Goal: Task Accomplishment & Management: Use online tool/utility

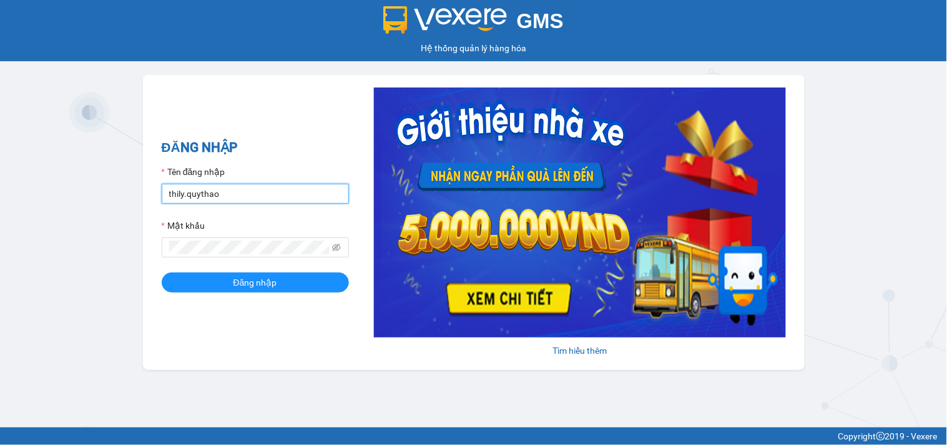
click at [271, 190] on input "thily.quythao" at bounding box center [255, 194] width 187 height 20
type input "t"
type input "khue123.quythao"
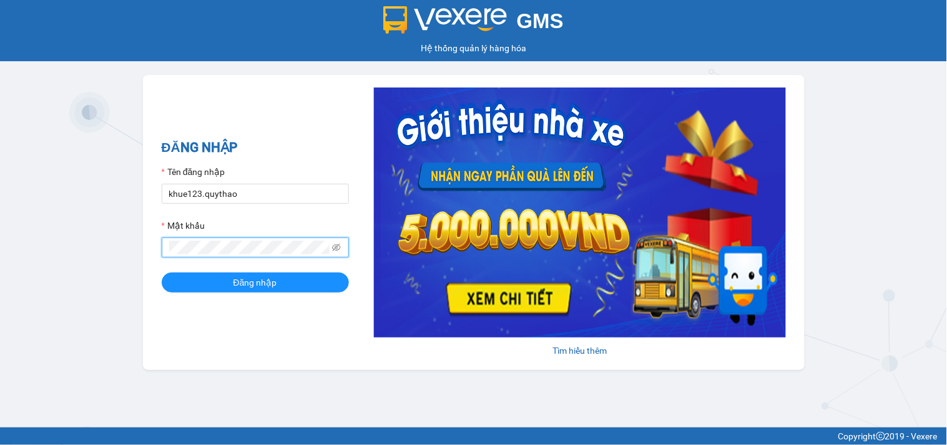
click at [162, 272] on button "Đăng nhập" at bounding box center [255, 282] width 187 height 20
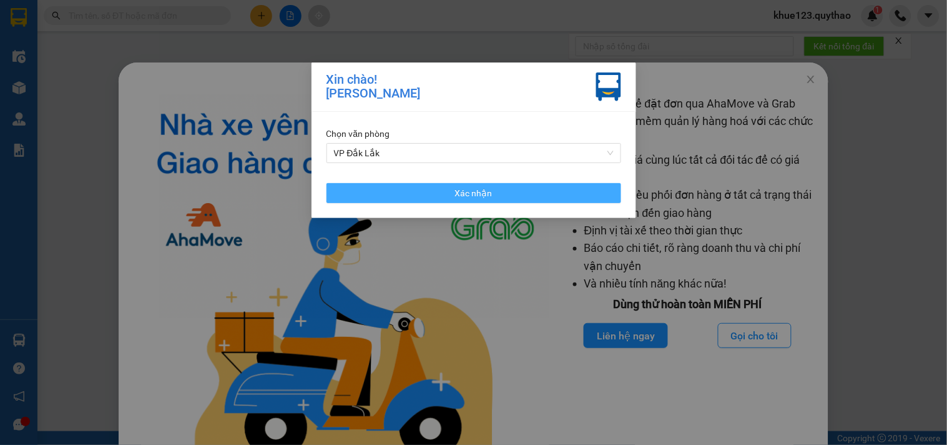
click at [529, 196] on button "Xác nhận" at bounding box center [474, 193] width 295 height 20
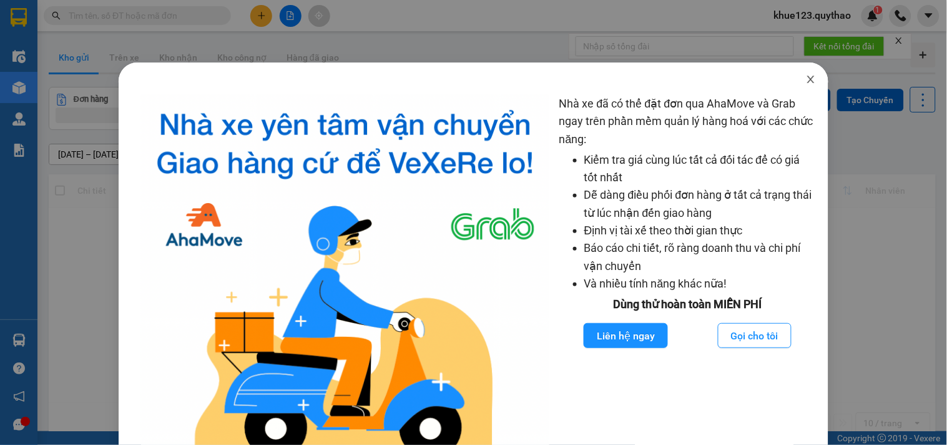
click at [806, 83] on icon "close" at bounding box center [811, 79] width 10 height 10
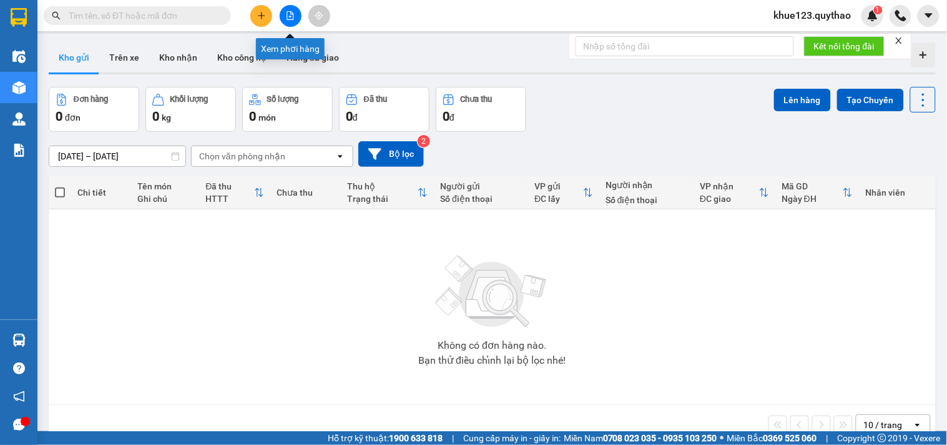
click at [286, 13] on icon "file-add" at bounding box center [290, 15] width 9 height 9
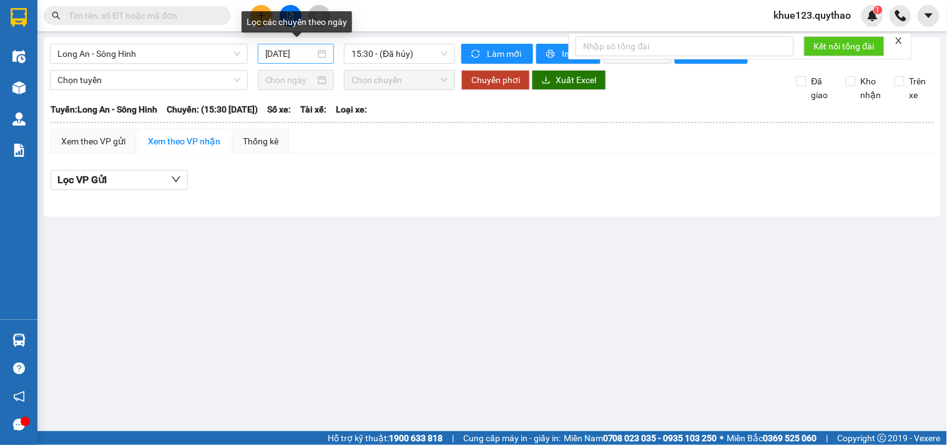
click at [270, 55] on input "[DATE]" at bounding box center [290, 54] width 51 height 14
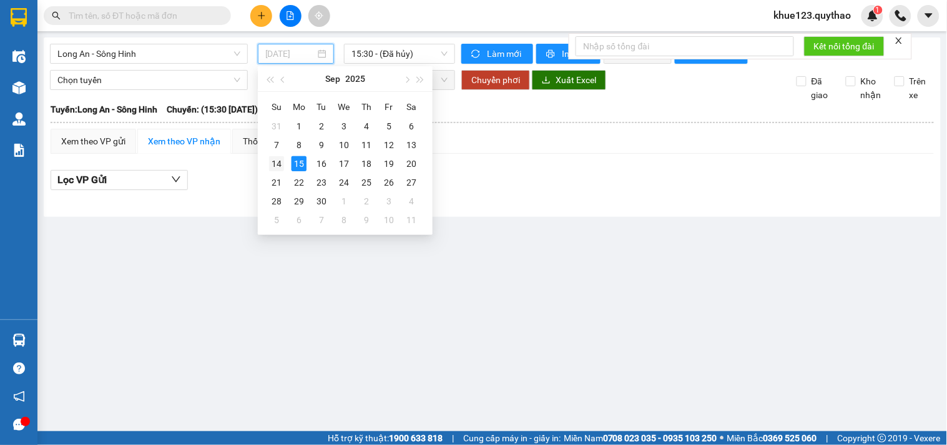
click at [275, 161] on div "14" at bounding box center [276, 163] width 15 height 15
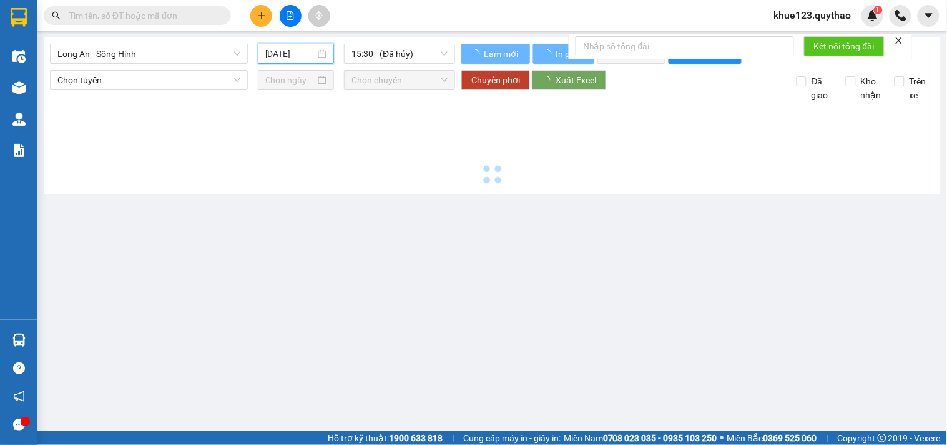
type input "[DATE]"
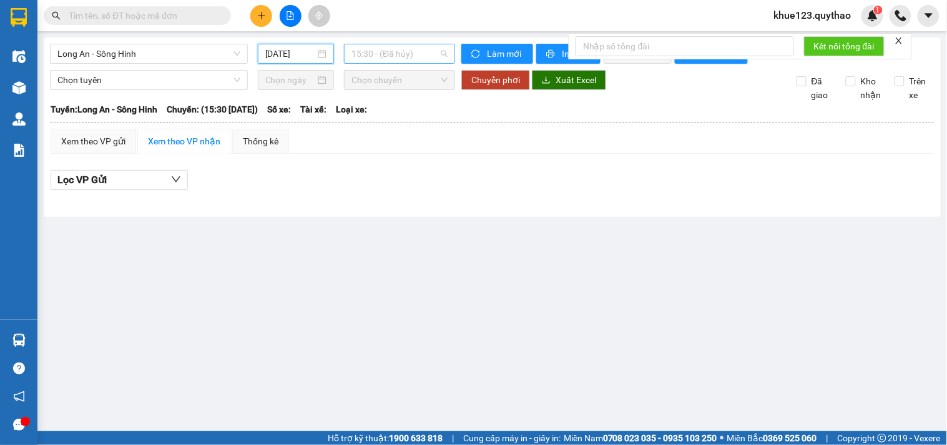
click at [389, 54] on span "15:30 - (Đã hủy)" at bounding box center [400, 53] width 96 height 19
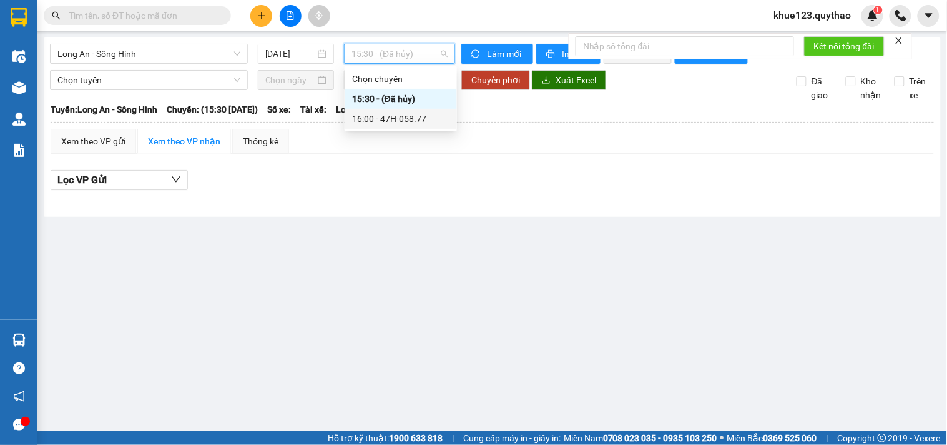
click at [414, 122] on div "16:00 - 47H-058.77" at bounding box center [400, 119] width 97 height 14
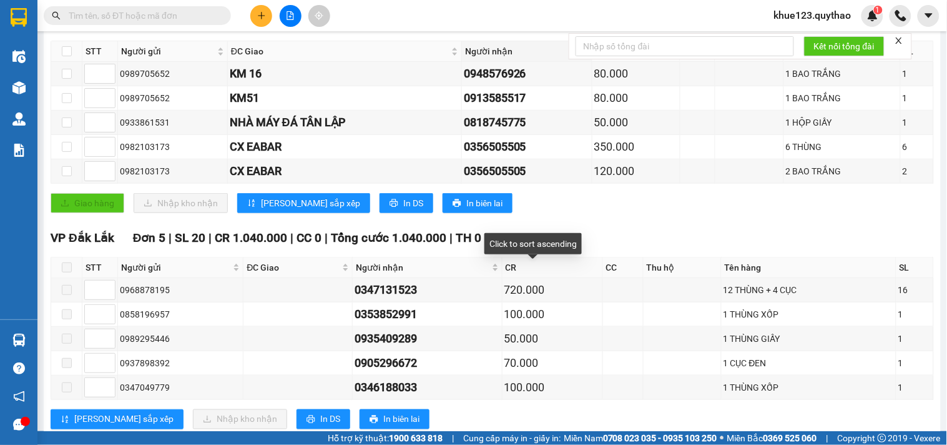
scroll to position [277, 0]
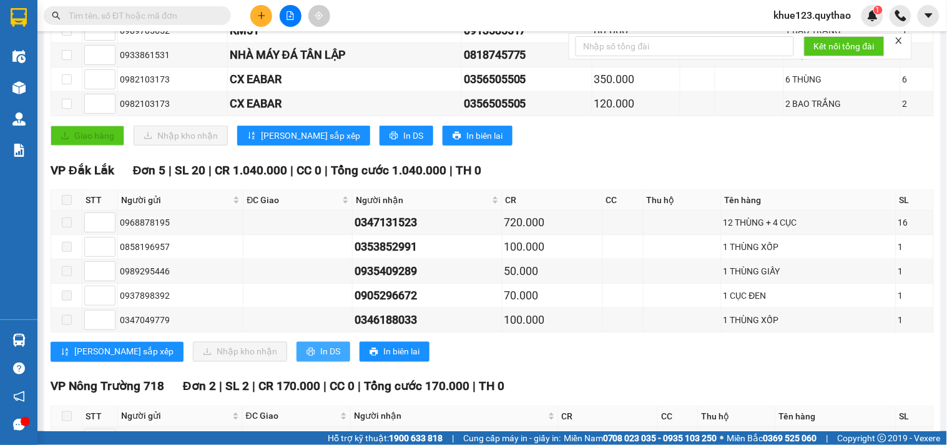
drag, startPoint x: 285, startPoint y: 361, endPoint x: 258, endPoint y: 353, distance: 28.5
click at [320, 358] on span "In DS" at bounding box center [330, 352] width 20 height 14
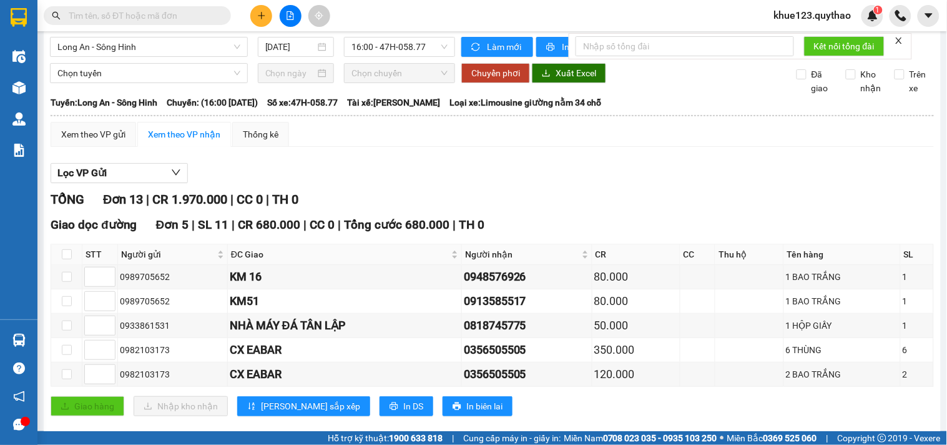
scroll to position [0, 0]
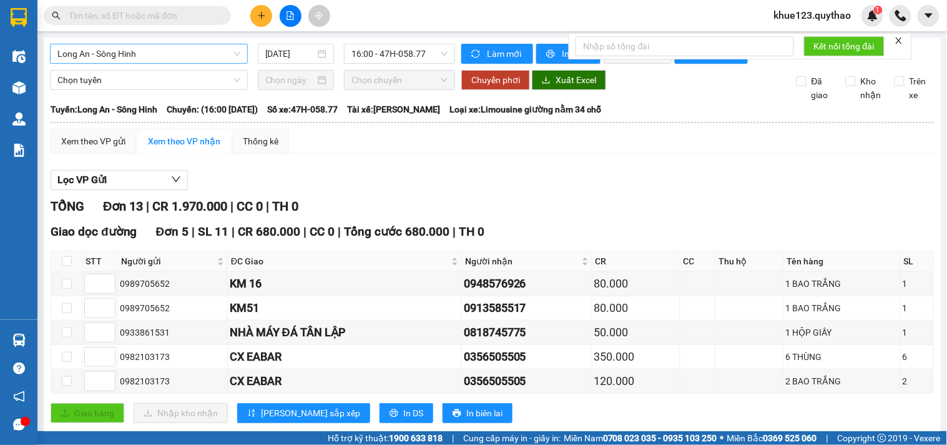
click at [157, 51] on span "Long An - Sông Hinh" at bounding box center [148, 53] width 183 height 19
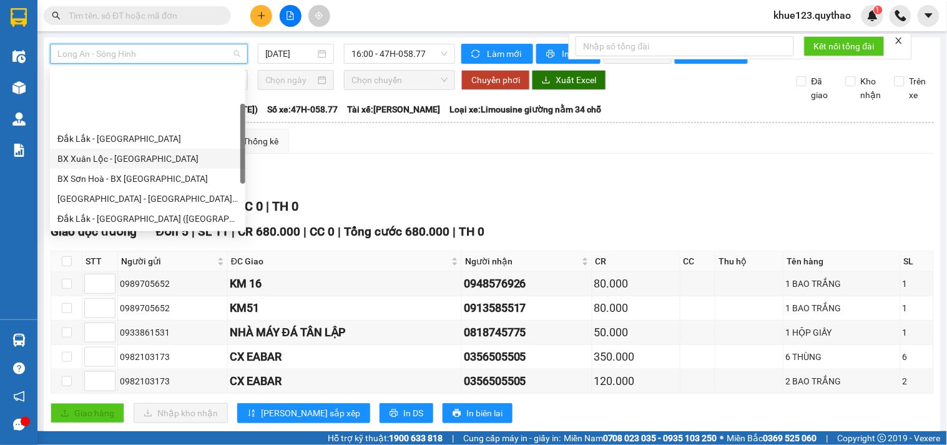
scroll to position [69, 0]
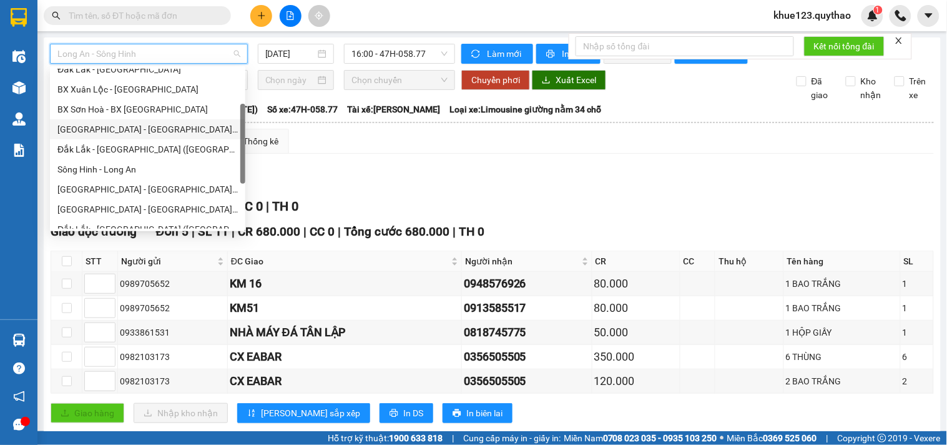
click at [140, 127] on div "[GEOGRAPHIC_DATA] - [GEOGRAPHIC_DATA] ([GEOGRAPHIC_DATA] mới)" at bounding box center [147, 129] width 180 height 14
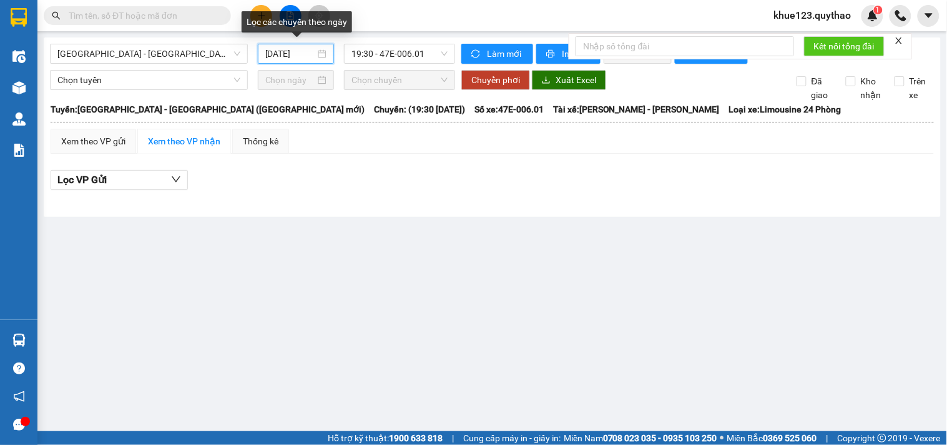
click at [276, 52] on input "[DATE]" at bounding box center [290, 54] width 51 height 14
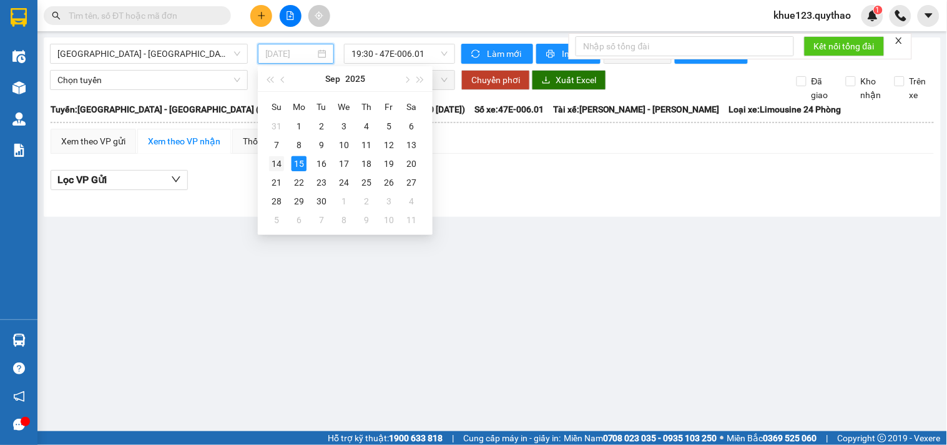
click at [278, 159] on div "14" at bounding box center [276, 163] width 15 height 15
type input "[DATE]"
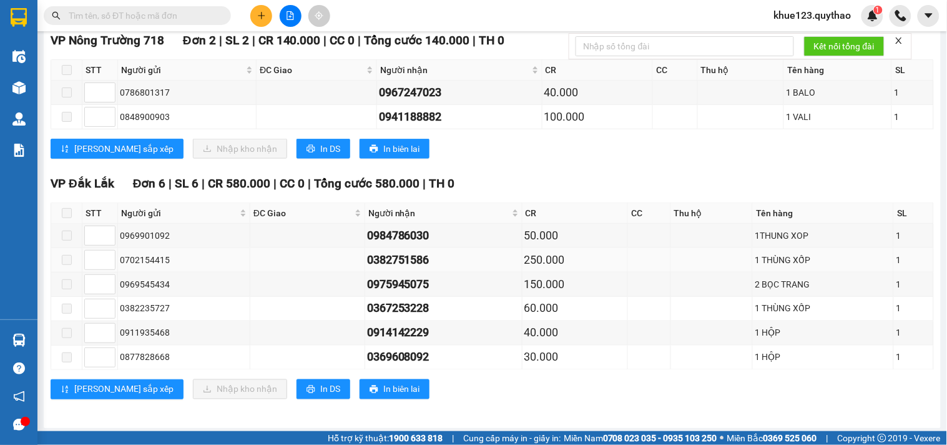
scroll to position [326, 0]
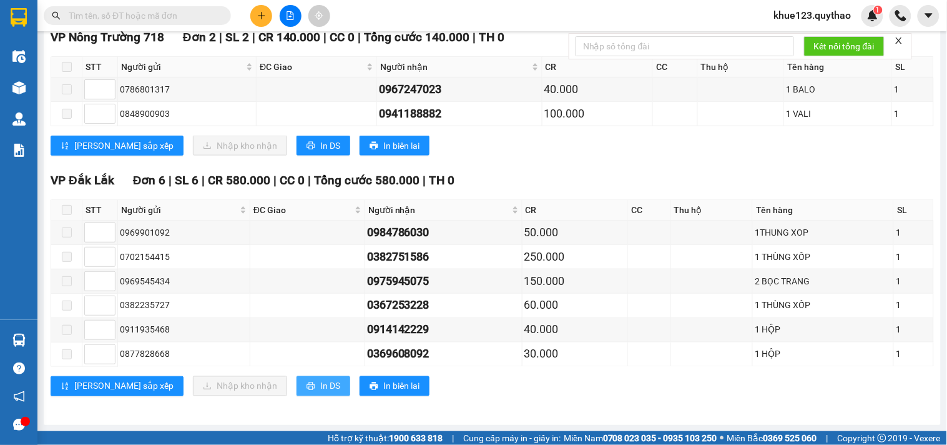
click at [297, 378] on button "In DS" at bounding box center [324, 386] width 54 height 20
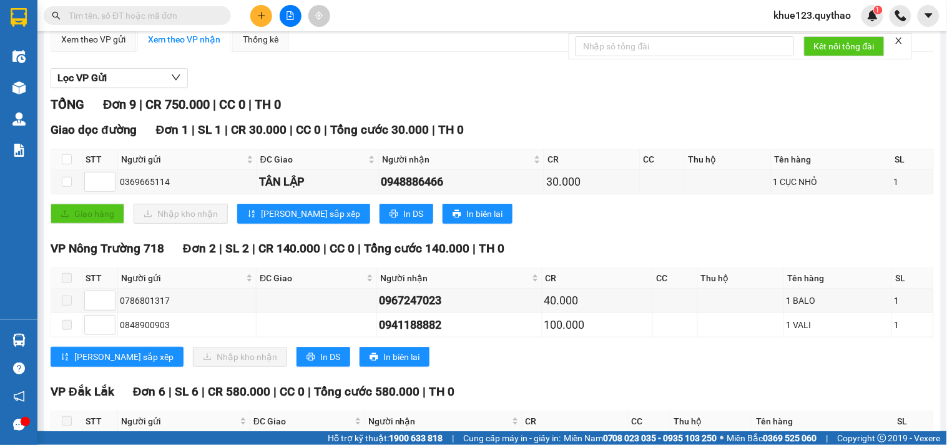
scroll to position [0, 0]
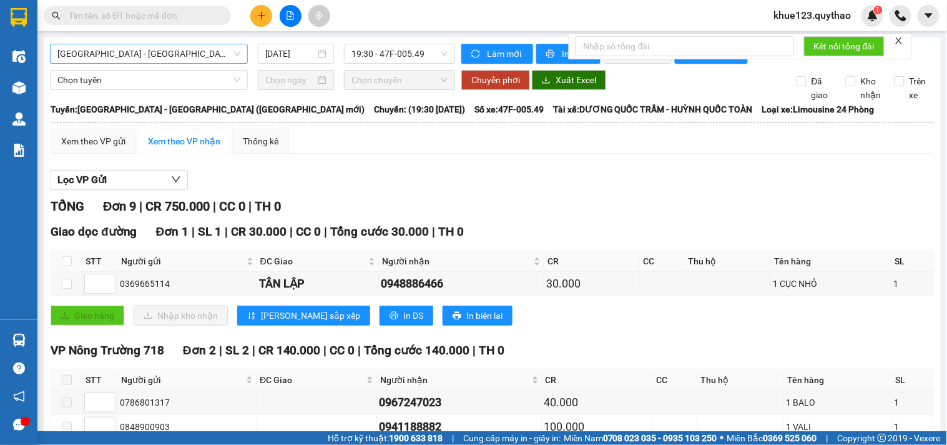
click at [169, 52] on span "[GEOGRAPHIC_DATA] - [GEOGRAPHIC_DATA] ([GEOGRAPHIC_DATA] mới)" at bounding box center [148, 53] width 183 height 19
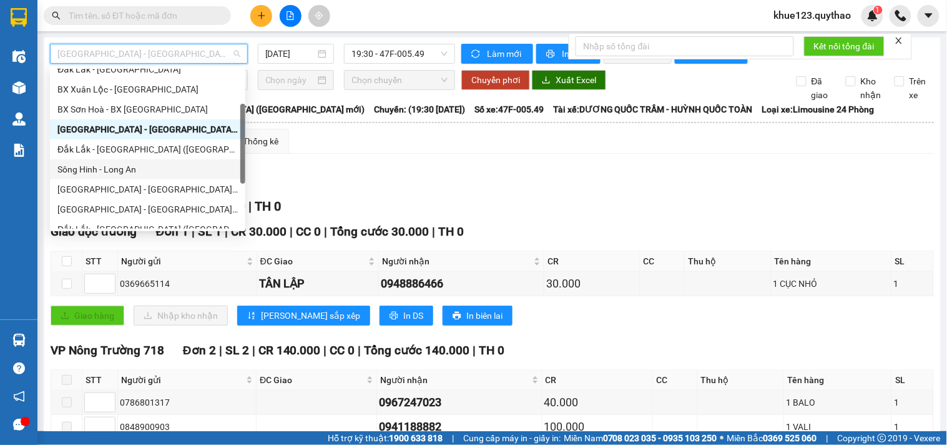
scroll to position [139, 0]
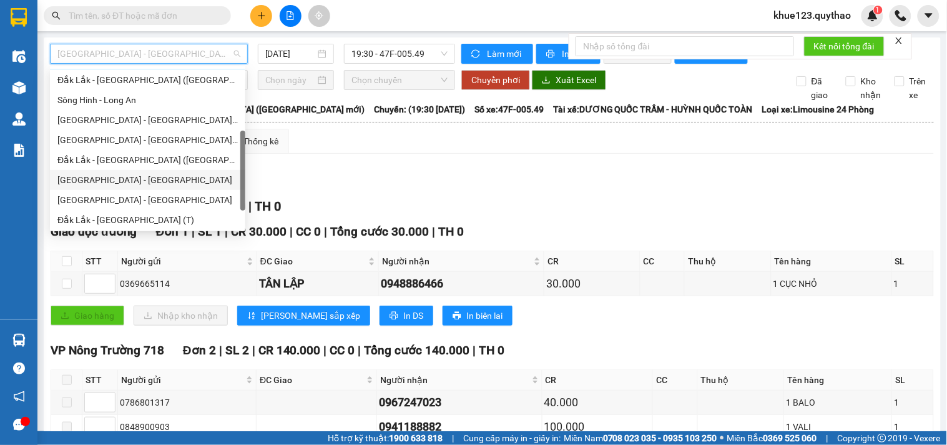
click at [89, 181] on div "[GEOGRAPHIC_DATA] - [GEOGRAPHIC_DATA]" at bounding box center [147, 180] width 180 height 14
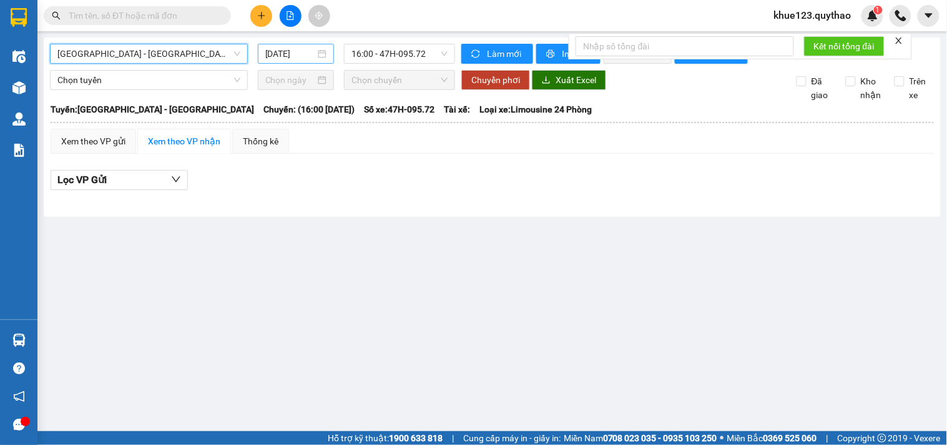
click at [272, 57] on input "[DATE]" at bounding box center [290, 54] width 51 height 14
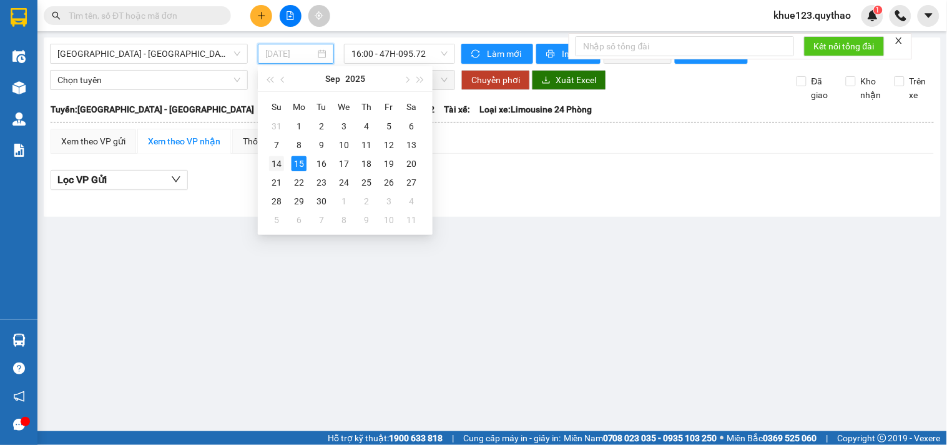
click at [282, 162] on div "14" at bounding box center [276, 163] width 15 height 15
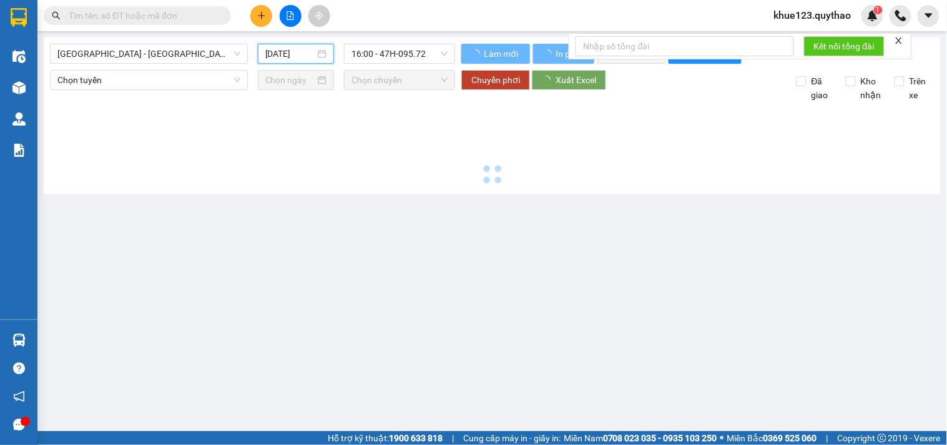
type input "[DATE]"
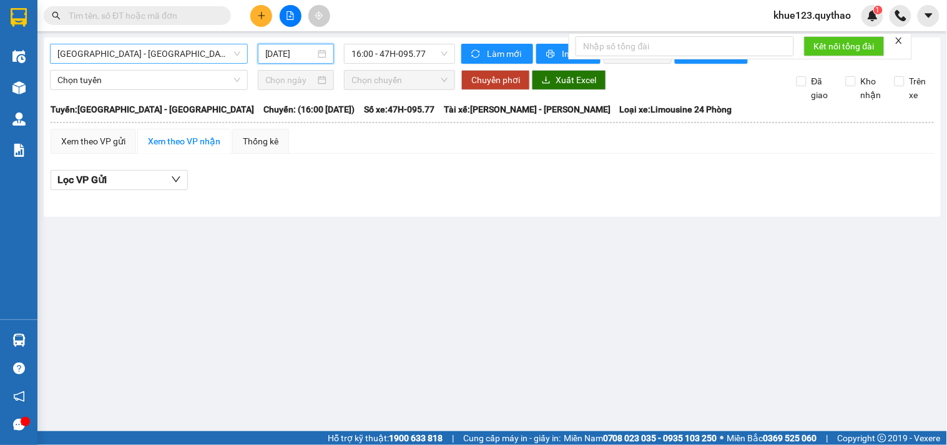
click at [145, 52] on span "[GEOGRAPHIC_DATA] - [GEOGRAPHIC_DATA]" at bounding box center [148, 53] width 183 height 19
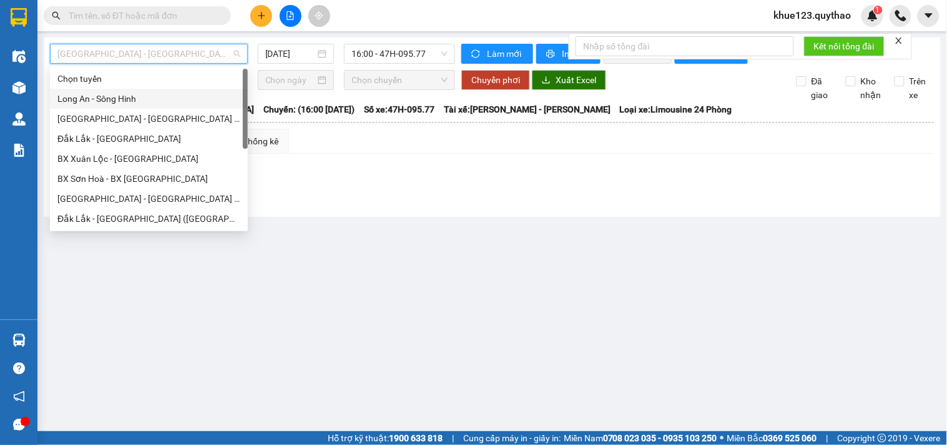
click at [87, 94] on div "Long An - Sông Hinh" at bounding box center [148, 99] width 183 height 14
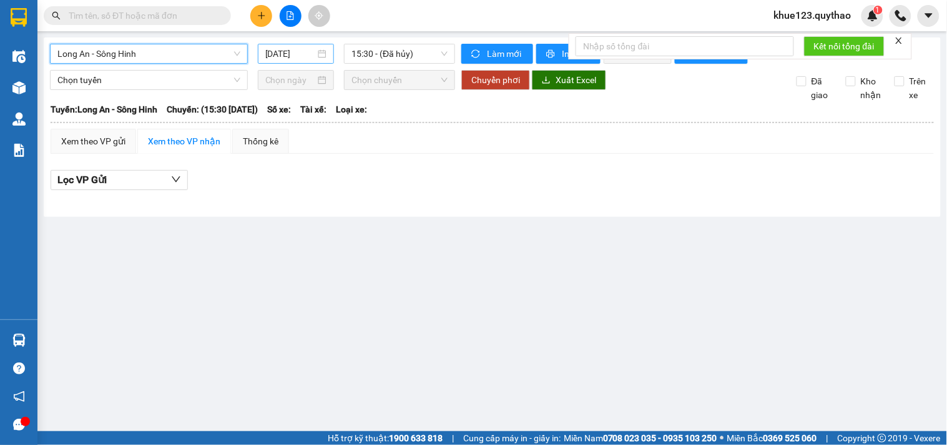
click at [270, 48] on input "[DATE]" at bounding box center [290, 54] width 51 height 14
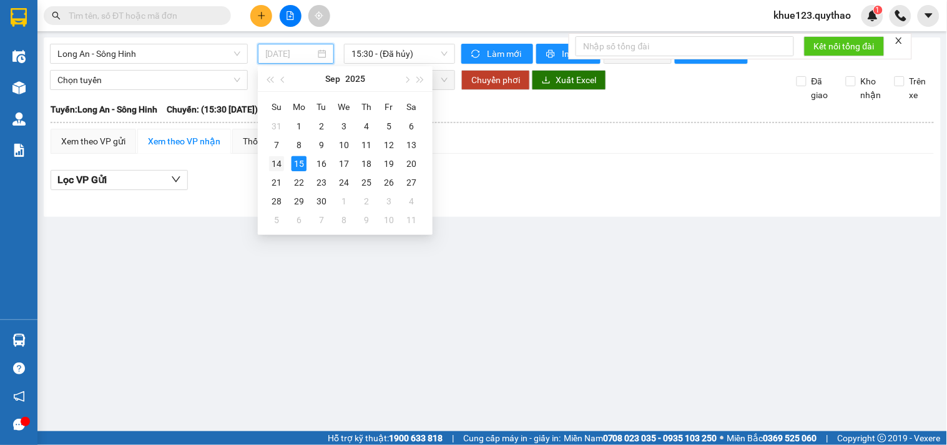
click at [281, 165] on div "14" at bounding box center [276, 163] width 15 height 15
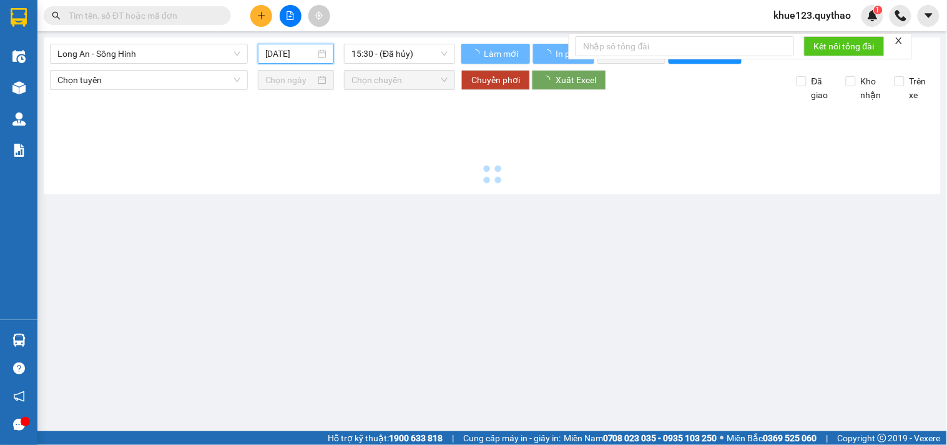
type input "[DATE]"
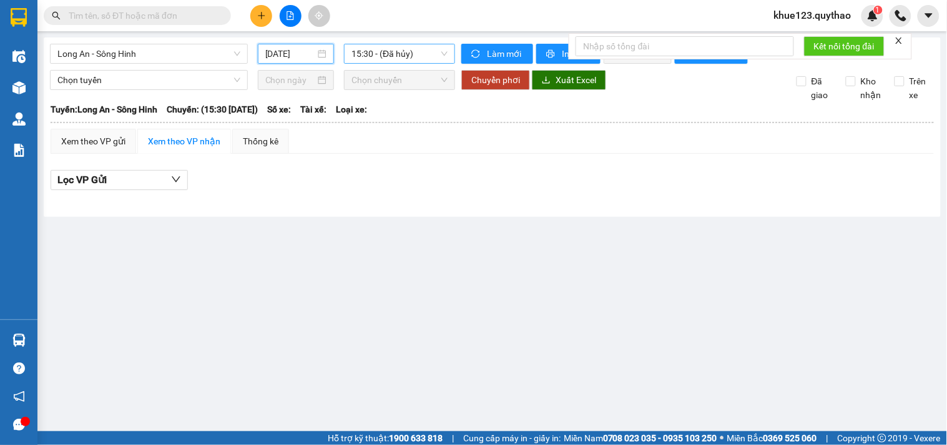
click at [400, 62] on span "15:30 - (Đã hủy)" at bounding box center [400, 53] width 96 height 19
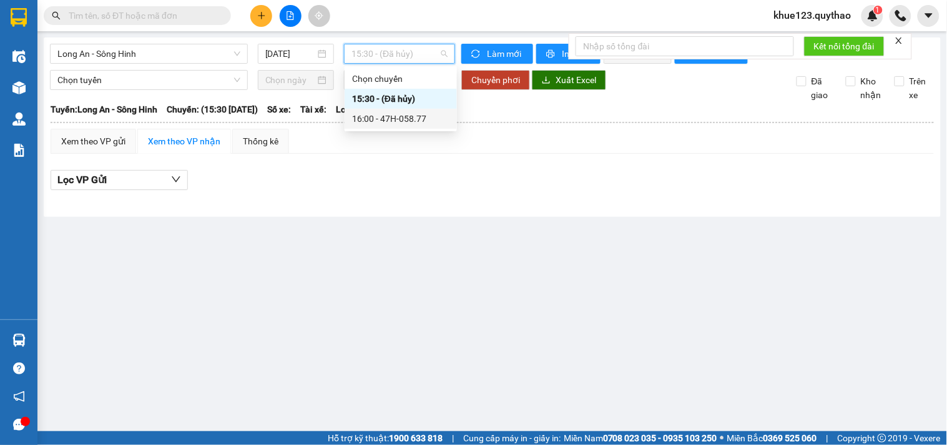
click at [404, 116] on div "16:00 - 47H-058.77" at bounding box center [400, 119] width 97 height 14
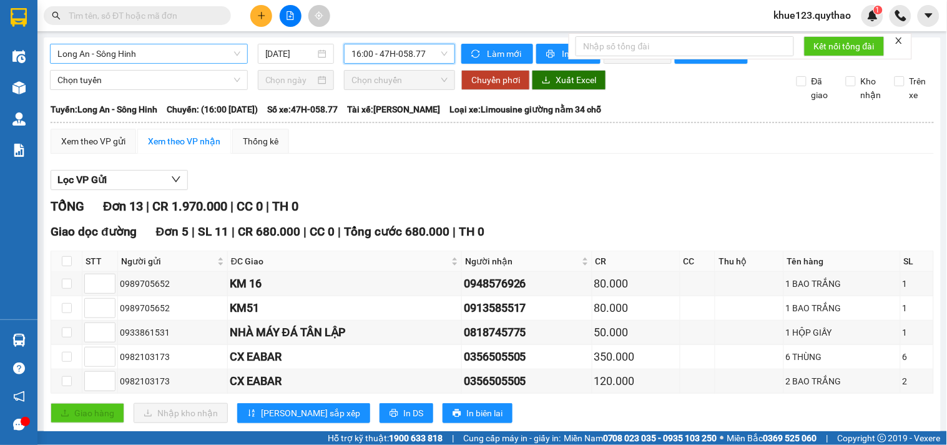
click at [159, 54] on span "Long An - Sông Hinh" at bounding box center [148, 53] width 183 height 19
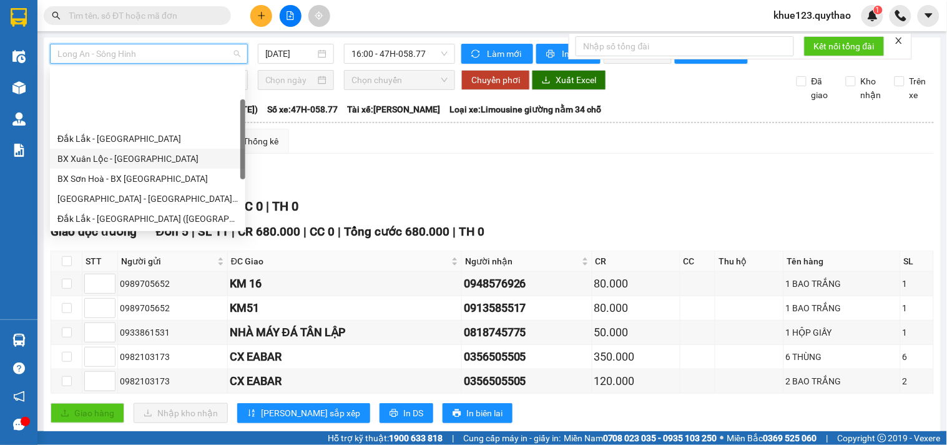
scroll to position [139, 0]
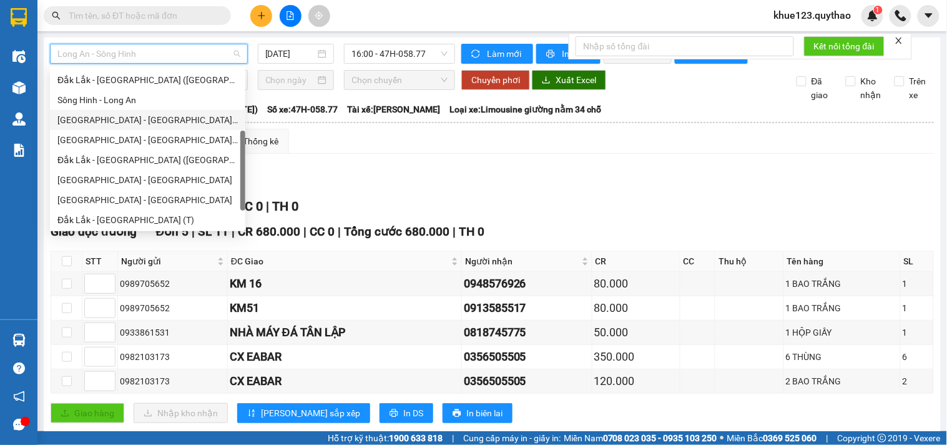
click at [138, 121] on div "[GEOGRAPHIC_DATA] - [GEOGRAPHIC_DATA] ([GEOGRAPHIC_DATA])" at bounding box center [147, 120] width 180 height 14
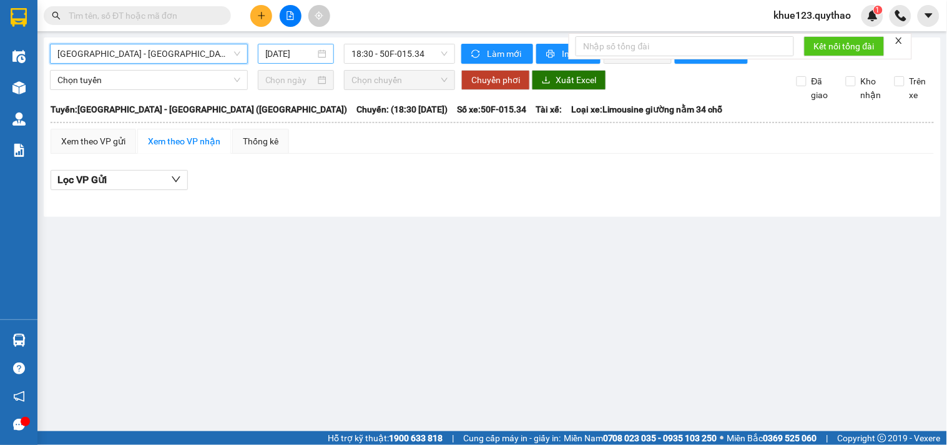
click at [279, 50] on input "[DATE]" at bounding box center [290, 54] width 51 height 14
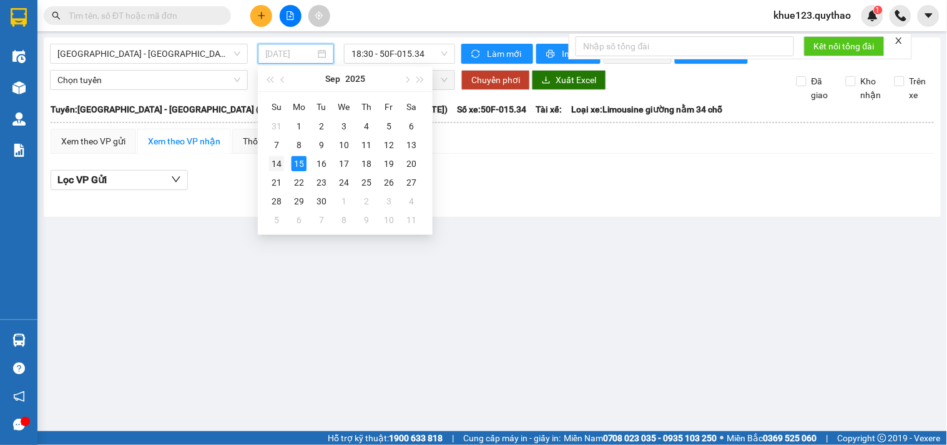
click at [279, 161] on div "14" at bounding box center [276, 163] width 15 height 15
type input "[DATE]"
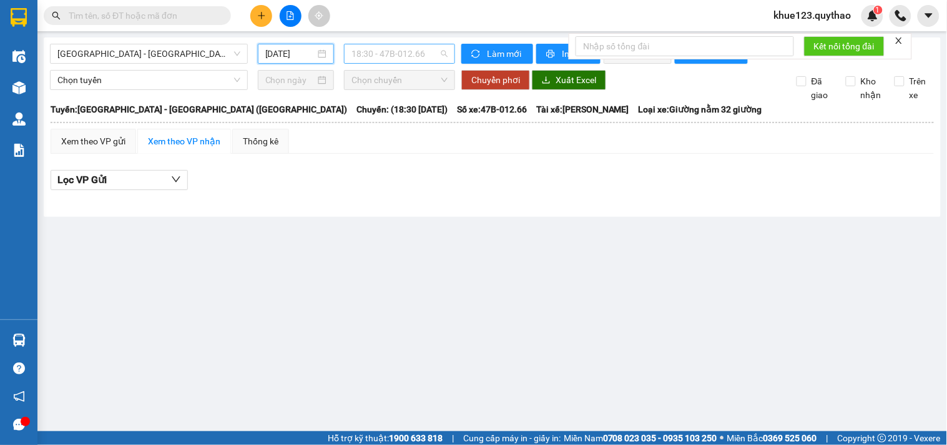
drag, startPoint x: 425, startPoint y: 57, endPoint x: 413, endPoint y: 64, distance: 14.3
click at [425, 58] on span "18:30 - 47B-012.66" at bounding box center [400, 53] width 96 height 19
click at [256, 10] on button at bounding box center [261, 16] width 22 height 22
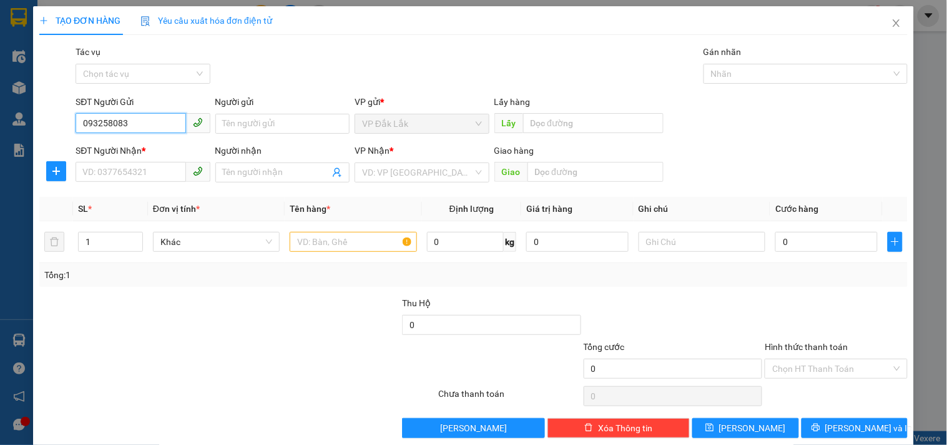
type input "0932580835"
click at [119, 147] on div "0932580835" at bounding box center [141, 149] width 118 height 14
type input "0856505620"
type input "0932580835"
drag, startPoint x: 310, startPoint y: 242, endPoint x: 303, endPoint y: 241, distance: 6.4
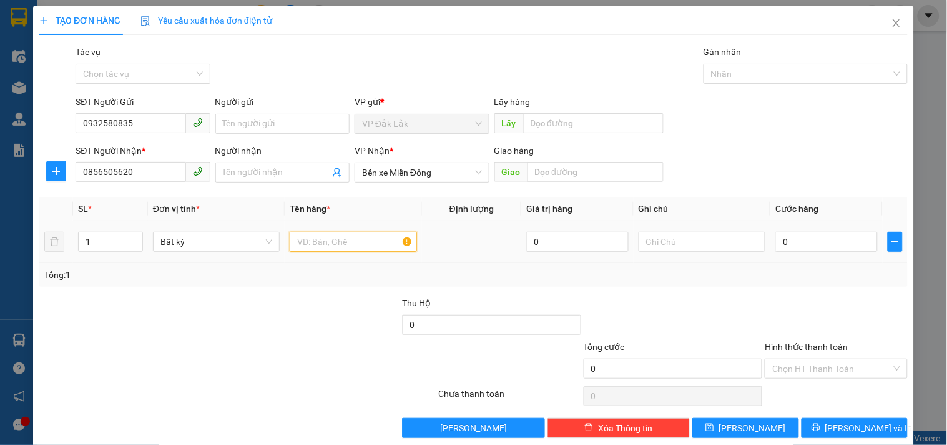
click at [309, 244] on input "text" at bounding box center [353, 242] width 127 height 20
type input "1 THÙNG GIẤY"
click at [812, 249] on input "0" at bounding box center [826, 242] width 102 height 20
type input "1"
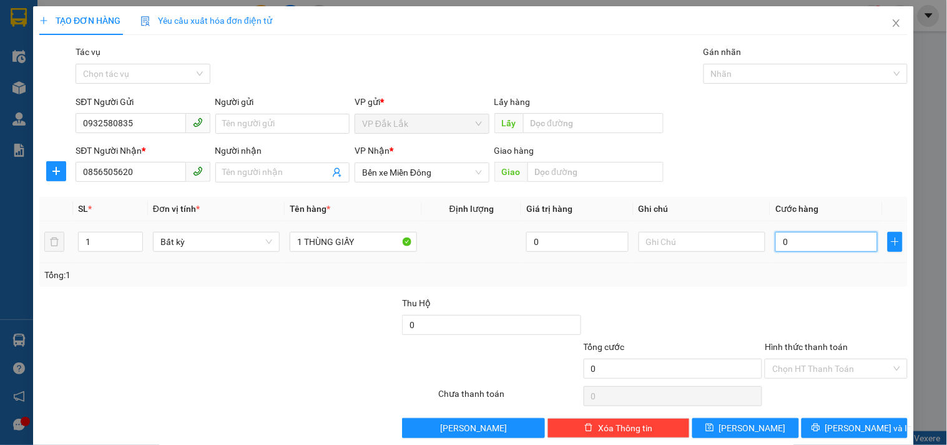
type input "1"
type input "13"
type input "130"
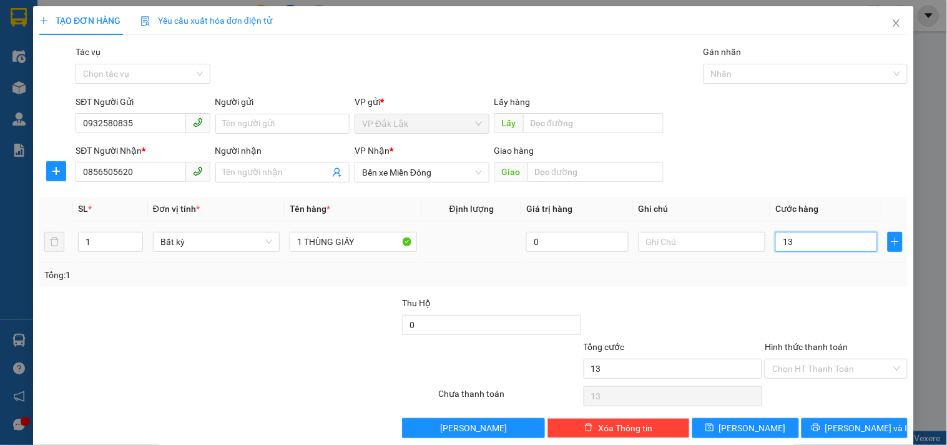
type input "130"
type input "1.300"
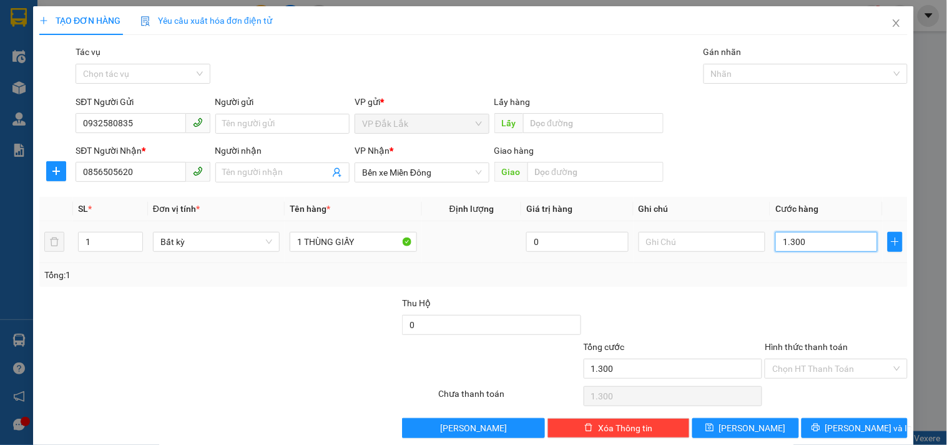
type input "13.000"
type input "130.000"
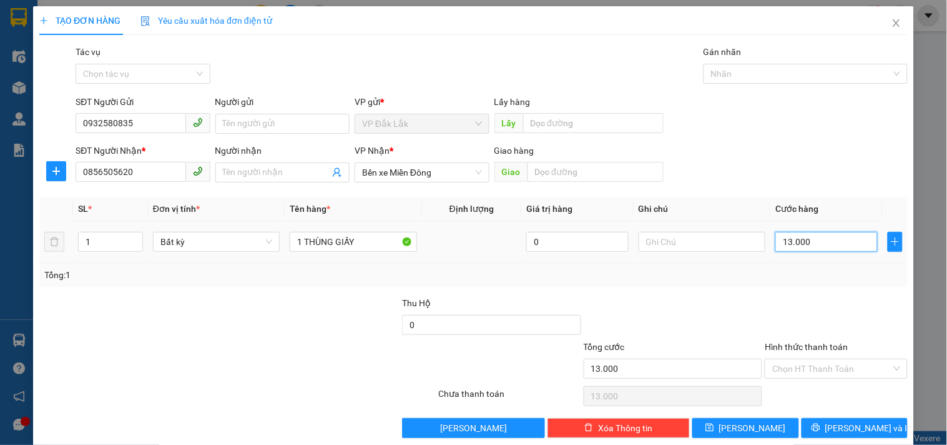
type input "130.000"
click at [812, 367] on input "Hình thức thanh toán" at bounding box center [831, 368] width 119 height 19
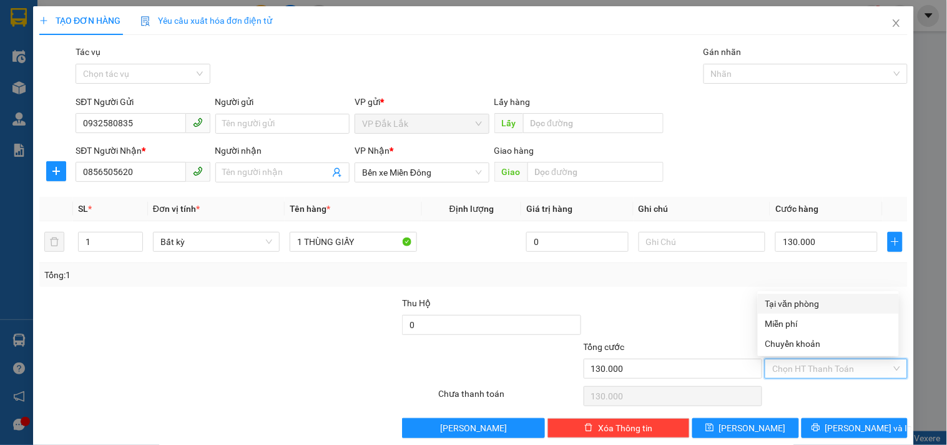
click at [803, 303] on div "Tại văn phòng" at bounding box center [829, 304] width 126 height 14
type input "0"
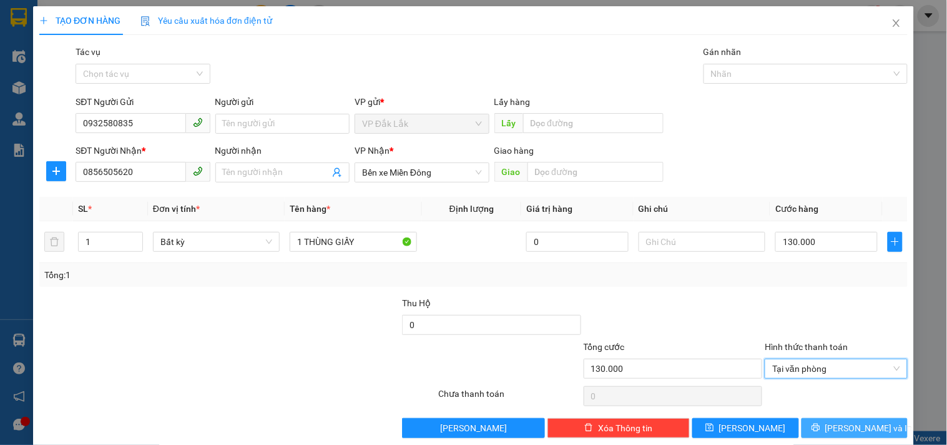
click at [834, 427] on span "[PERSON_NAME] và In" at bounding box center [868, 428] width 87 height 14
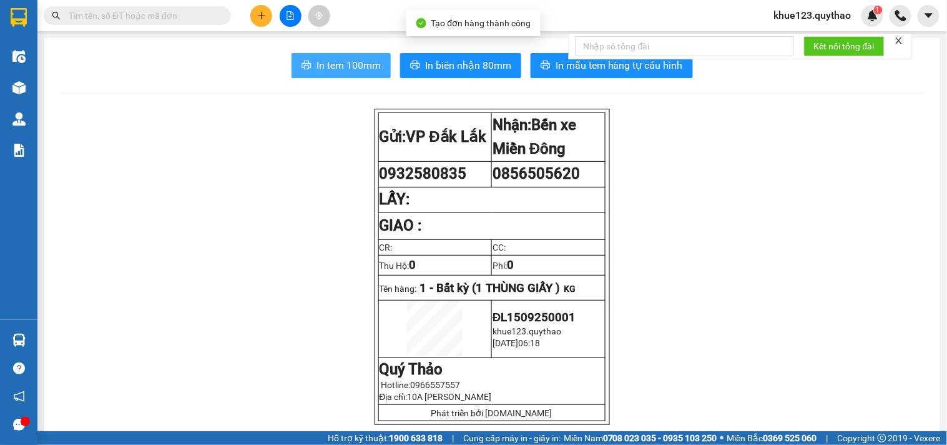
click at [342, 72] on span "In tem 100mm" at bounding box center [349, 65] width 64 height 16
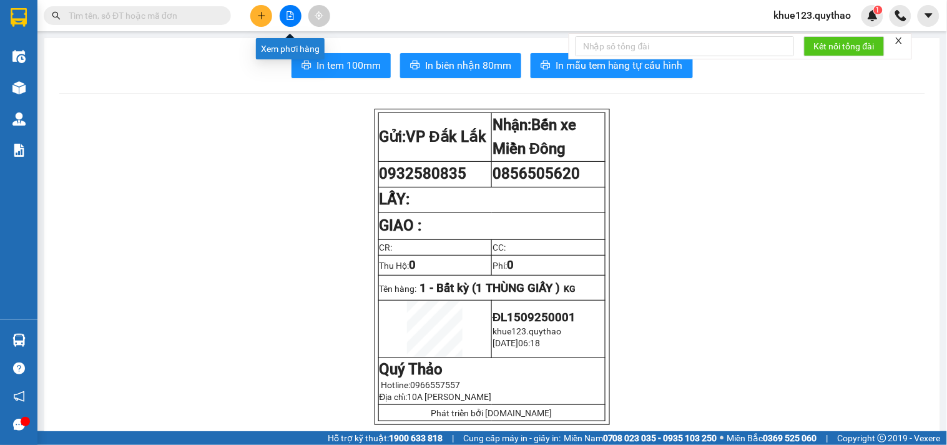
click at [291, 14] on icon "file-add" at bounding box center [290, 15] width 7 height 9
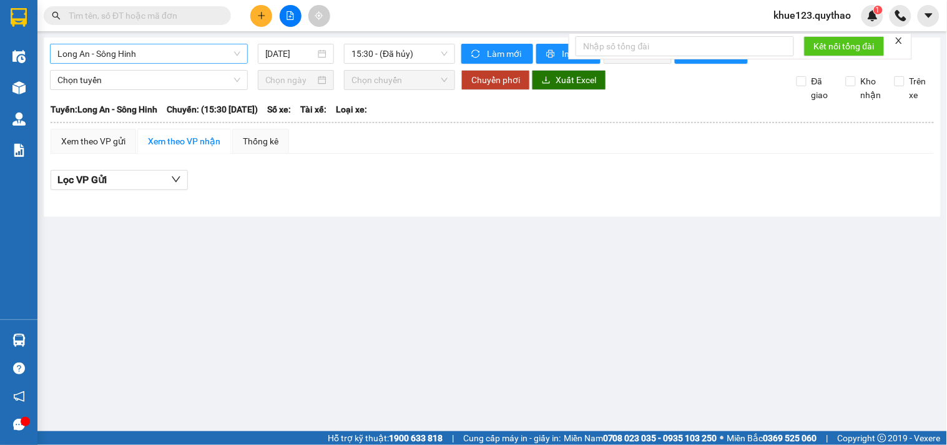
click at [152, 53] on span "Long An - Sông Hinh" at bounding box center [148, 53] width 183 height 19
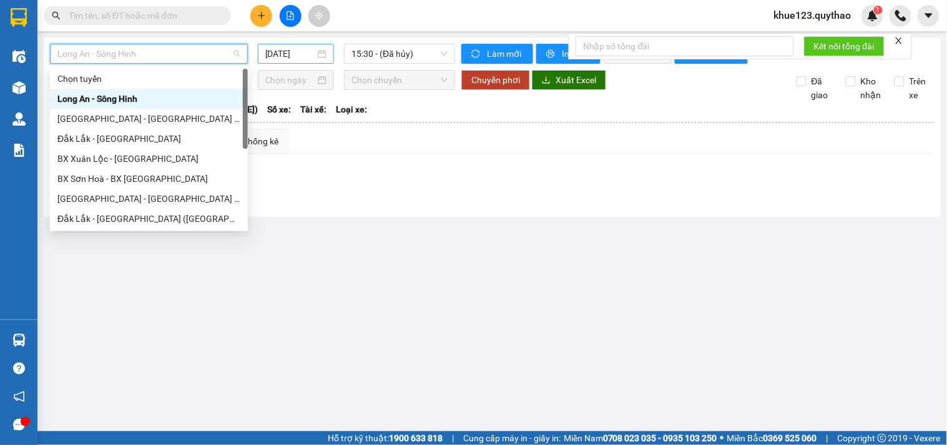
click at [272, 54] on input "[DATE]" at bounding box center [290, 54] width 51 height 14
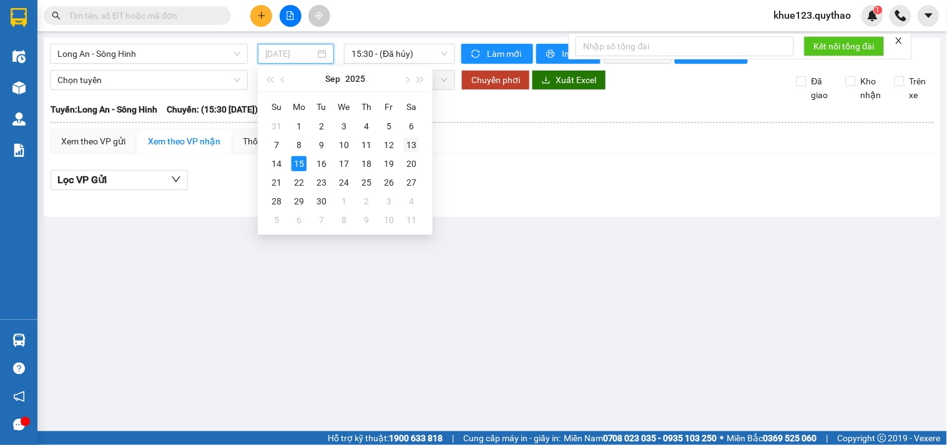
click at [418, 150] on div "13" at bounding box center [411, 144] width 15 height 15
type input "[DATE]"
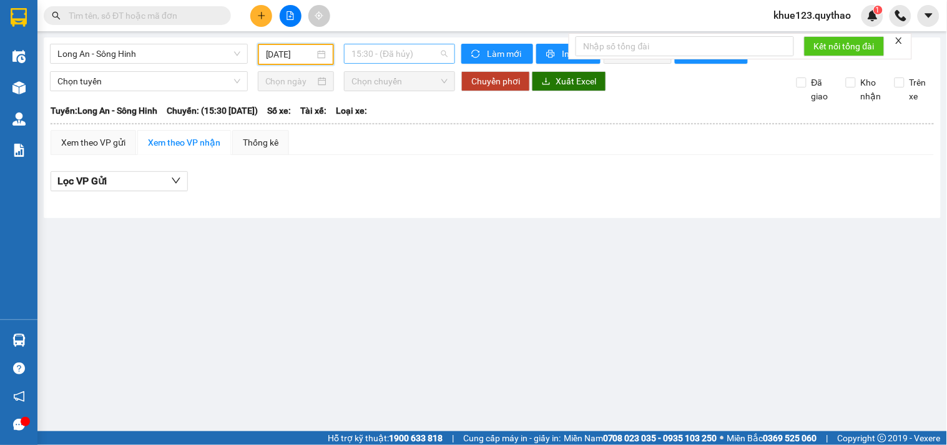
click at [410, 57] on span "15:30 - (Đã hủy)" at bounding box center [400, 53] width 96 height 19
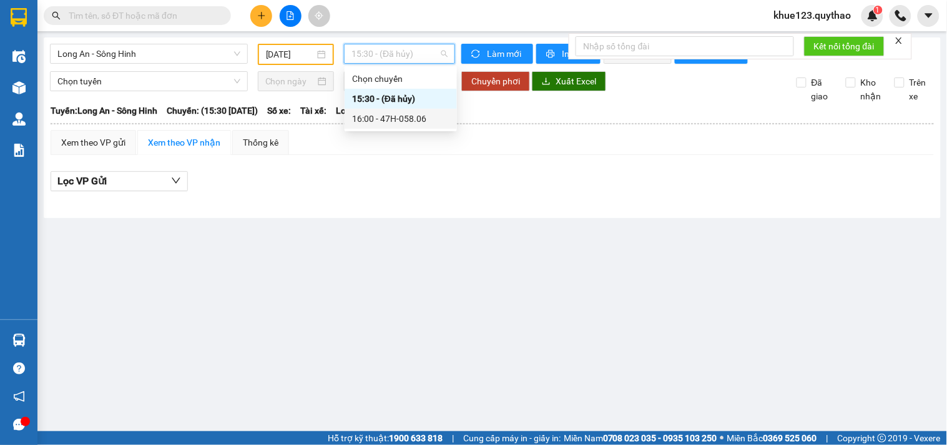
click at [406, 114] on div "16:00 - 47H-058.06" at bounding box center [400, 119] width 97 height 14
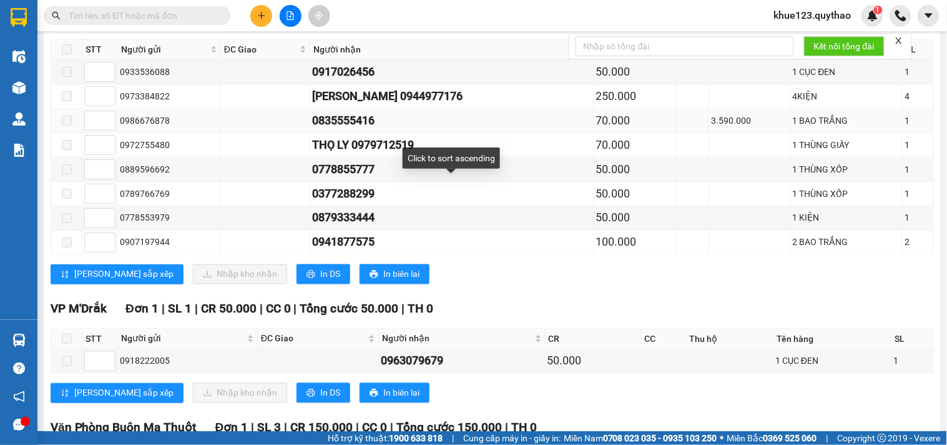
scroll to position [416, 0]
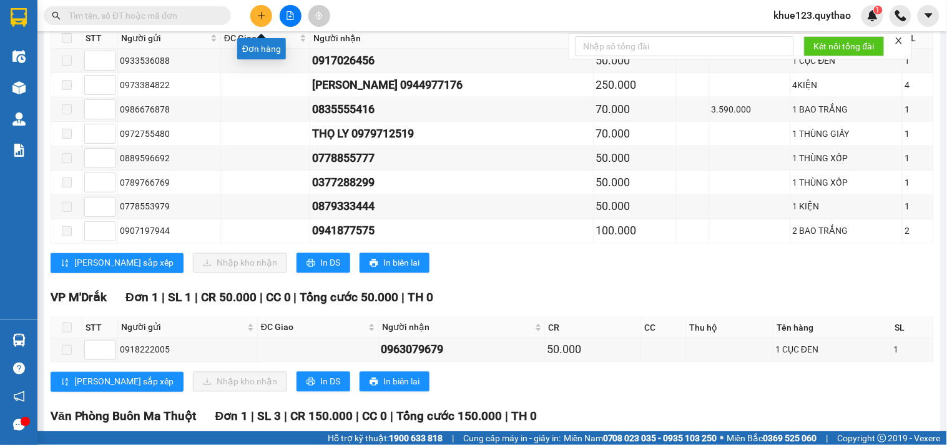
click at [264, 16] on icon "plus" at bounding box center [261, 15] width 9 height 9
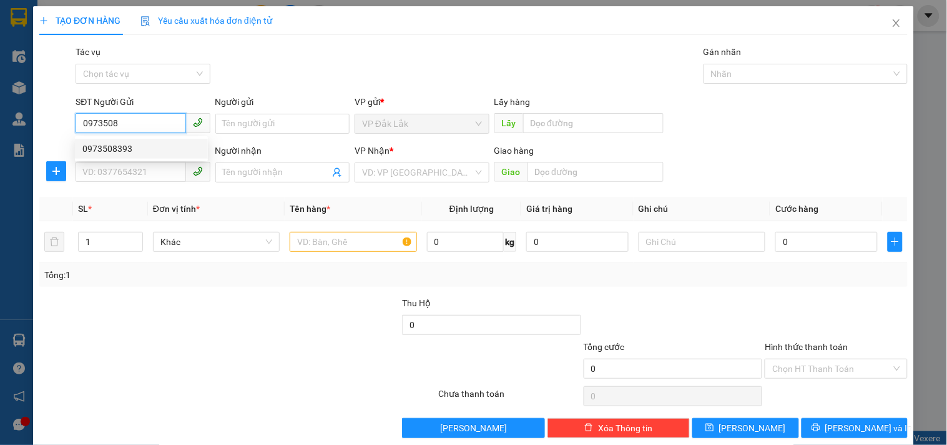
click at [137, 150] on div "0973508393" at bounding box center [141, 149] width 118 height 14
type input "0973508393"
type input "0964578707"
type input "[PERSON_NAME]"
type input "0973508393"
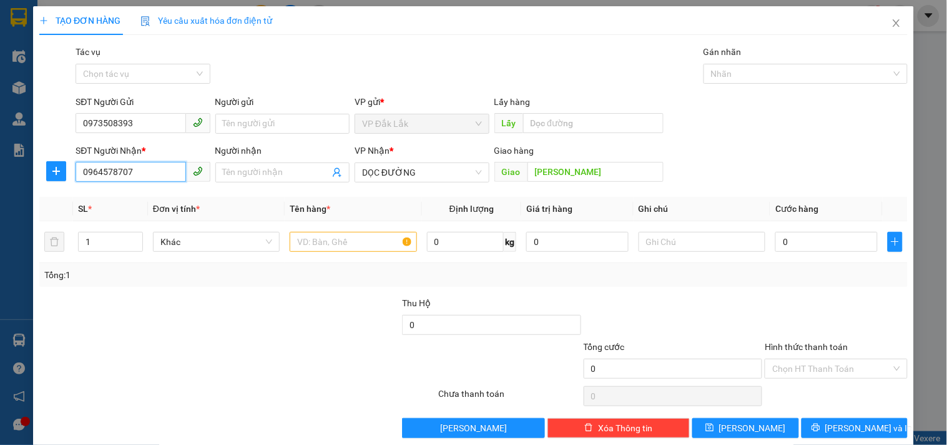
drag, startPoint x: 139, startPoint y: 175, endPoint x: 0, endPoint y: 179, distance: 138.7
click at [0, 179] on div "TẠO ĐƠN HÀNG Yêu cầu xuất hóa đơn điện tử Transit Pickup Surcharge Ids Transit …" at bounding box center [473, 222] width 947 height 445
type input "0942937540"
click at [590, 178] on input "[PERSON_NAME]" at bounding box center [596, 172] width 136 height 20
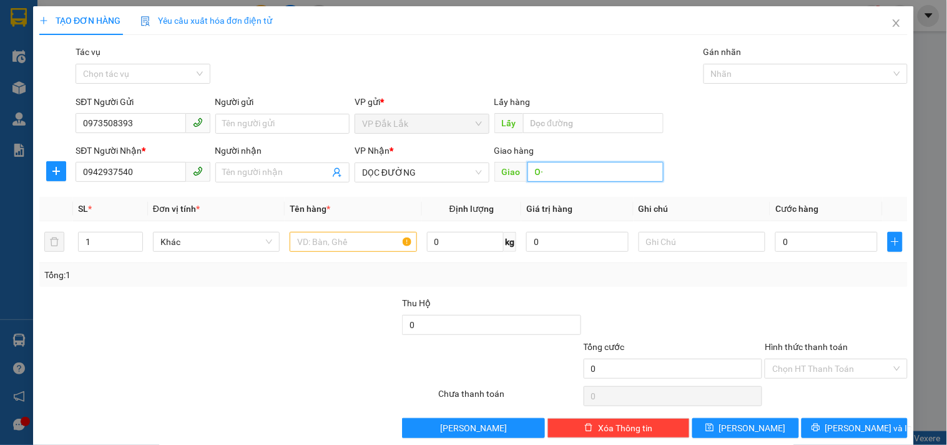
type input "O"
type input "ÔNG BỐ"
click at [315, 245] on input "text" at bounding box center [353, 242] width 127 height 20
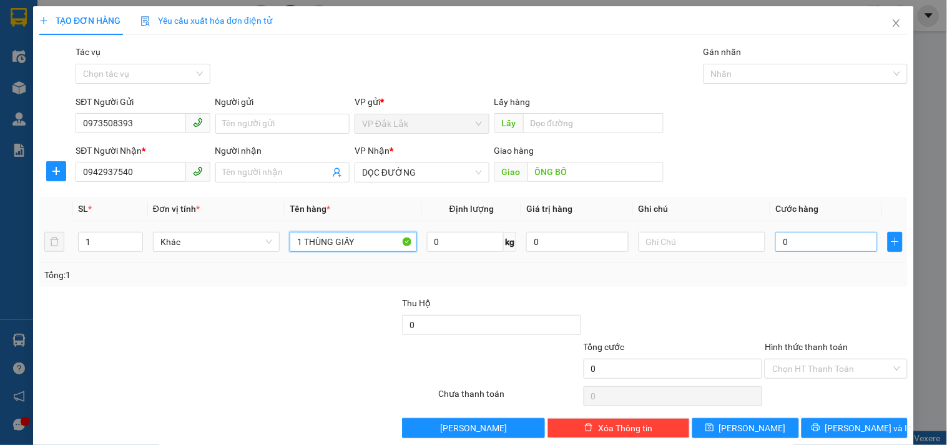
type input "1 THÙNG GIẤY"
click at [806, 247] on input "0" at bounding box center [826, 242] width 102 height 20
type input "7"
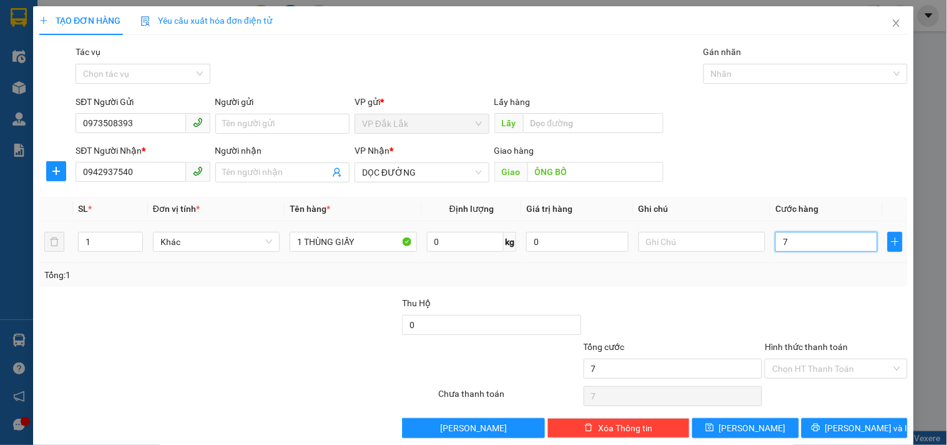
type input "70"
type input "700"
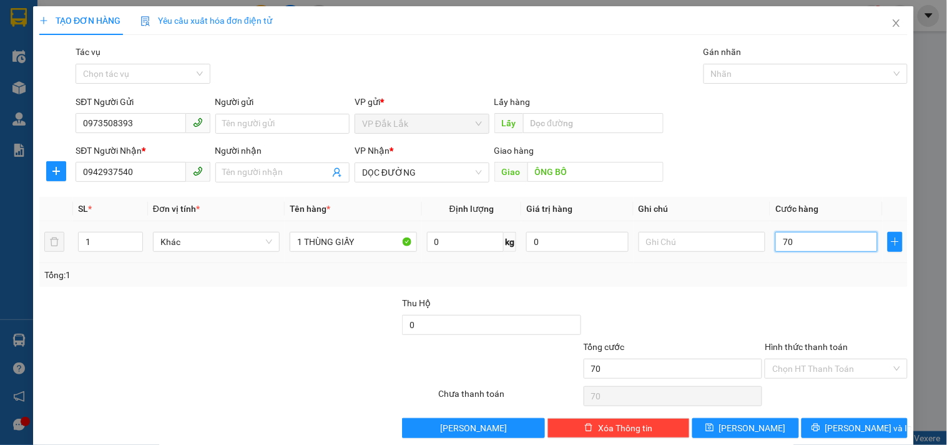
type input "700"
type input "7.000"
type input "70.000"
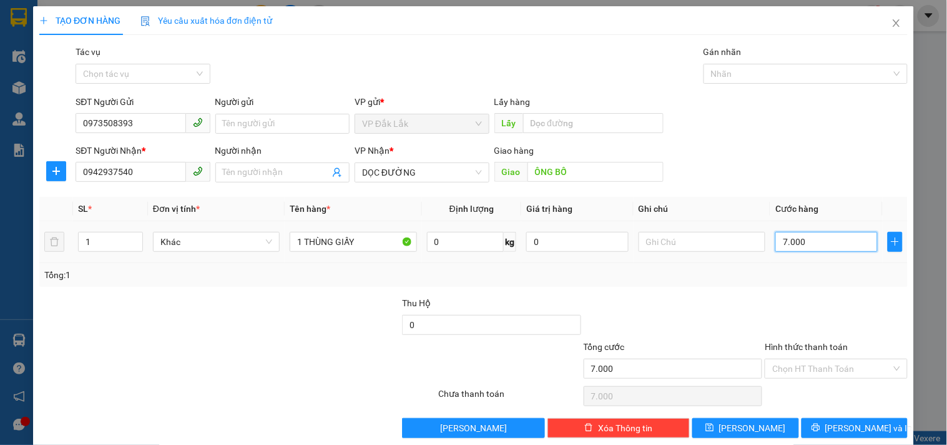
type input "70.000"
click at [818, 366] on input "Hình thức thanh toán" at bounding box center [831, 368] width 119 height 19
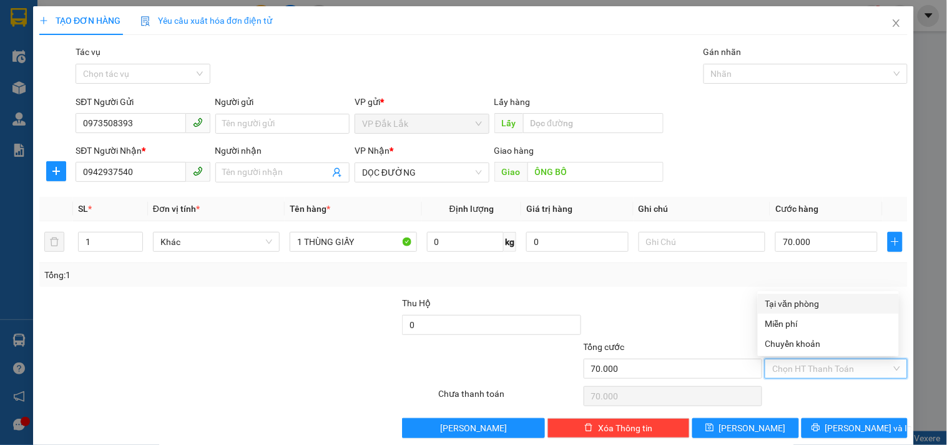
click at [798, 295] on div "Tại văn phòng" at bounding box center [828, 303] width 141 height 20
type input "0"
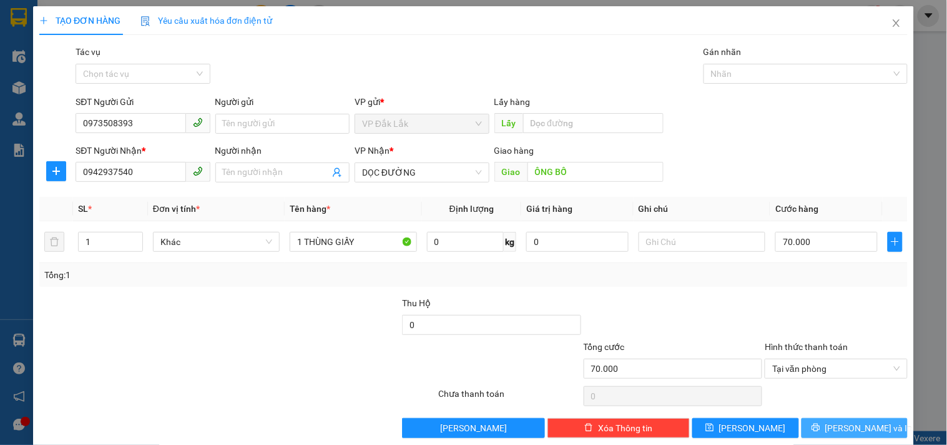
click at [834, 427] on button "[PERSON_NAME] và In" at bounding box center [855, 428] width 106 height 20
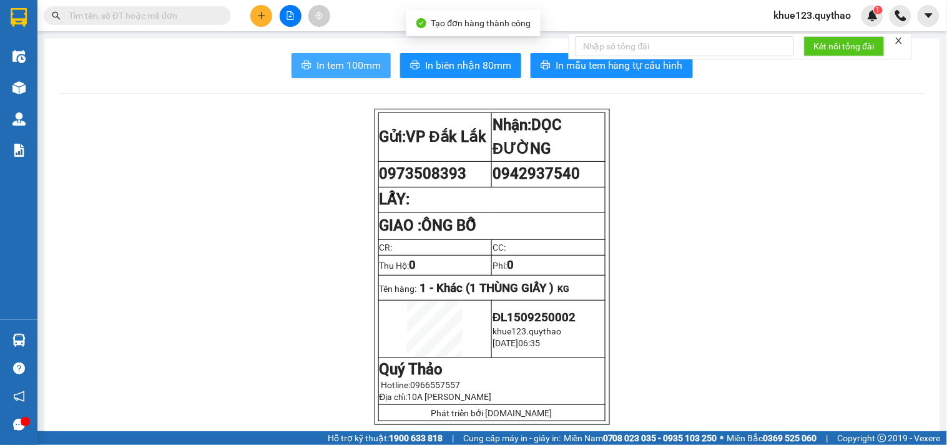
click at [317, 65] on span "In tem 100mm" at bounding box center [349, 65] width 64 height 16
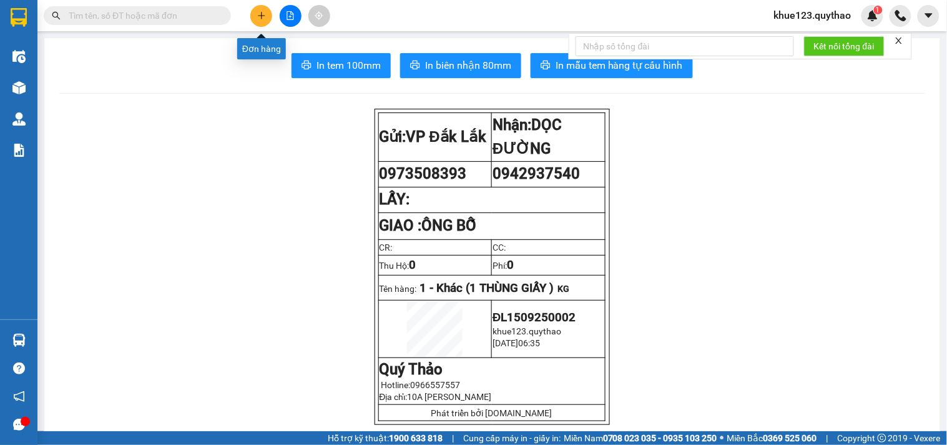
click at [260, 12] on icon "plus" at bounding box center [261, 15] width 9 height 9
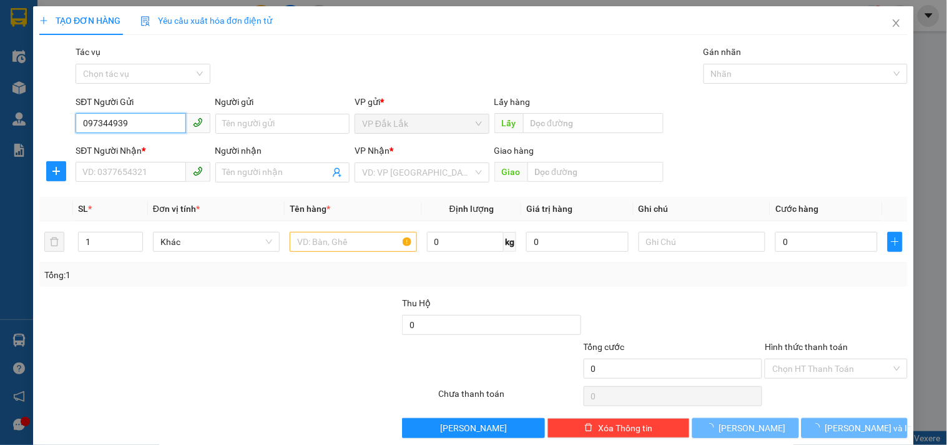
type input "0973449399"
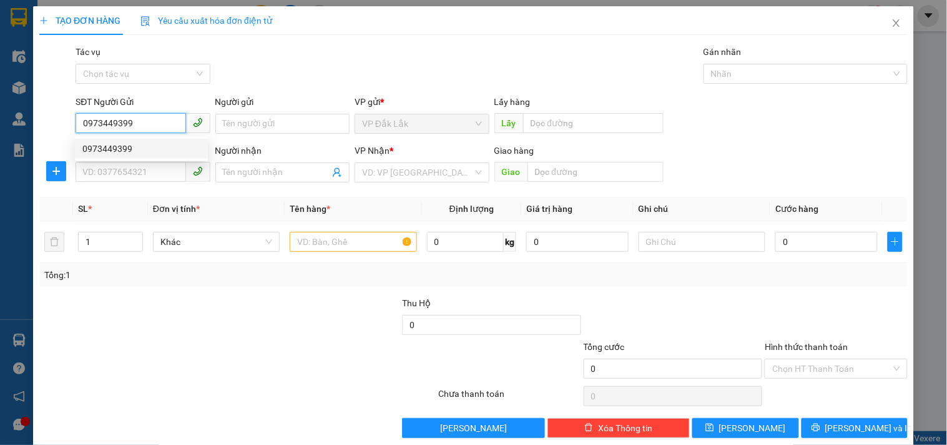
click at [132, 149] on div "0973449399" at bounding box center [141, 149] width 118 height 14
type input "0387788486"
type input "N4 SỞ SAO"
type input "0973449399"
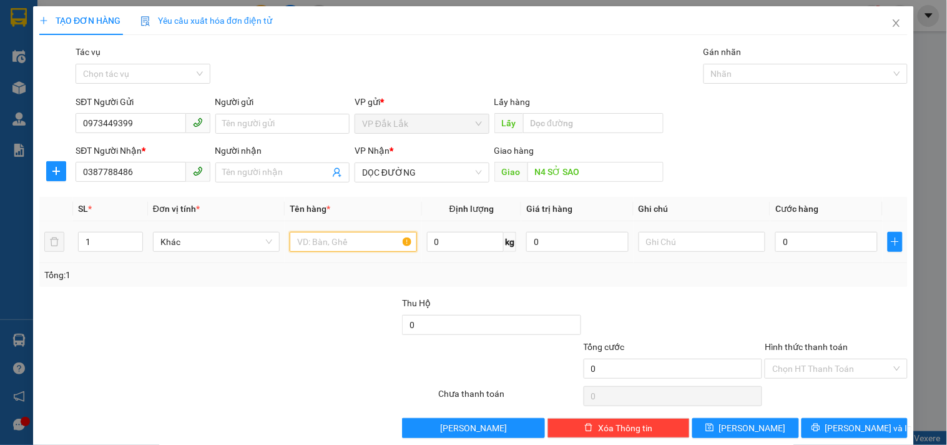
click at [310, 233] on input "text" at bounding box center [353, 242] width 127 height 20
type input "1 THÙNG GIẤY"
click at [817, 244] on input "0" at bounding box center [826, 242] width 102 height 20
type input "6"
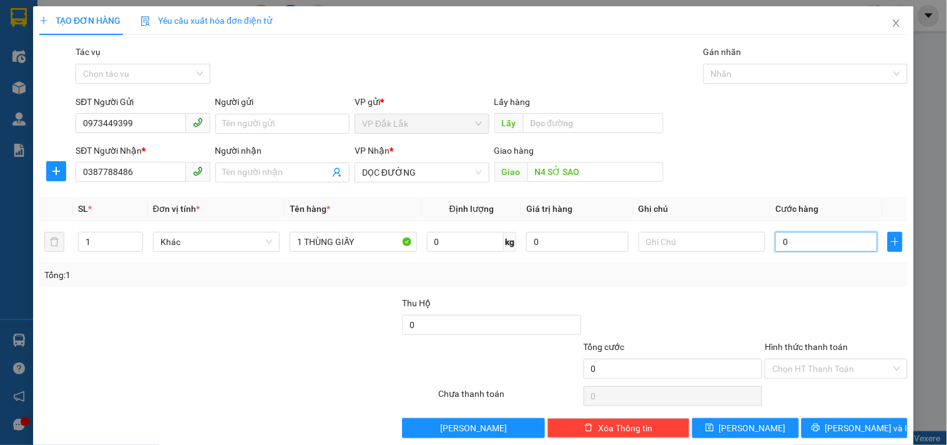
type input "6"
type input "60"
type input "600"
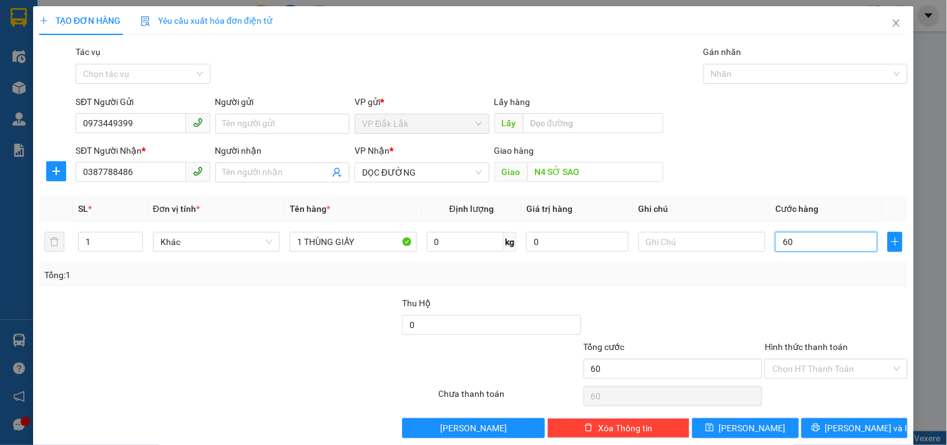
type input "600"
type input "6.000"
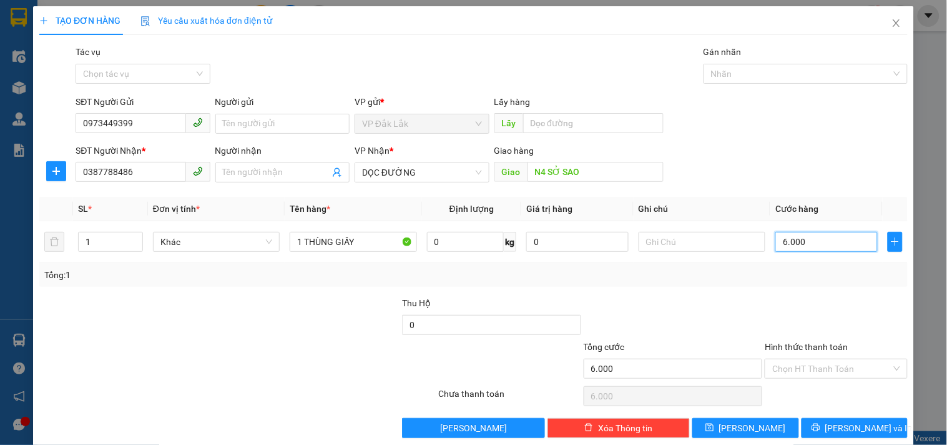
type input "60.000"
click at [832, 364] on input "Hình thức thanh toán" at bounding box center [831, 368] width 119 height 19
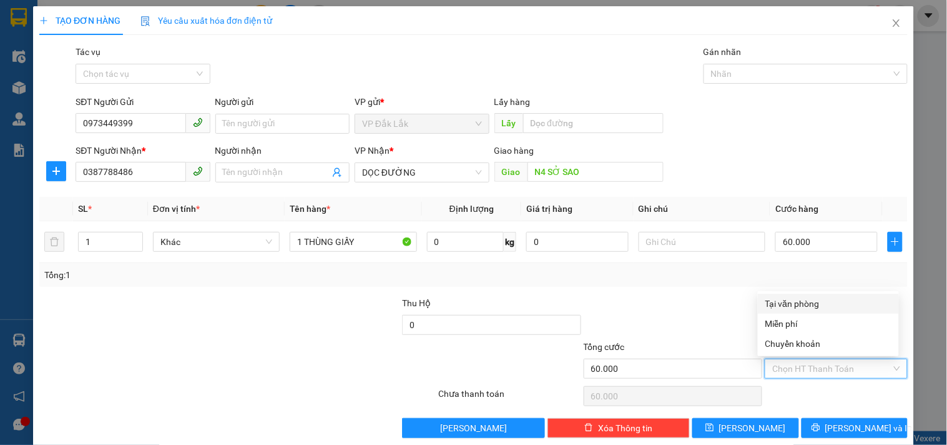
click at [797, 297] on div "Tại văn phòng" at bounding box center [829, 304] width 126 height 14
type input "0"
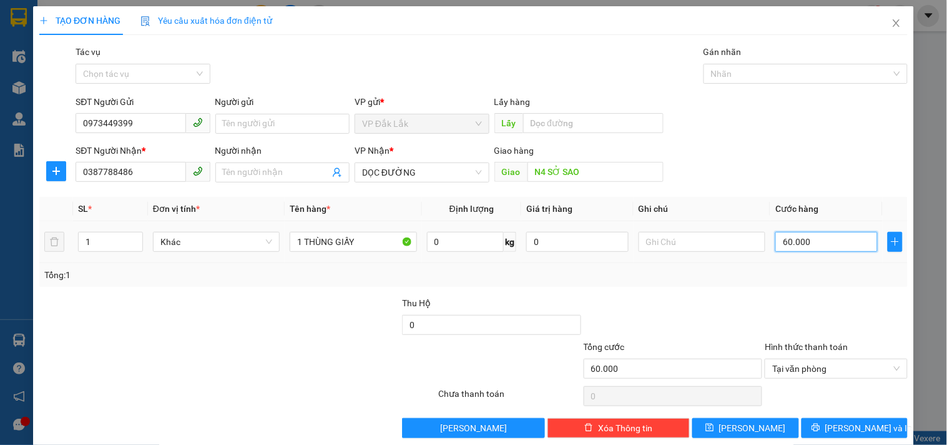
click at [819, 245] on input "60.000" at bounding box center [826, 242] width 102 height 20
type input "7"
type input "70"
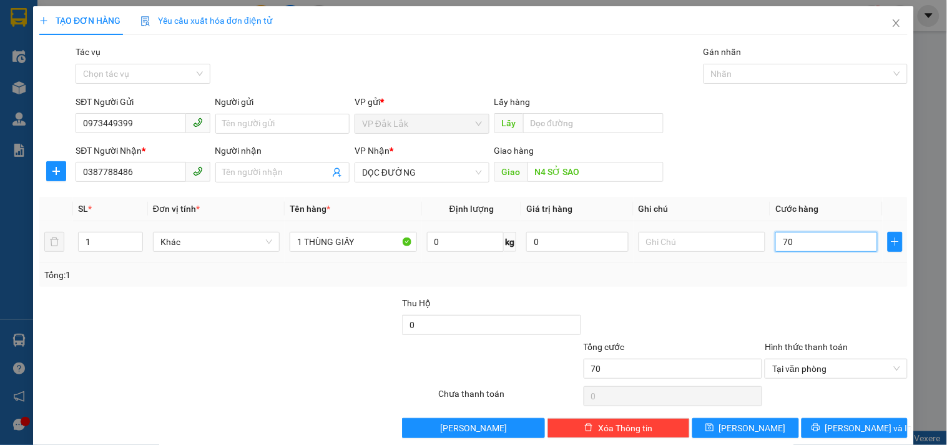
type input "700"
type input "7.000"
type input "70.000"
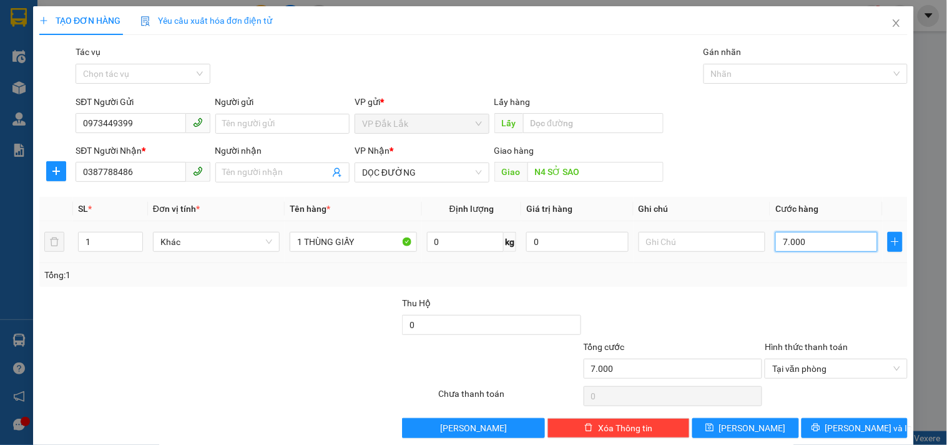
type input "70.000"
click at [837, 367] on span "Tại văn phòng" at bounding box center [835, 368] width 127 height 19
type input "70.000"
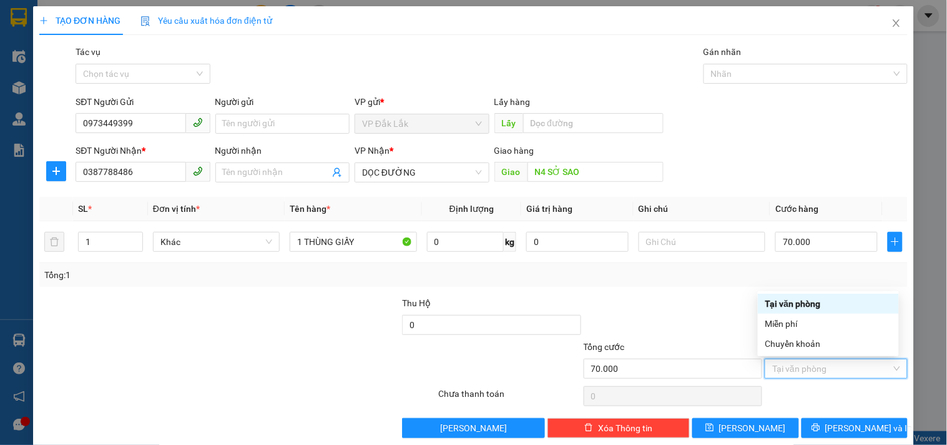
click at [820, 304] on div "Tại văn phòng" at bounding box center [829, 304] width 126 height 14
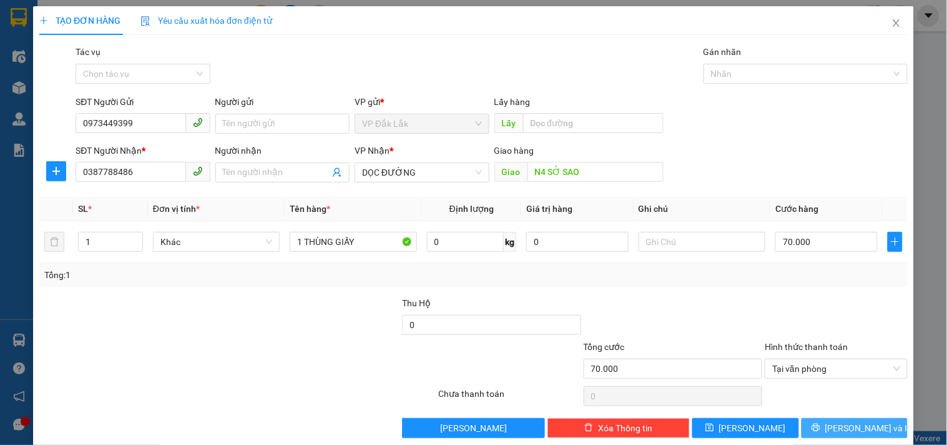
click at [840, 431] on span "[PERSON_NAME] và In" at bounding box center [868, 428] width 87 height 14
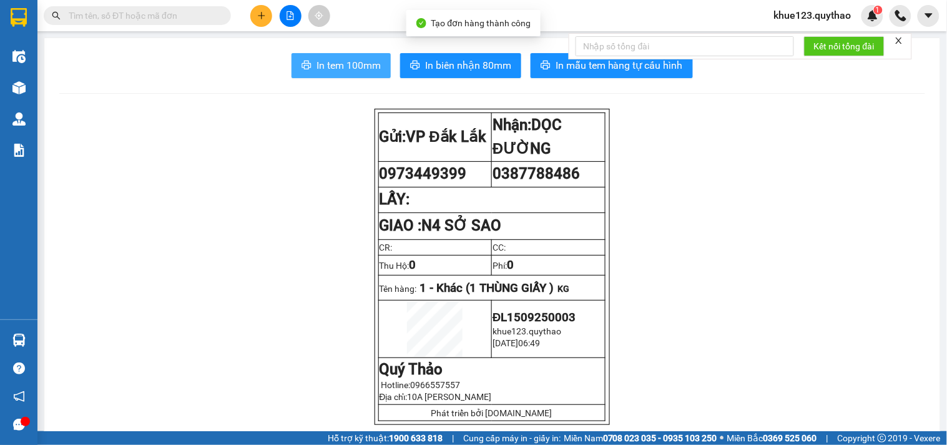
click at [361, 65] on span "In tem 100mm" at bounding box center [349, 65] width 64 height 16
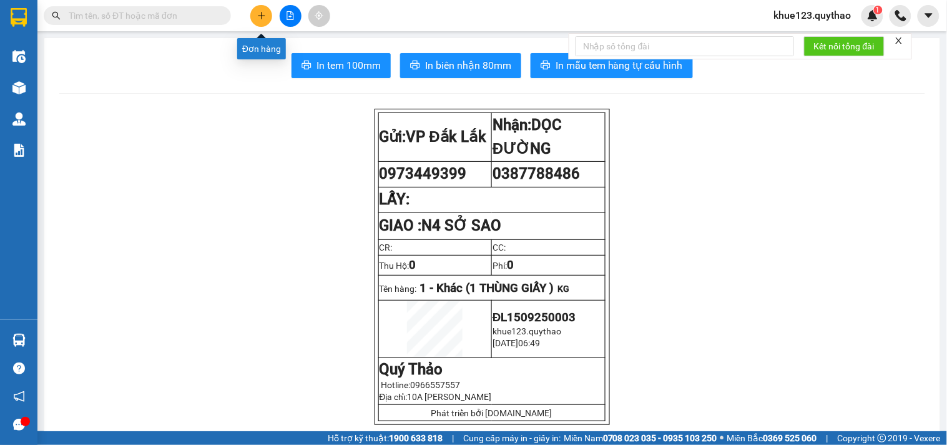
click at [257, 12] on icon "plus" at bounding box center [261, 15] width 9 height 9
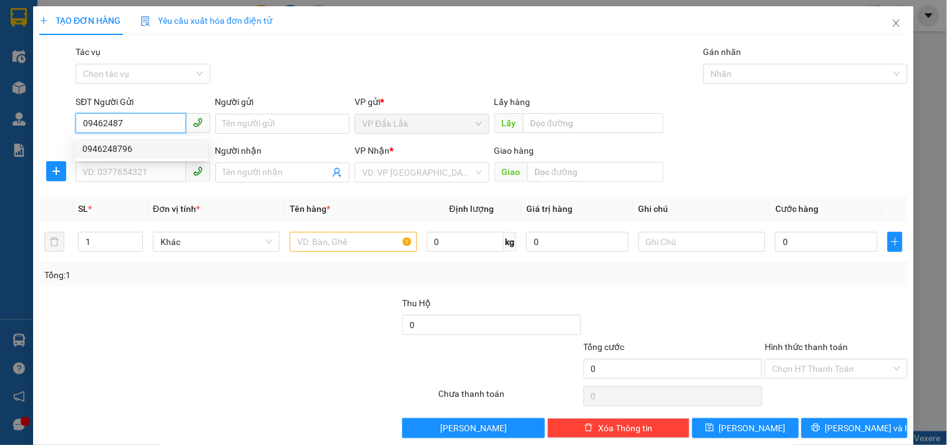
click at [122, 142] on div "0946248796" at bounding box center [141, 149] width 118 height 14
type input "0946248796"
type input "0945913693"
type input "0946248796"
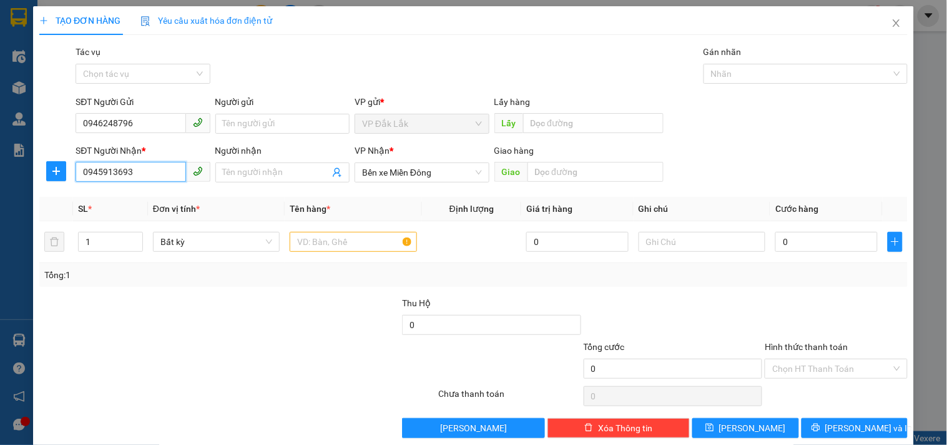
drag, startPoint x: 152, startPoint y: 171, endPoint x: 0, endPoint y: 179, distance: 151.9
click at [0, 179] on div "TẠO ĐƠN HÀNG Yêu cầu xuất hóa đơn điện tử Transit Pickup Surcharge Ids Transit …" at bounding box center [473, 222] width 947 height 445
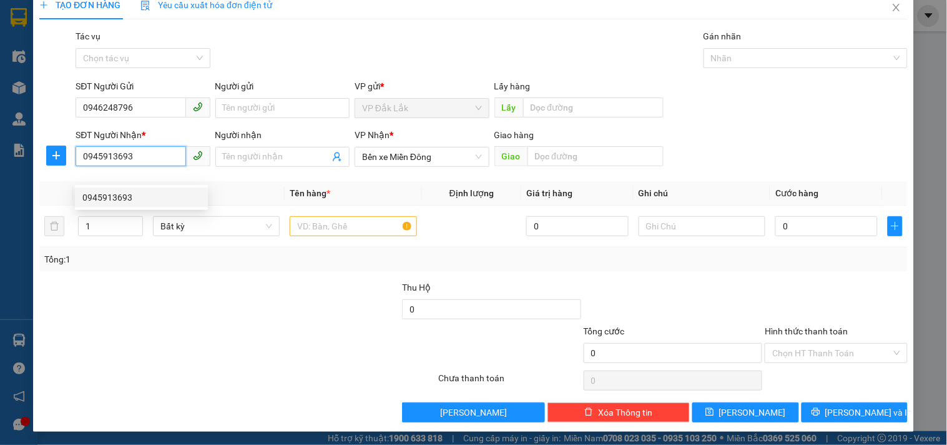
scroll to position [17, 0]
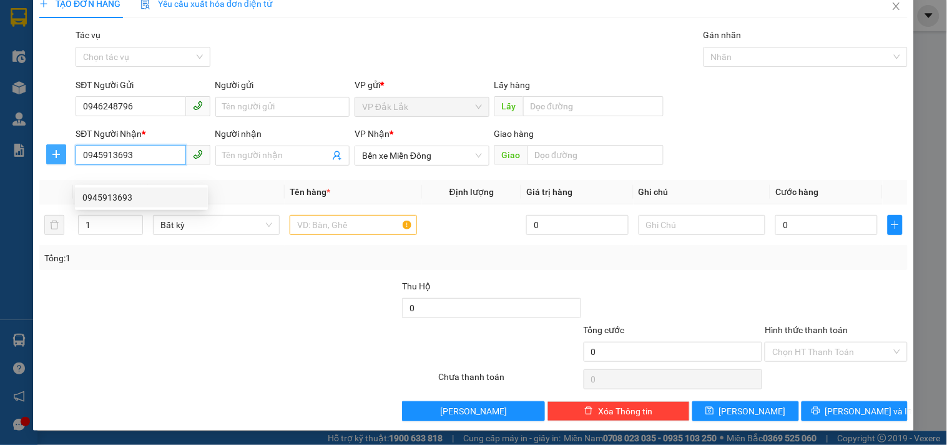
drag, startPoint x: 140, startPoint y: 159, endPoint x: 47, endPoint y: 160, distance: 92.4
click at [47, 160] on div "SĐT Người Nhận * 0945913693 Người nhận Tên người nhận VP Nhận * Bến xe Miền Đôn…" at bounding box center [473, 149] width 871 height 44
click at [441, 155] on span "Bến xe Miền Đông" at bounding box center [421, 155] width 119 height 19
type input "0975475536"
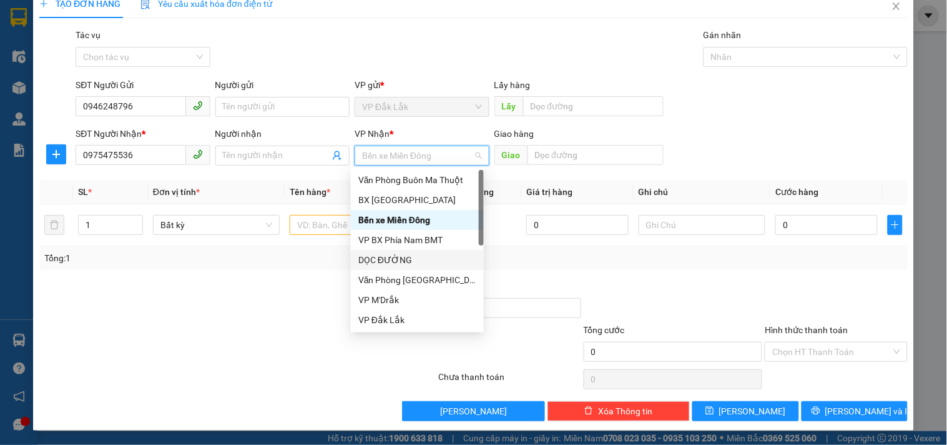
click at [402, 260] on div "DỌC ĐƯỜNG" at bounding box center [417, 260] width 118 height 14
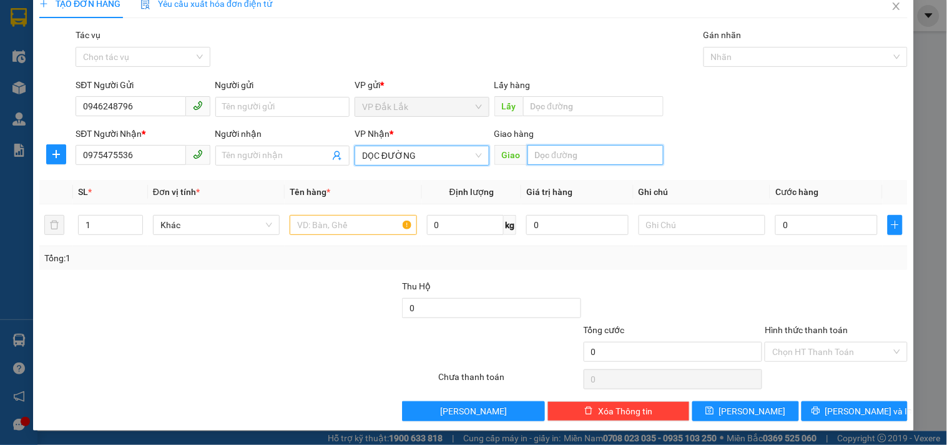
click at [548, 160] on input "text" at bounding box center [596, 155] width 136 height 20
type input "D"
type input "ĐT CHƠN THÀNH"
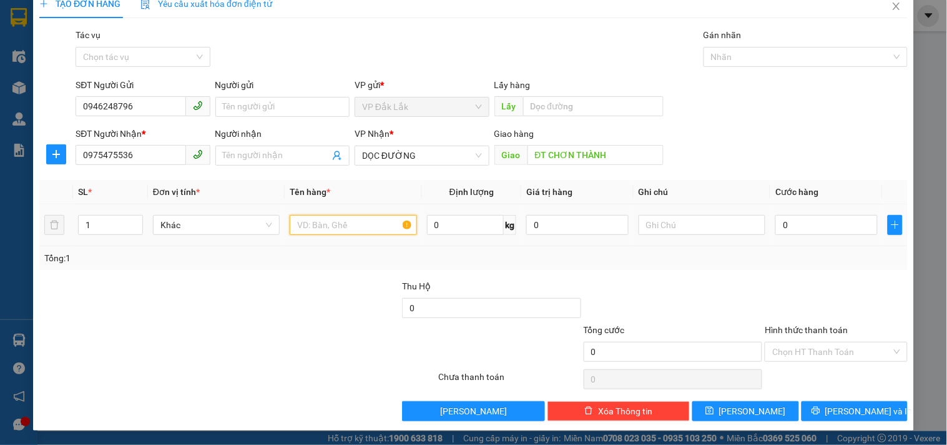
click at [363, 225] on input "text" at bounding box center [353, 225] width 127 height 20
type input "1 THÙNG GIẤY"
click at [807, 216] on input "0" at bounding box center [826, 225] width 102 height 20
type input "5"
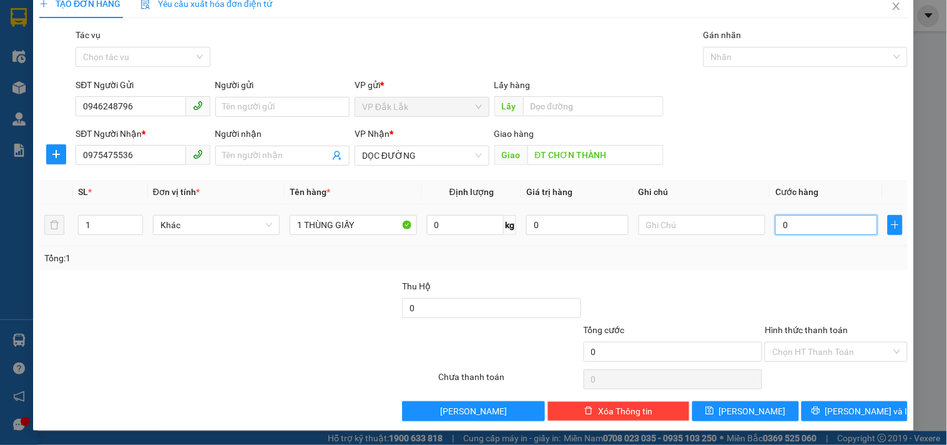
type input "5"
type input "50"
type input "500"
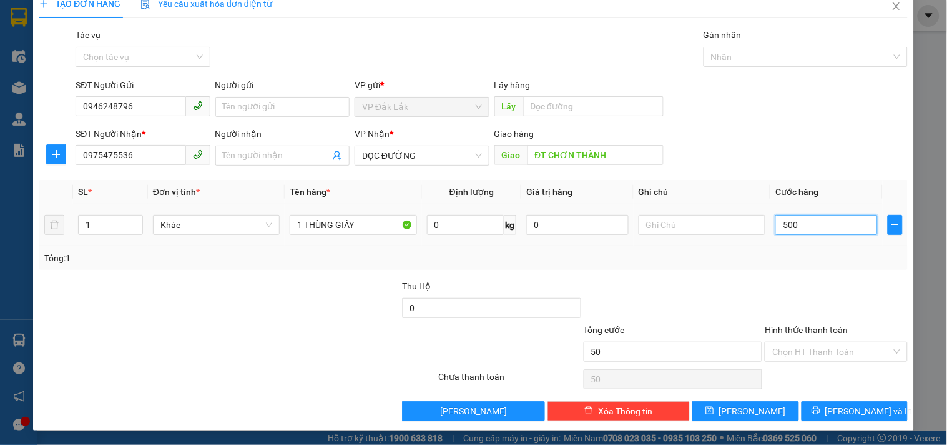
type input "500"
type input "5.000"
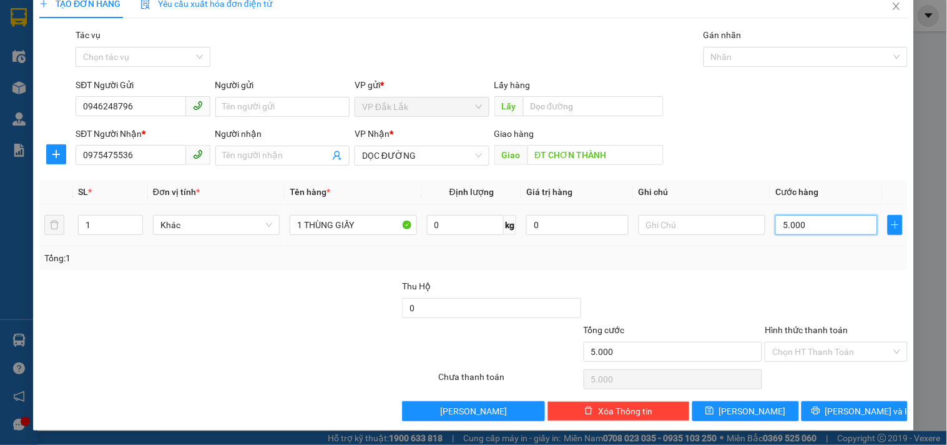
type input "50.000"
click at [849, 350] on input "Hình thức thanh toán" at bounding box center [831, 351] width 119 height 19
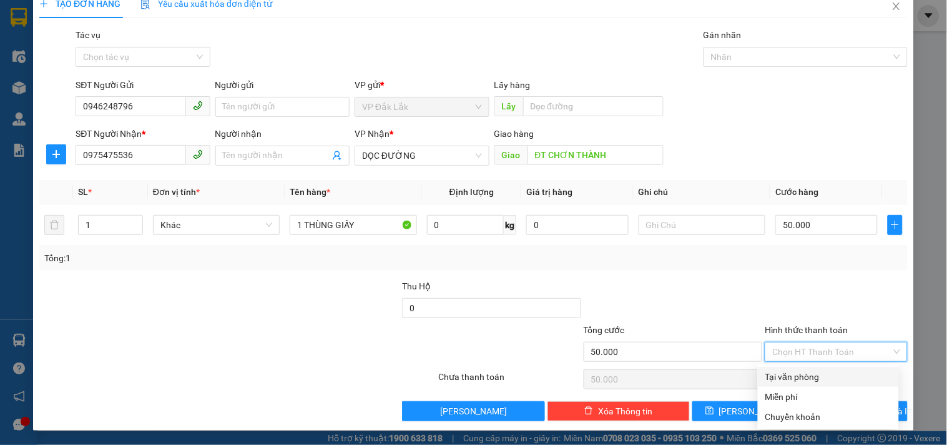
click at [798, 377] on div "Tại văn phòng" at bounding box center [829, 377] width 126 height 14
type input "0"
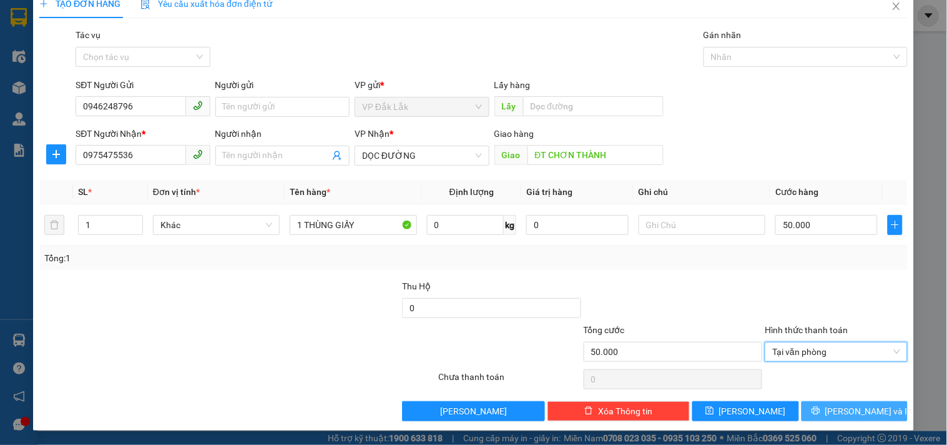
click at [843, 413] on span "[PERSON_NAME] và In" at bounding box center [868, 411] width 87 height 14
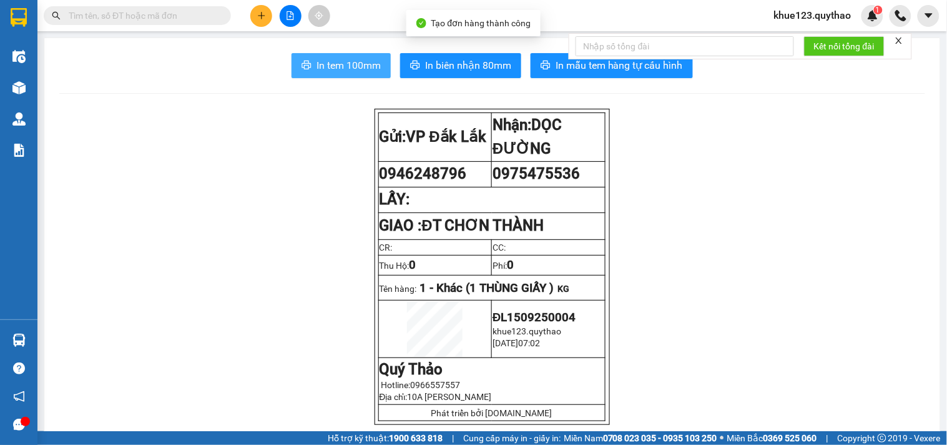
click at [332, 63] on span "In tem 100mm" at bounding box center [349, 65] width 64 height 16
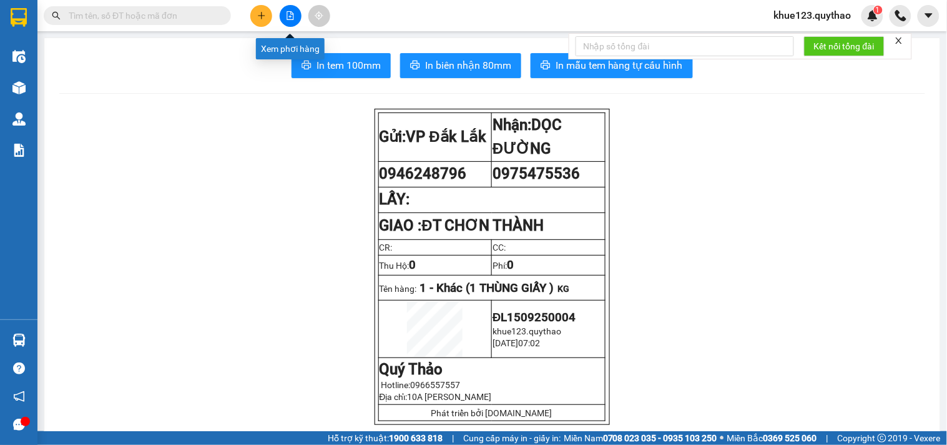
click at [294, 17] on icon "file-add" at bounding box center [290, 15] width 9 height 9
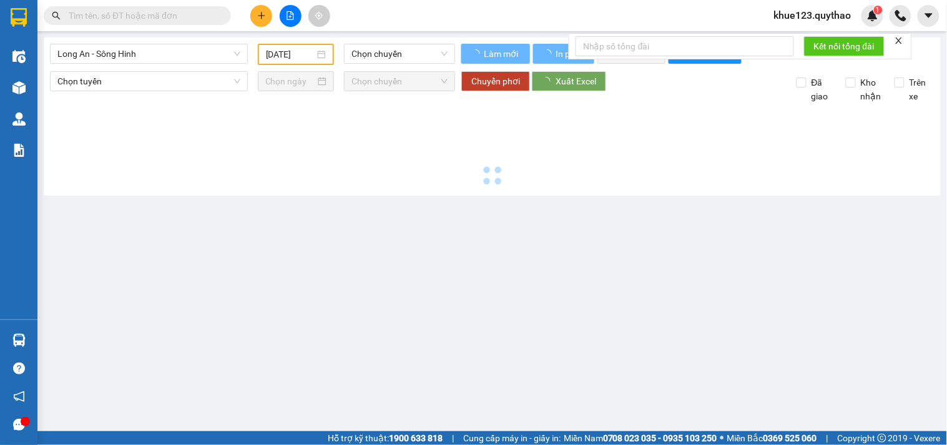
type input "[DATE]"
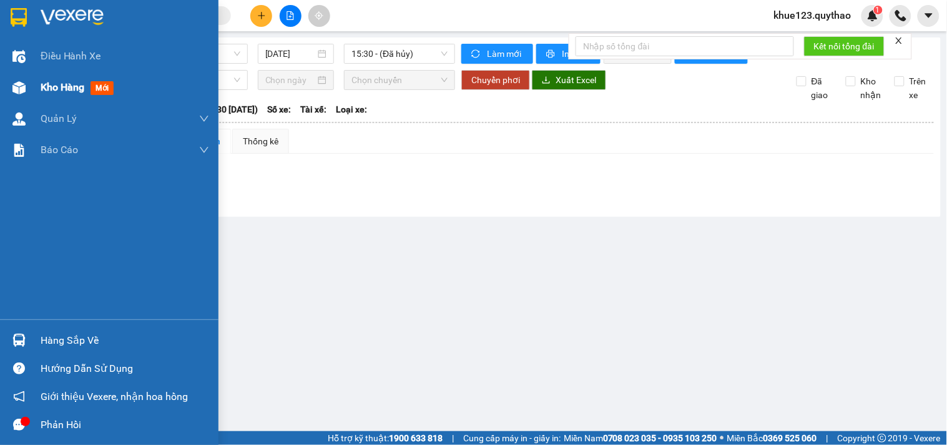
click at [21, 86] on img at bounding box center [18, 87] width 13 height 13
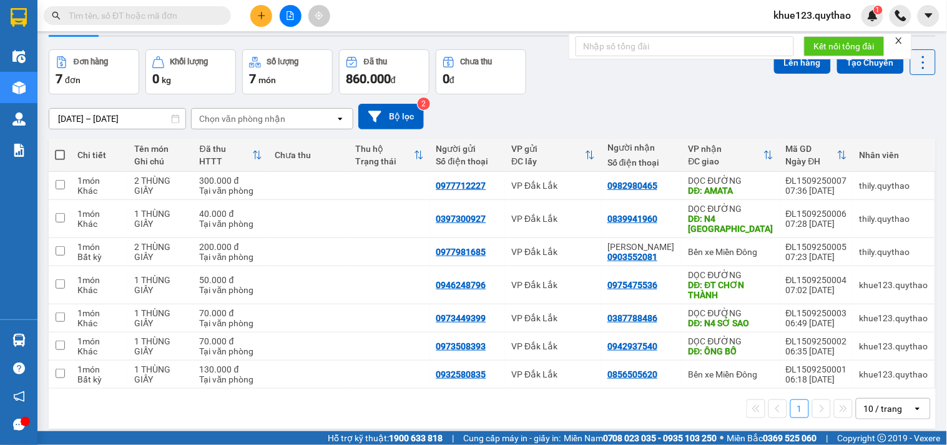
scroll to position [57, 0]
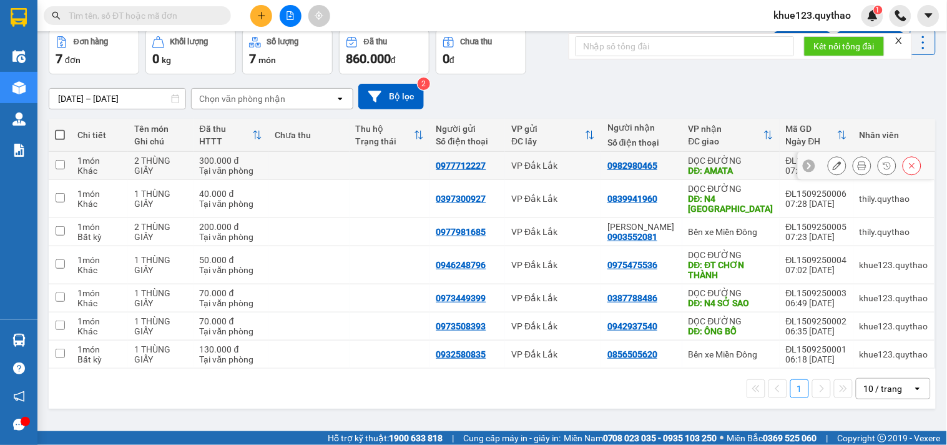
drag, startPoint x: 61, startPoint y: 160, endPoint x: 63, endPoint y: 178, distance: 17.6
click at [61, 164] on input "checkbox" at bounding box center [60, 164] width 9 height 9
checkbox input "true"
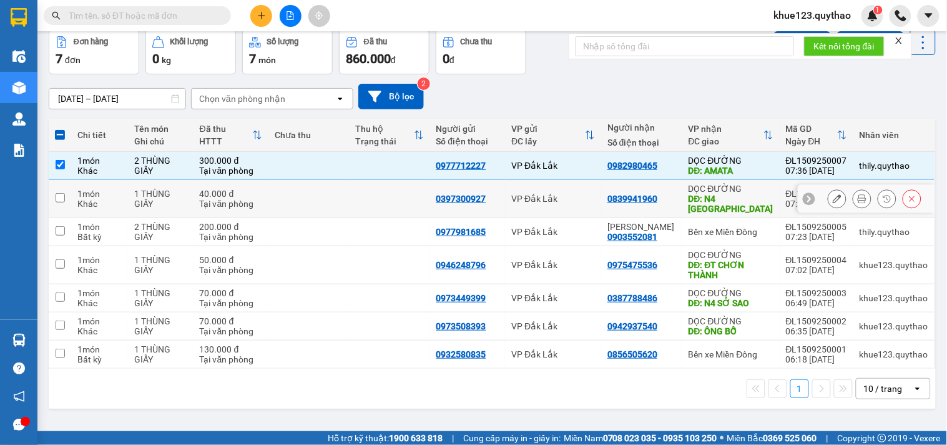
drag, startPoint x: 62, startPoint y: 202, endPoint x: 62, endPoint y: 214, distance: 11.9
click at [62, 203] on td at bounding box center [60, 199] width 22 height 38
checkbox input "true"
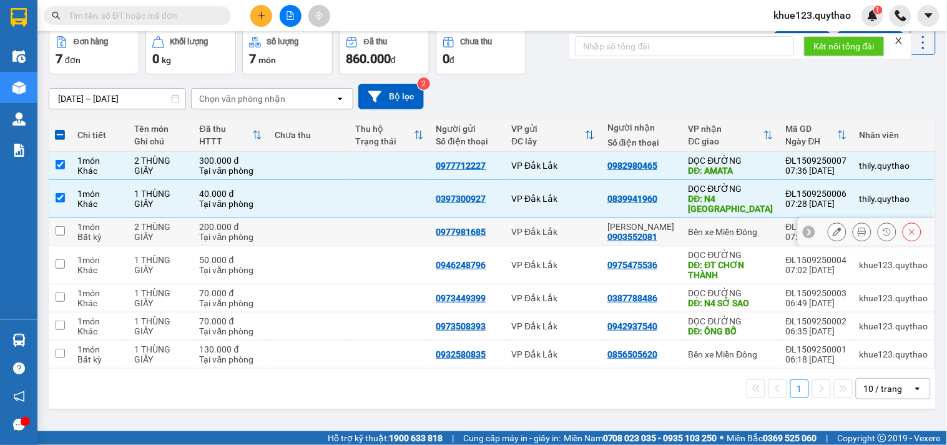
click at [59, 235] on input "checkbox" at bounding box center [60, 230] width 9 height 9
checkbox input "true"
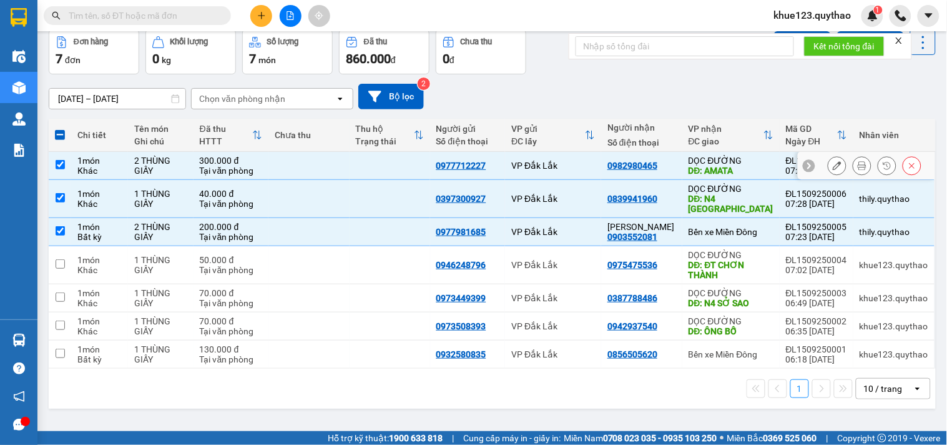
click at [56, 161] on input "checkbox" at bounding box center [60, 164] width 9 height 9
checkbox input "false"
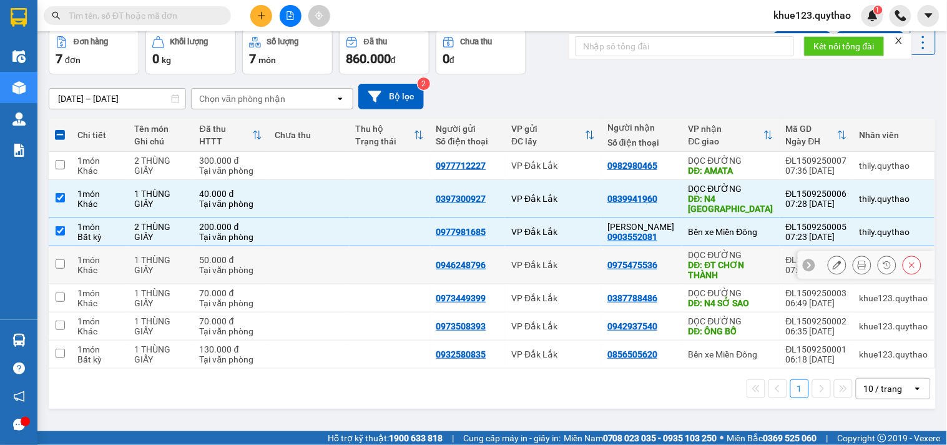
drag, startPoint x: 57, startPoint y: 260, endPoint x: 59, endPoint y: 268, distance: 8.2
click at [57, 263] on input "checkbox" at bounding box center [60, 263] width 9 height 9
checkbox input "true"
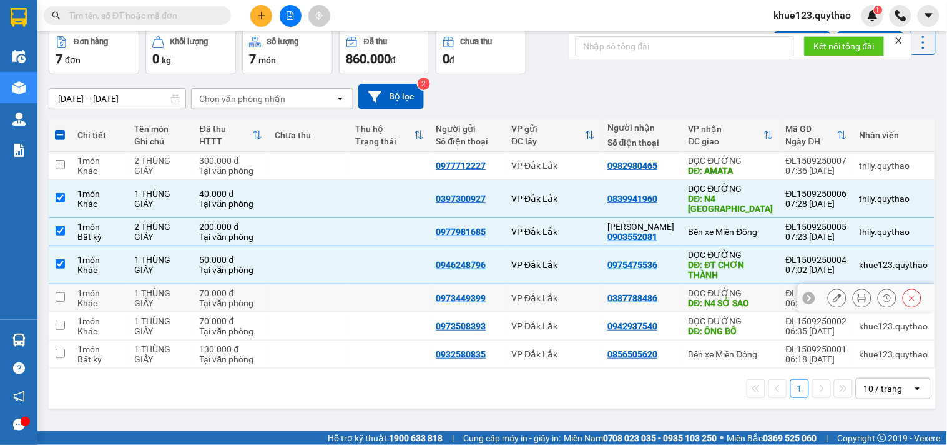
click at [61, 298] on input "checkbox" at bounding box center [60, 296] width 9 height 9
checkbox input "true"
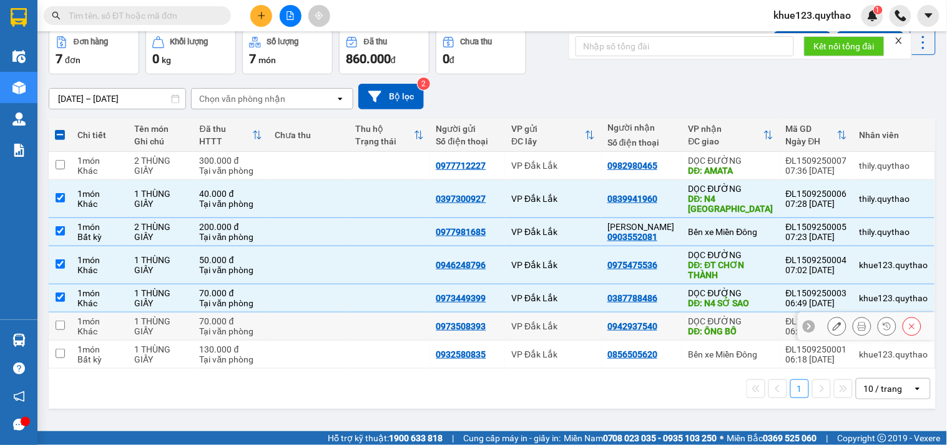
drag, startPoint x: 56, startPoint y: 325, endPoint x: 60, endPoint y: 347, distance: 22.2
click at [59, 334] on td at bounding box center [60, 326] width 22 height 28
checkbox input "true"
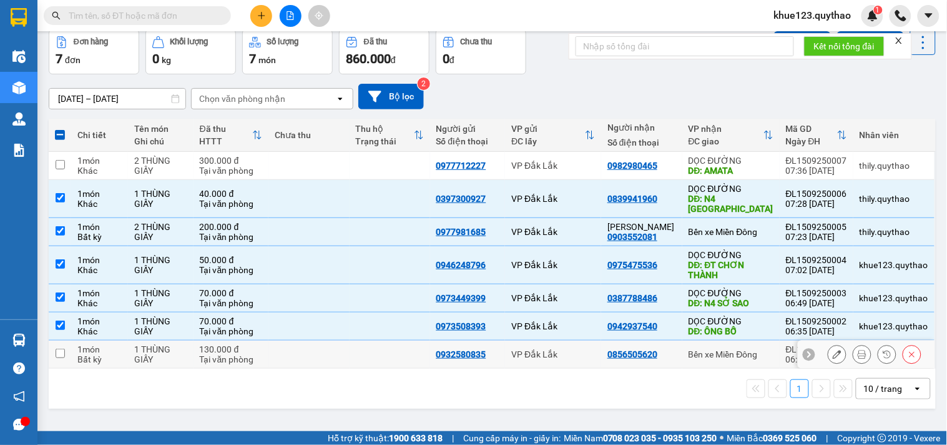
click at [60, 352] on input "checkbox" at bounding box center [60, 352] width 9 height 9
checkbox input "true"
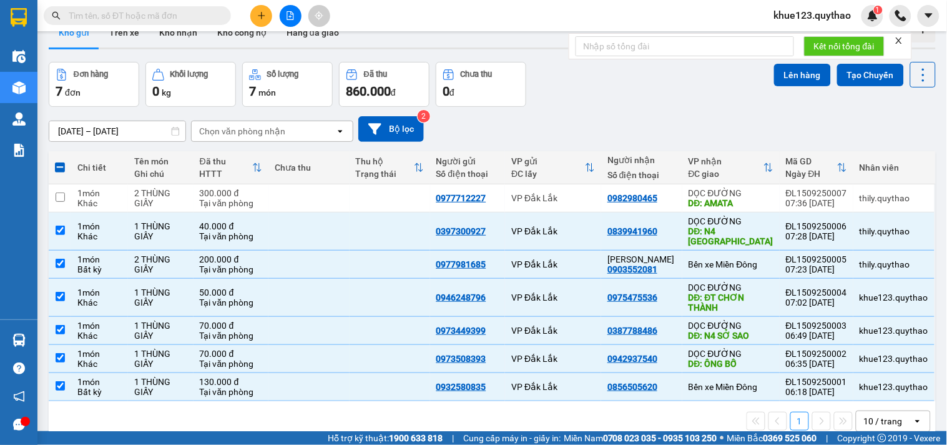
scroll to position [0, 0]
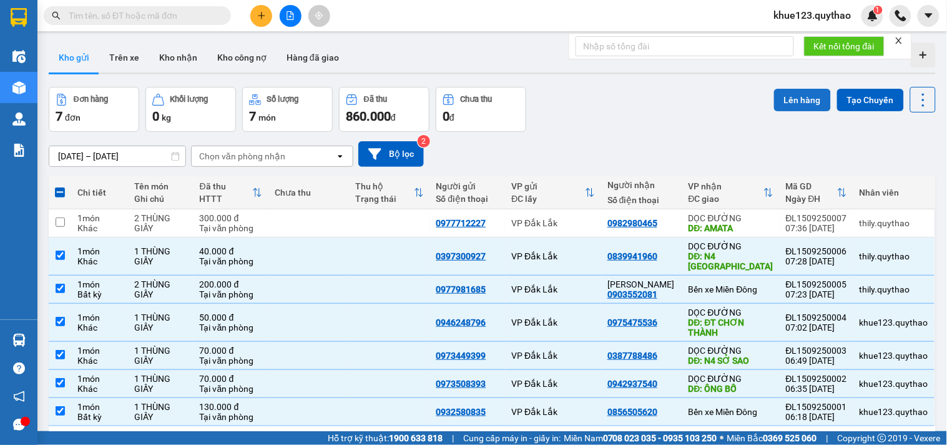
click at [798, 94] on button "Lên hàng" at bounding box center [802, 100] width 57 height 22
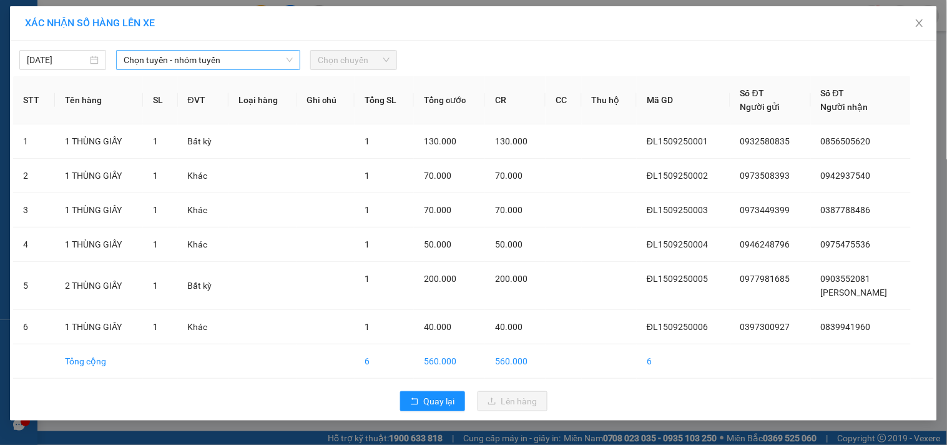
click at [181, 55] on span "Chọn tuyến - nhóm tuyến" at bounding box center [208, 60] width 169 height 19
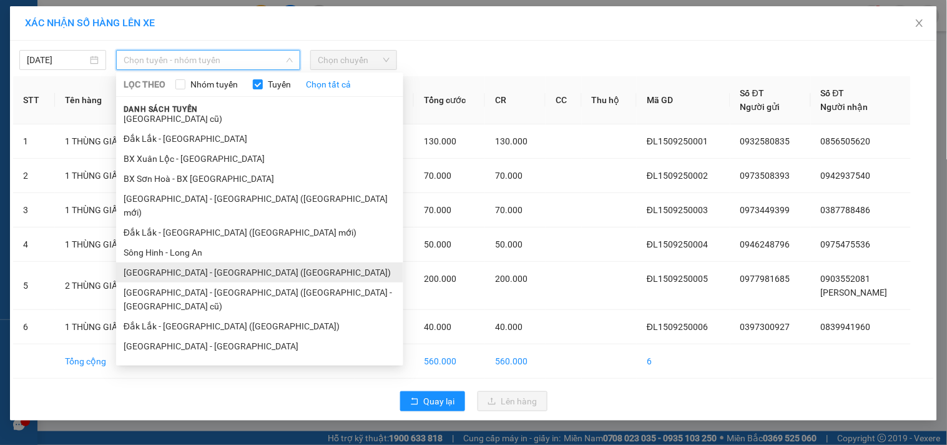
scroll to position [75, 0]
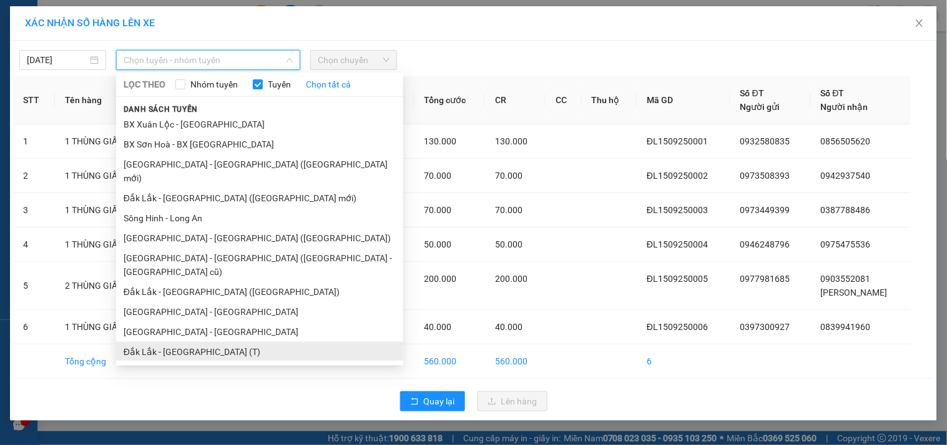
click at [214, 342] on li "Đắk Lắk - [GEOGRAPHIC_DATA] (T)" at bounding box center [259, 352] width 287 height 20
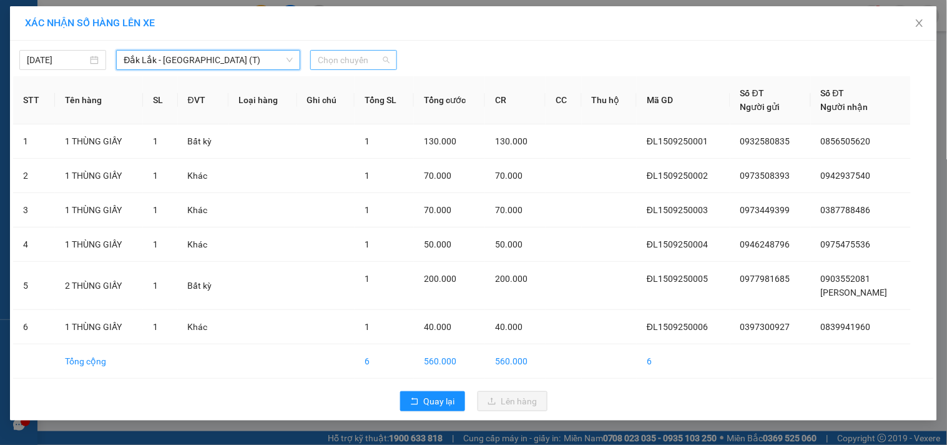
click at [345, 57] on span "Chọn chuyến" at bounding box center [354, 60] width 72 height 19
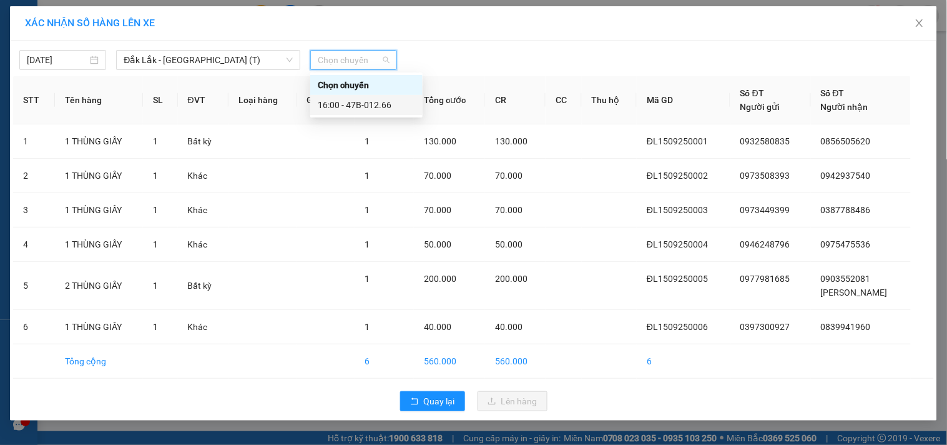
click at [372, 108] on div "16:00 - 47B-012.66" at bounding box center [366, 105] width 97 height 14
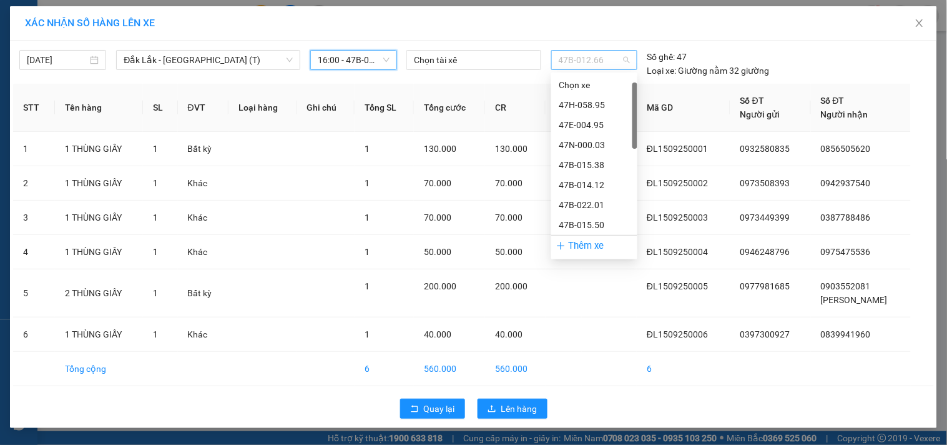
click at [628, 60] on span "47B-012.66" at bounding box center [594, 60] width 71 height 19
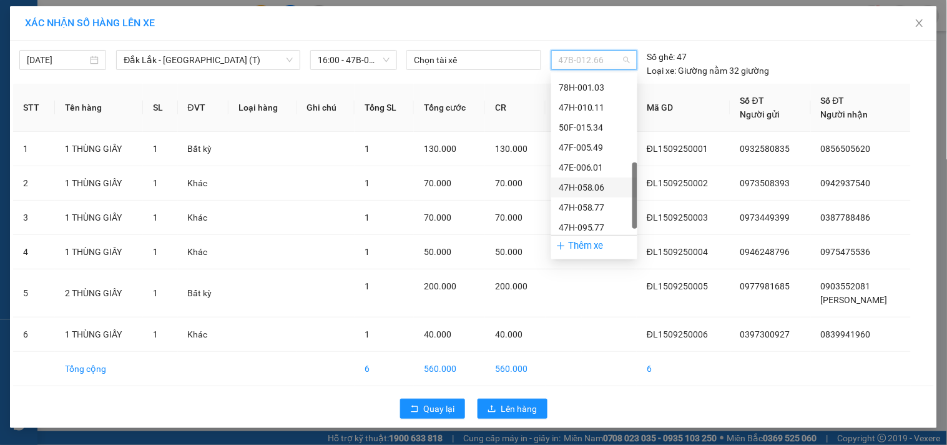
scroll to position [0, 0]
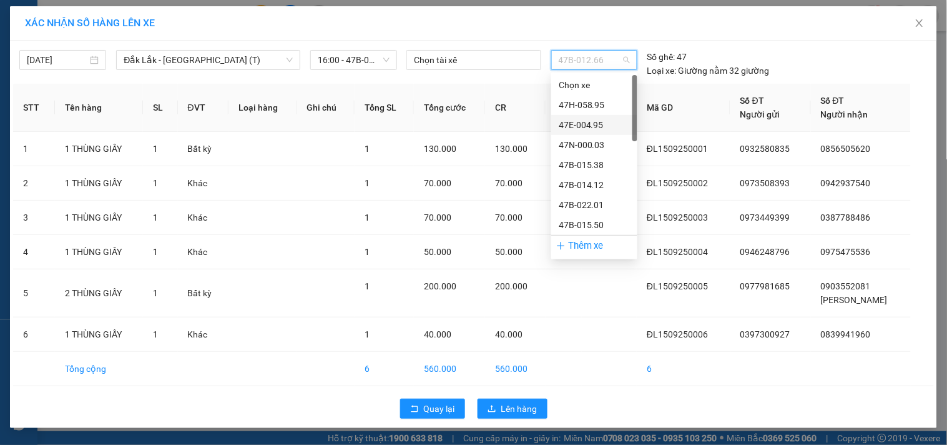
click at [601, 124] on div "47E-004.95" at bounding box center [594, 125] width 71 height 14
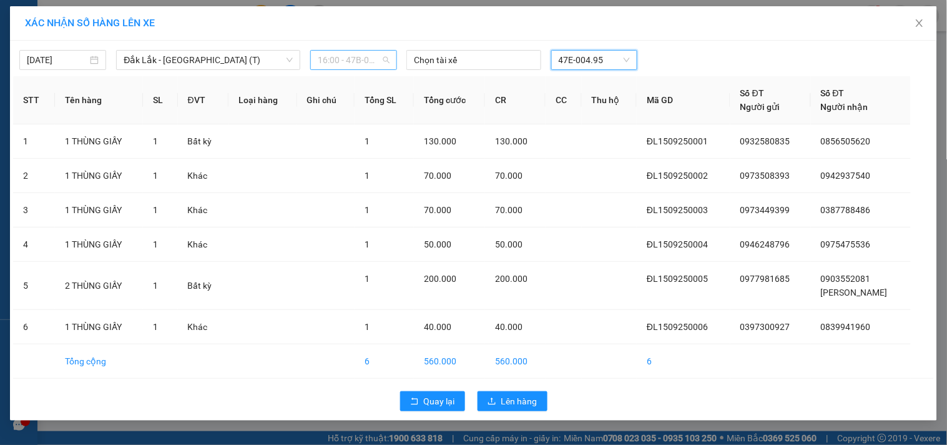
click at [383, 65] on span "16:00 - 47B-012.66" at bounding box center [354, 60] width 72 height 19
click at [342, 179] on td at bounding box center [325, 176] width 57 height 34
click at [382, 62] on span "16:00 - 47B-012.66" at bounding box center [354, 60] width 72 height 19
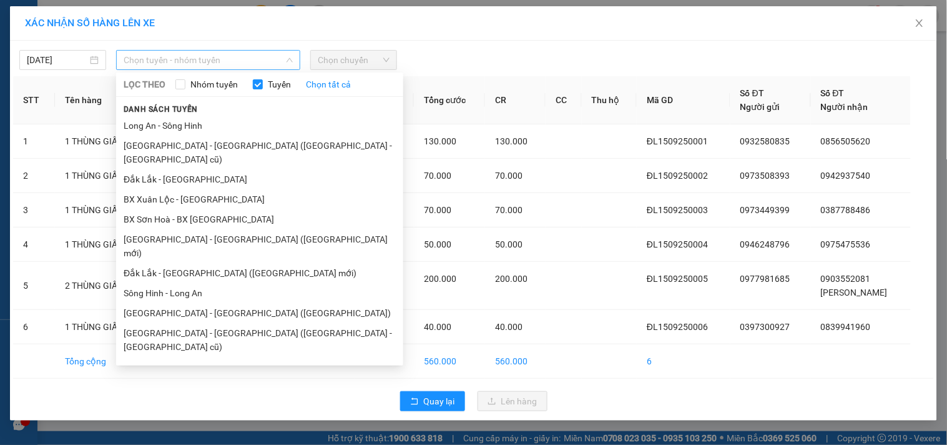
click at [282, 64] on span "Chọn tuyến - nhóm tuyến" at bounding box center [208, 60] width 169 height 19
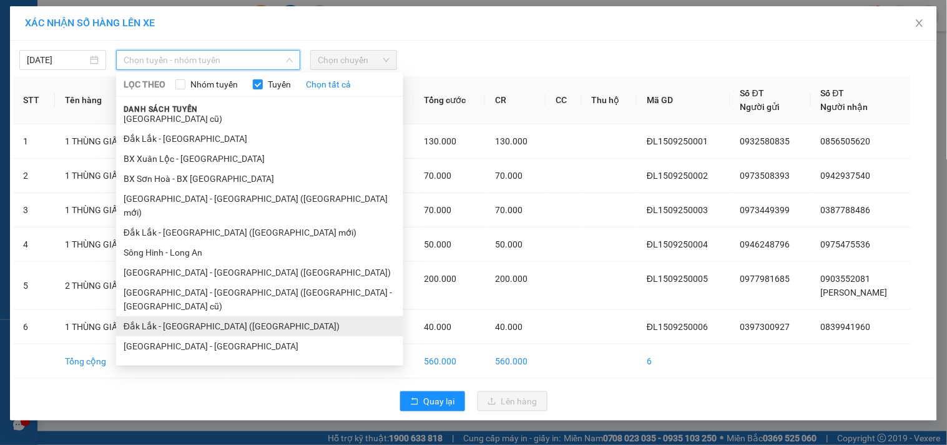
scroll to position [75, 0]
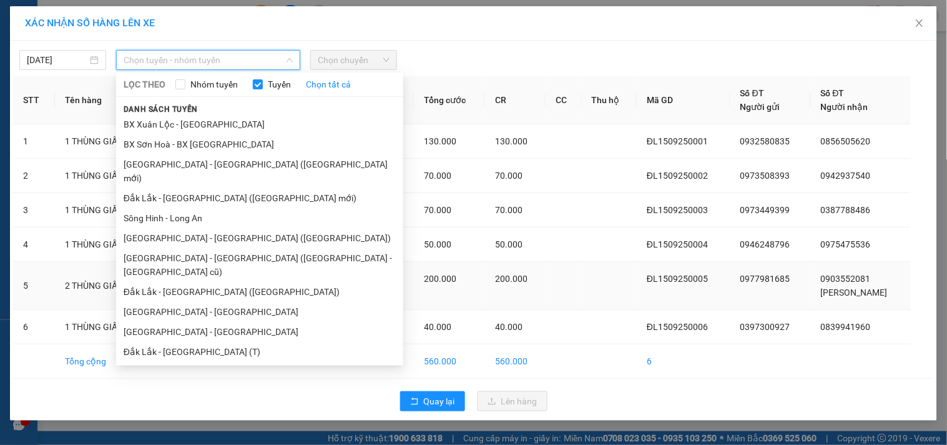
drag, startPoint x: 238, startPoint y: 307, endPoint x: 254, endPoint y: 273, distance: 37.4
click at [241, 342] on li "Đắk Lắk - Sài Gòn (T)" at bounding box center [259, 352] width 287 height 20
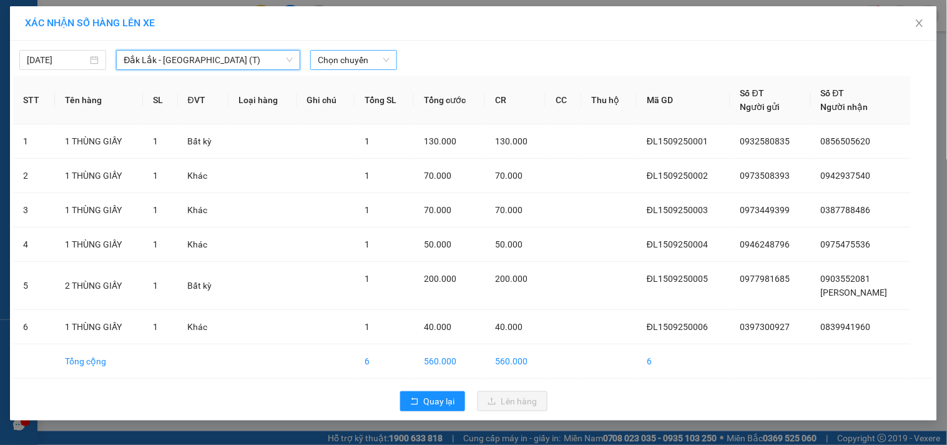
click at [358, 58] on span "Chọn chuyến" at bounding box center [354, 60] width 72 height 19
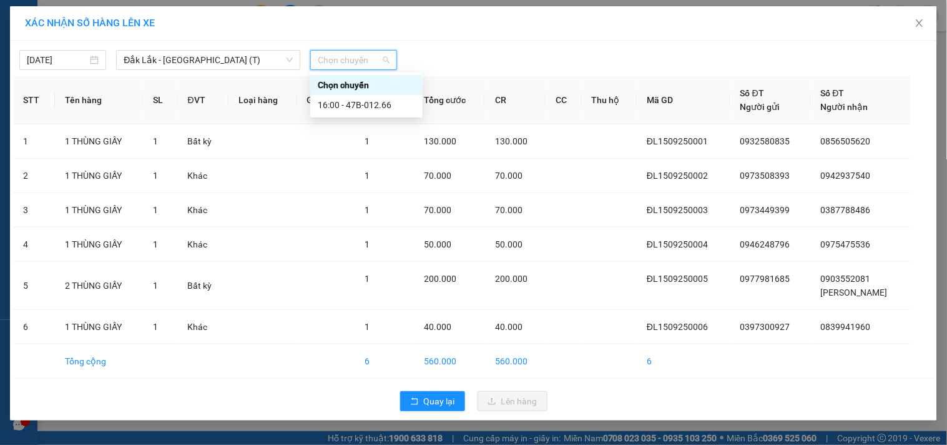
click at [365, 80] on div "Chọn chuyến" at bounding box center [366, 85] width 97 height 14
click at [282, 67] on span "Đắk Lắk - [GEOGRAPHIC_DATA] (T)" at bounding box center [208, 60] width 169 height 19
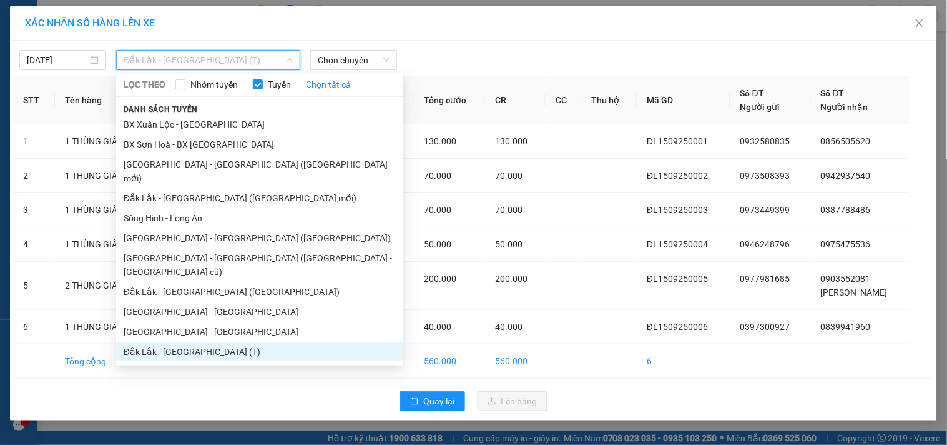
click at [475, 34] on div "XÁC NHẬN SỐ HÀNG LÊN XE" at bounding box center [473, 23] width 927 height 34
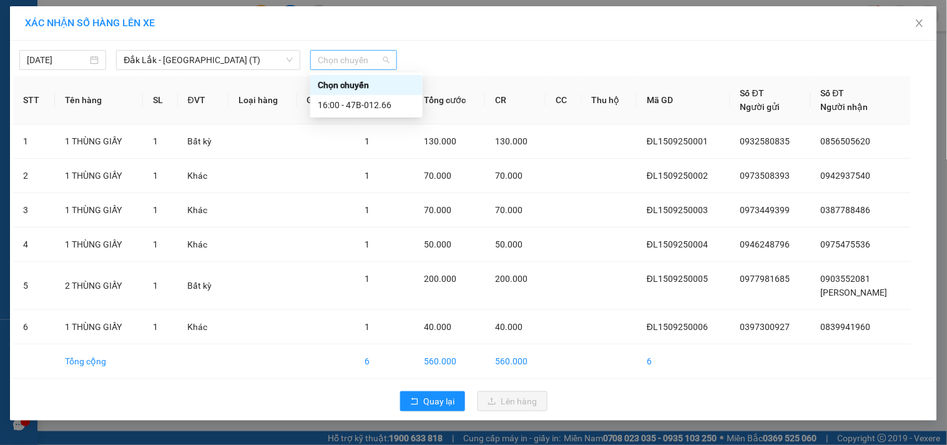
click at [385, 61] on span "Chọn chuyến" at bounding box center [354, 60] width 72 height 19
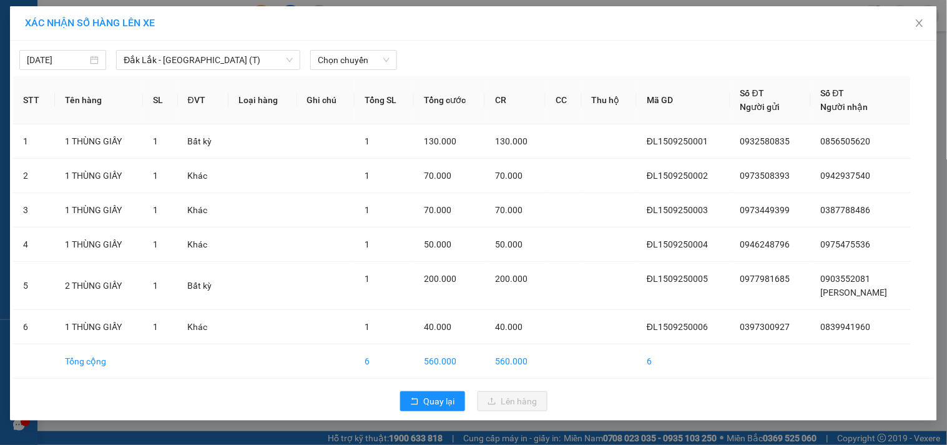
click at [265, 47] on div "15/09/2025 Đắk Lắk - Sài Gòn (T) LỌC THEO Nhóm tuyến Tuyến Chọn tất cả Danh sác…" at bounding box center [473, 57] width 921 height 26
click at [450, 398] on span "Quay lại" at bounding box center [439, 401] width 31 height 14
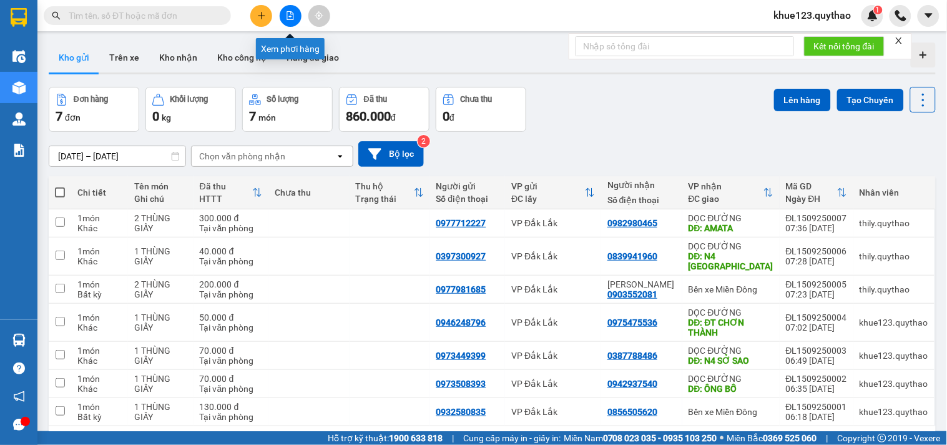
click at [283, 11] on button at bounding box center [291, 16] width 22 height 22
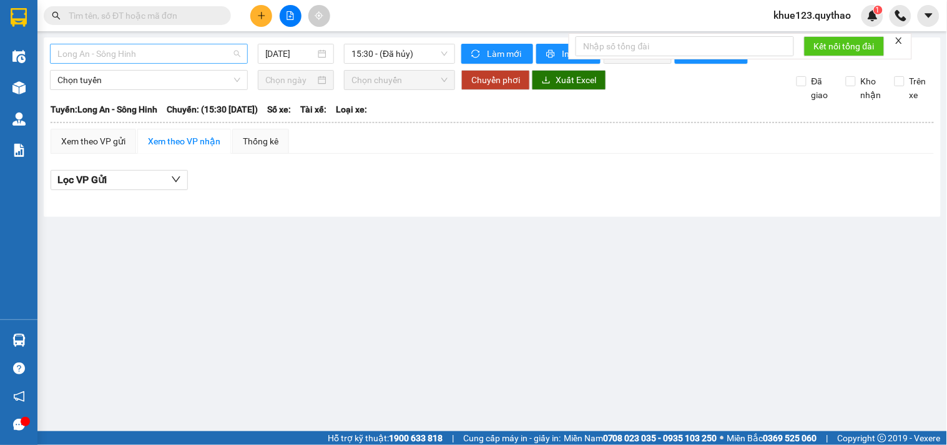
click at [190, 57] on span "Long An - Sông Hinh" at bounding box center [148, 53] width 183 height 19
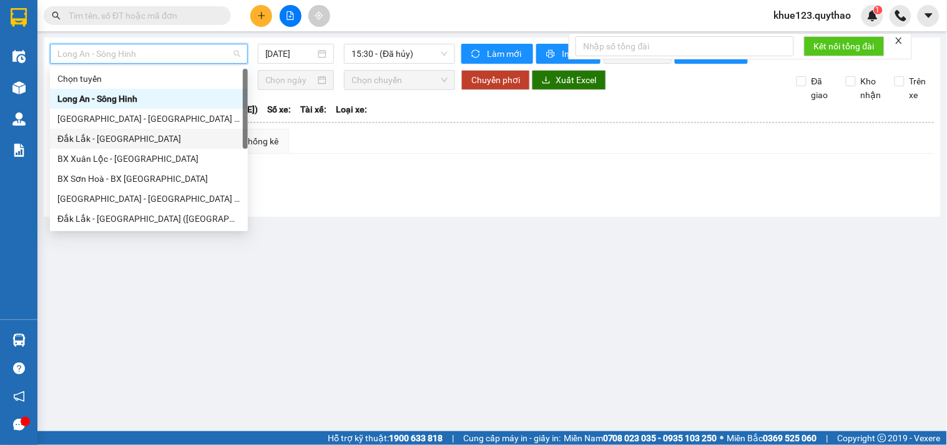
scroll to position [179, 0]
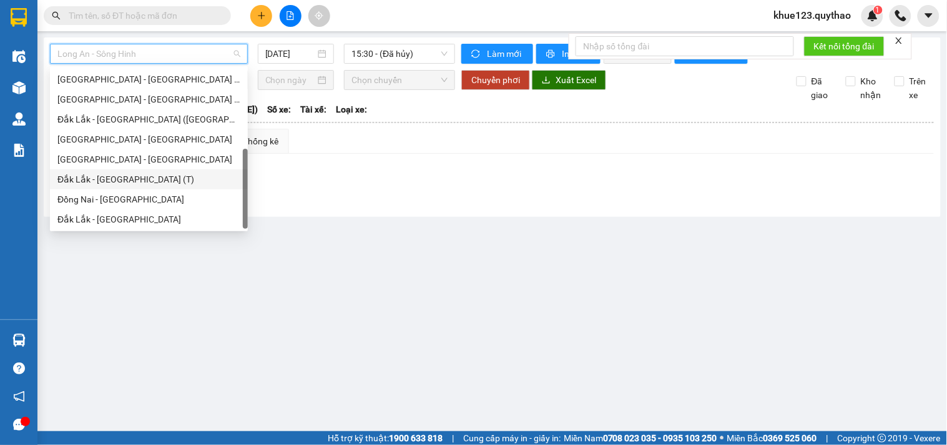
click at [175, 177] on div "Đắk Lắk - [GEOGRAPHIC_DATA] (T)" at bounding box center [148, 179] width 183 height 14
type input "[DATE]"
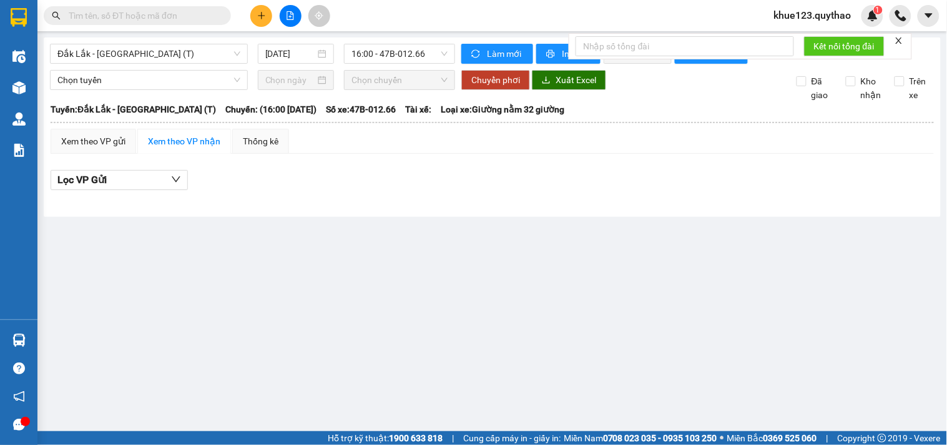
click at [898, 41] on icon "close" at bounding box center [899, 40] width 9 height 9
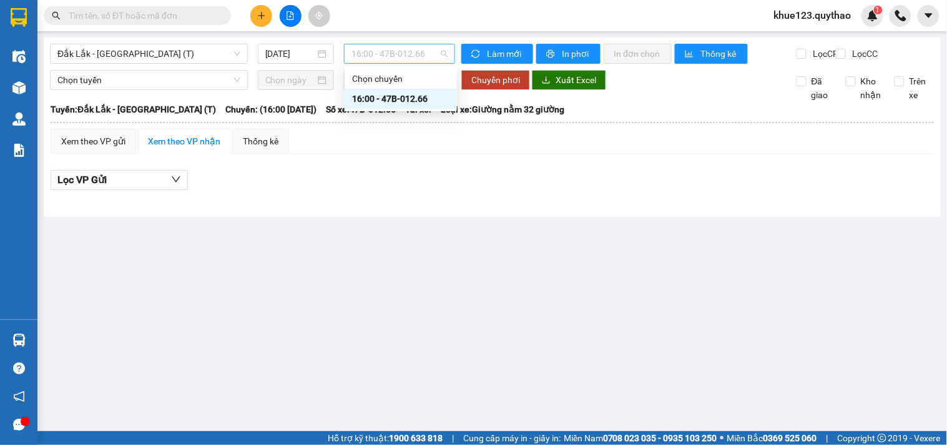
click at [440, 52] on span "16:00 - 47B-012.66" at bounding box center [400, 53] width 96 height 19
click at [410, 76] on div "Chọn chuyến" at bounding box center [400, 79] width 97 height 14
click at [442, 55] on span "16:00 - 47B-012.66" at bounding box center [400, 53] width 96 height 19
click at [490, 170] on div "Xem theo VP gửi Xem theo VP nhận Thống kê Lọc VP Gửi" at bounding box center [493, 166] width 884 height 75
click at [442, 51] on span "16:00 - 47B-012.66" at bounding box center [400, 53] width 96 height 19
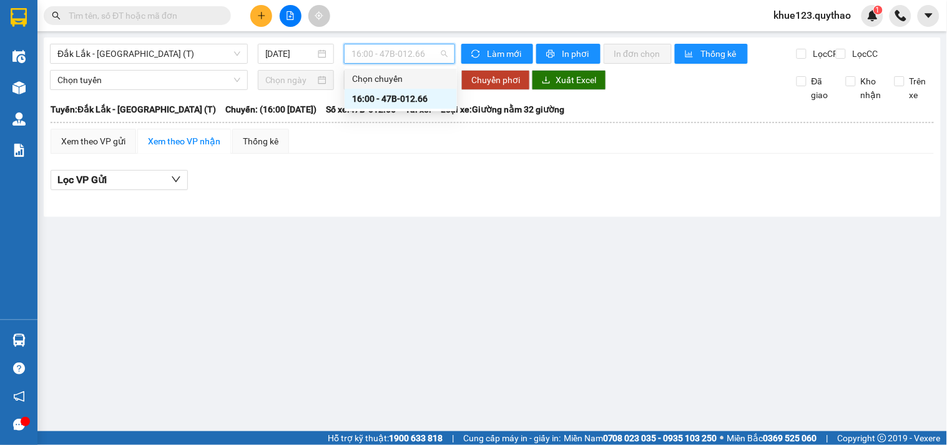
click at [396, 74] on div "Chọn chuyến" at bounding box center [400, 79] width 97 height 14
click at [445, 52] on span "16:00 - 47B-012.66" at bounding box center [400, 53] width 96 height 19
click at [431, 101] on div "16:00 - 47B-012.66" at bounding box center [400, 99] width 97 height 14
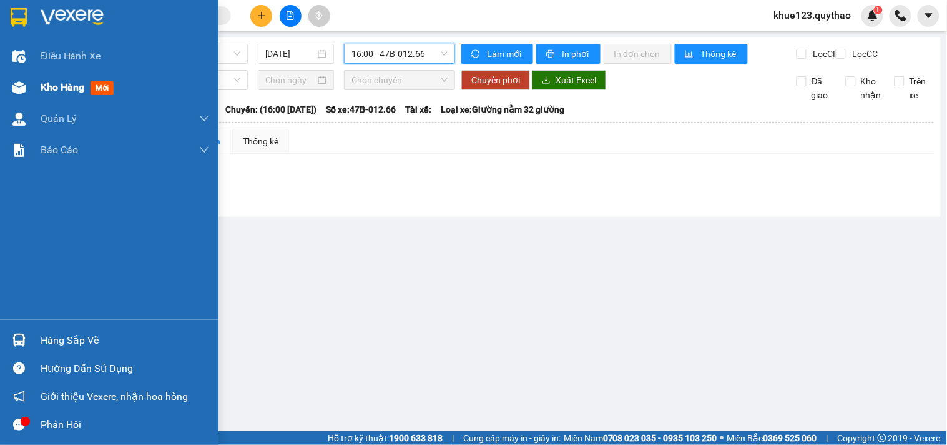
click at [17, 86] on img at bounding box center [18, 87] width 13 height 13
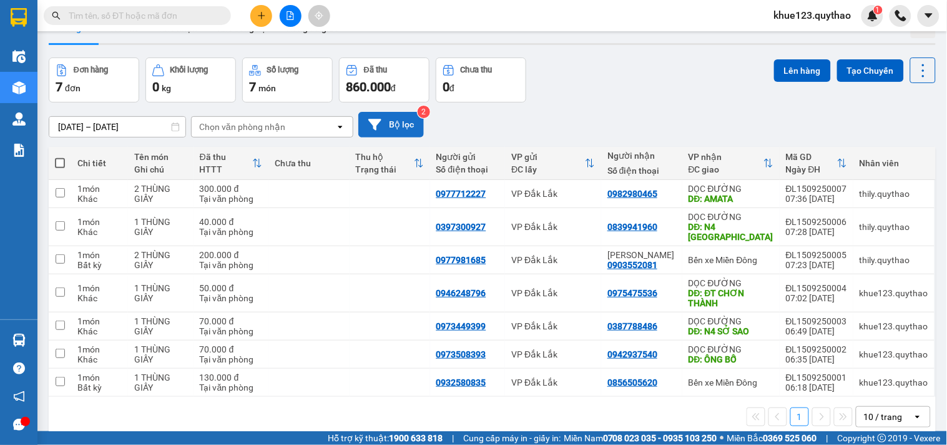
scroll to position [57, 0]
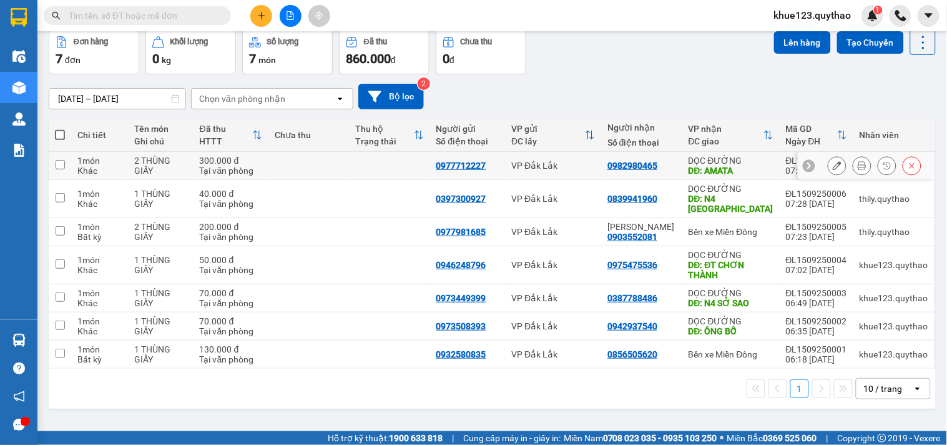
click at [61, 165] on input "checkbox" at bounding box center [60, 164] width 9 height 9
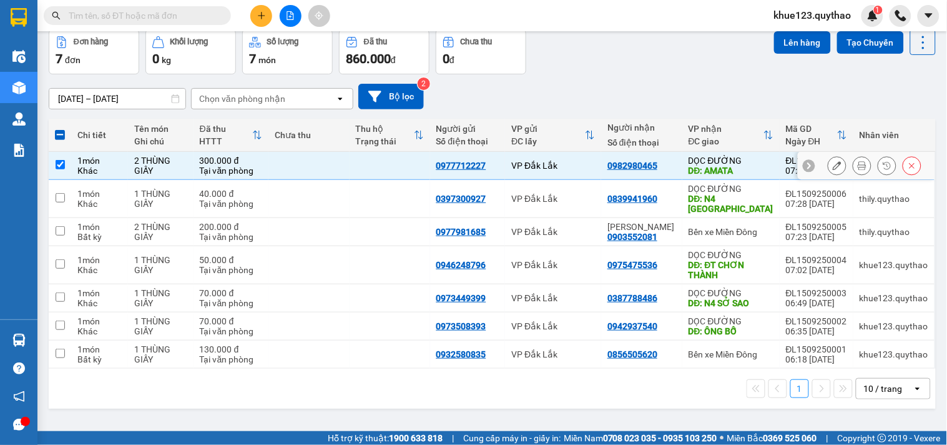
click at [59, 165] on input "checkbox" at bounding box center [60, 164] width 9 height 9
checkbox input "false"
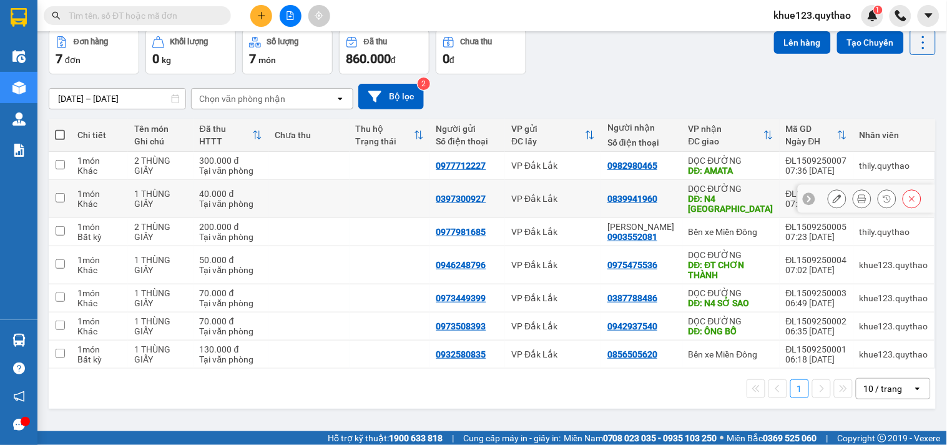
drag, startPoint x: 60, startPoint y: 194, endPoint x: 65, endPoint y: 213, distance: 20.0
click at [60, 196] on input "checkbox" at bounding box center [60, 197] width 9 height 9
checkbox input "true"
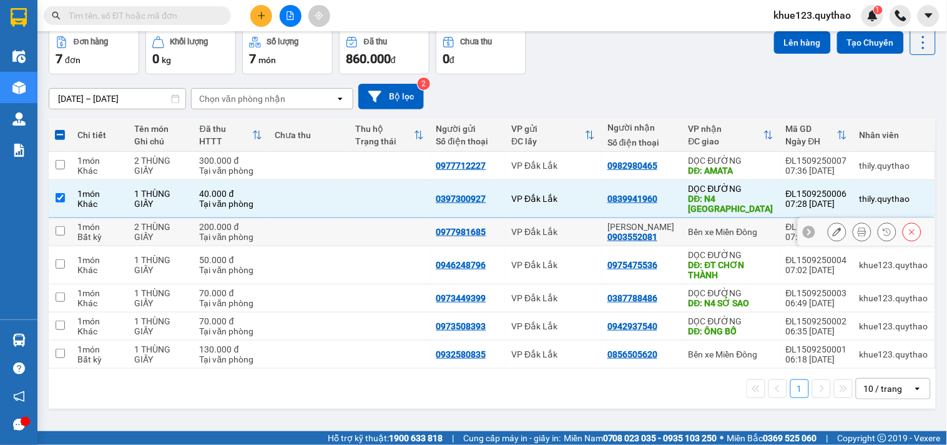
click at [65, 235] on td at bounding box center [60, 232] width 22 height 28
checkbox input "true"
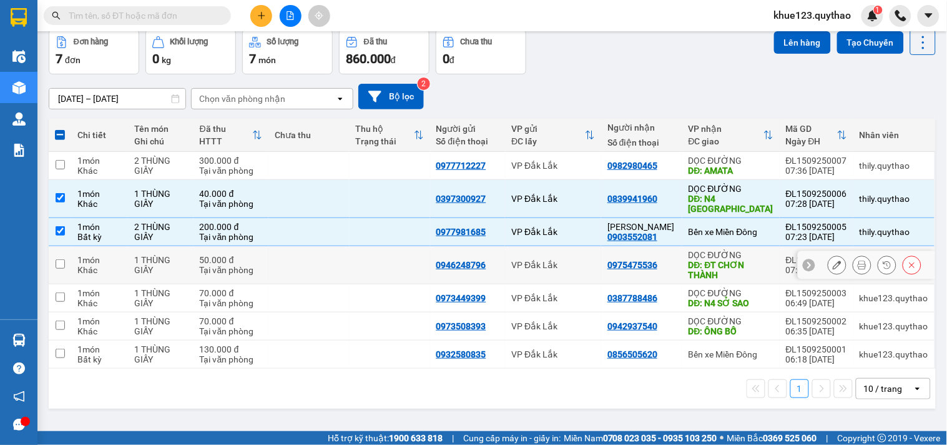
click at [57, 267] on input "checkbox" at bounding box center [60, 263] width 9 height 9
checkbox input "true"
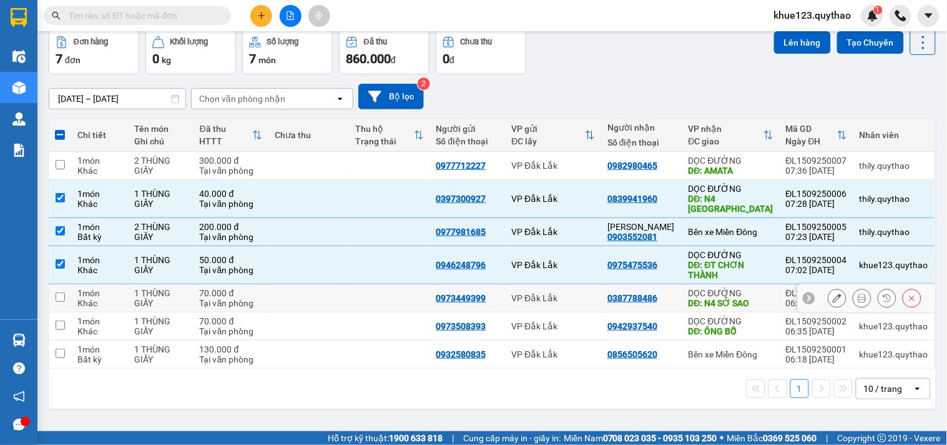
click at [61, 300] on input "checkbox" at bounding box center [60, 296] width 9 height 9
checkbox input "true"
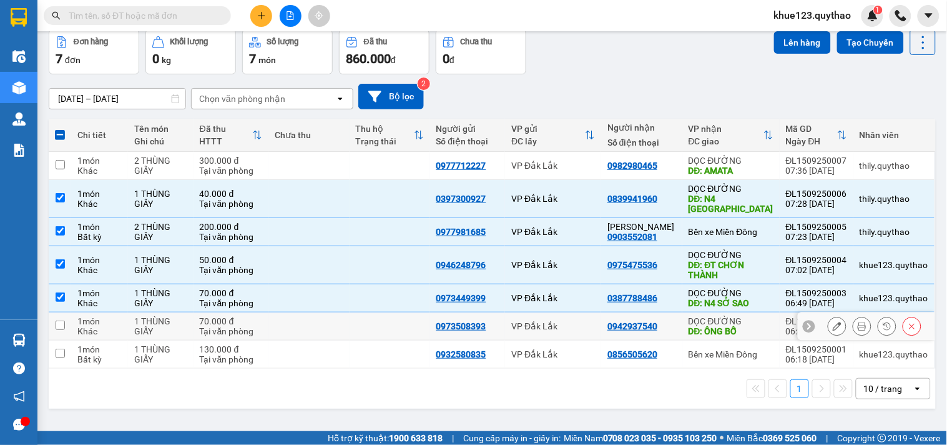
click at [64, 327] on input "checkbox" at bounding box center [60, 324] width 9 height 9
checkbox input "true"
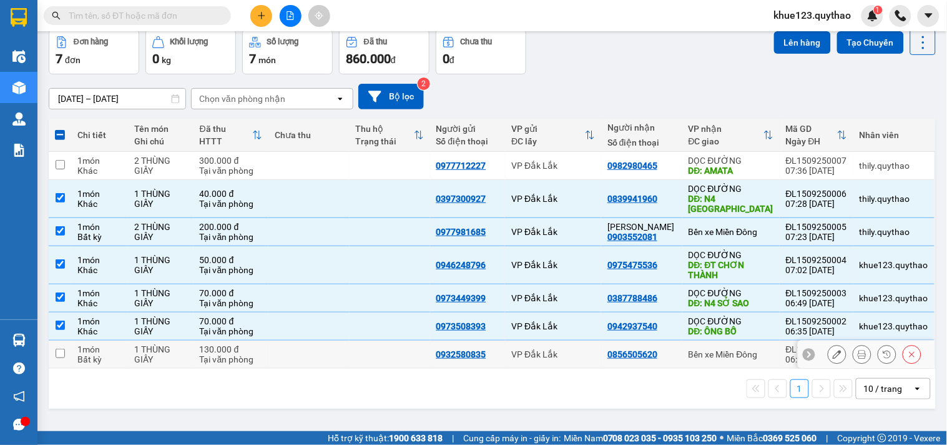
click at [64, 352] on input "checkbox" at bounding box center [60, 352] width 9 height 9
checkbox input "true"
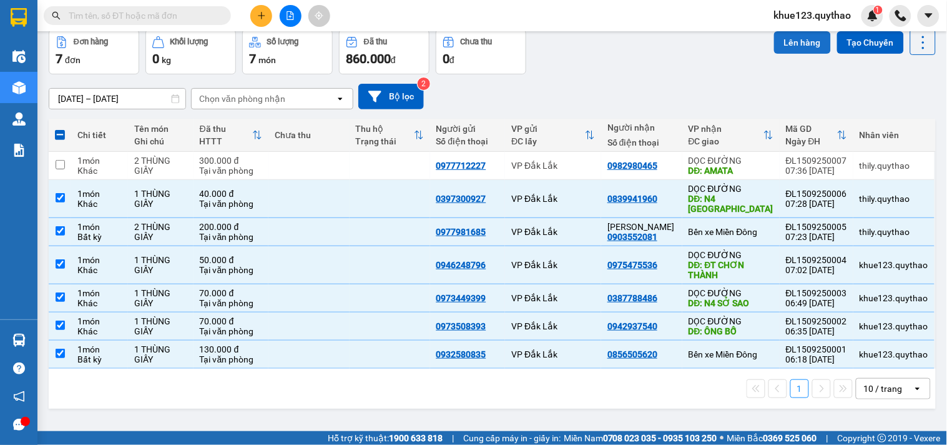
click at [787, 41] on button "Lên hàng" at bounding box center [802, 42] width 57 height 22
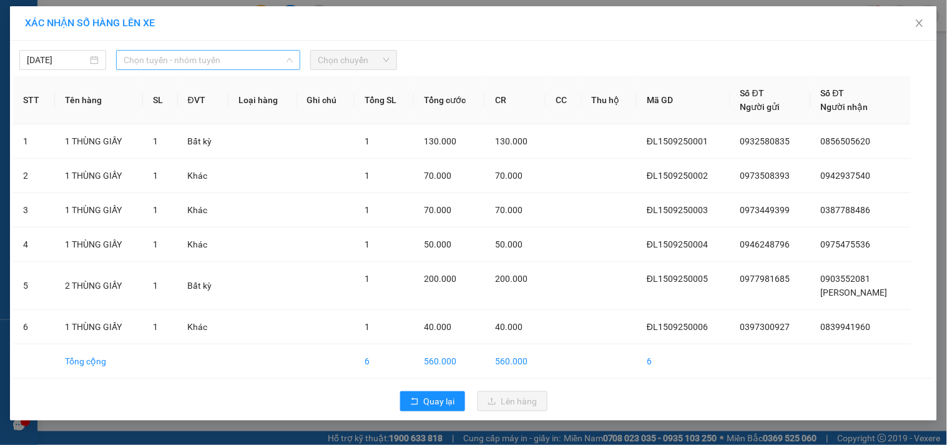
click at [285, 57] on span "Chọn tuyến - nhóm tuyến" at bounding box center [208, 60] width 169 height 19
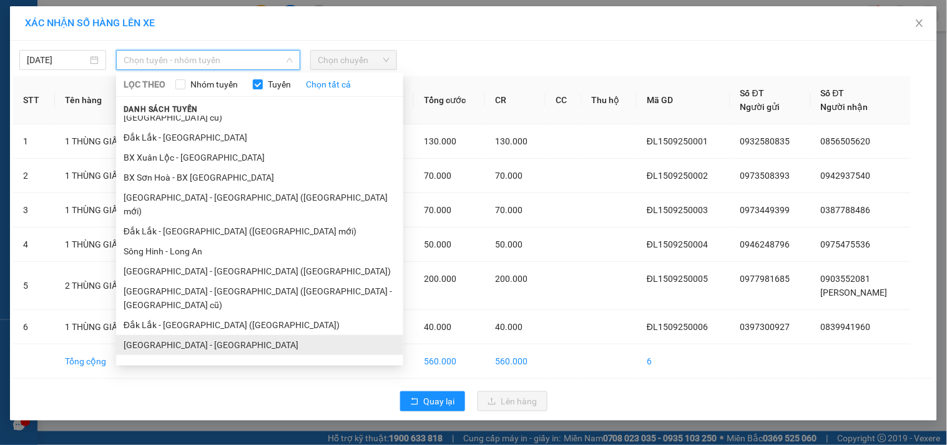
scroll to position [75, 0]
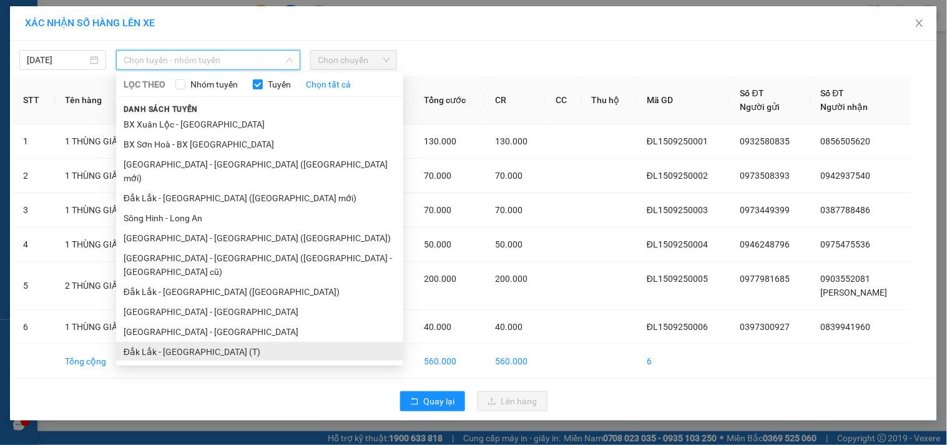
click at [224, 342] on li "Đắk Lắk - [GEOGRAPHIC_DATA] (T)" at bounding box center [259, 352] width 287 height 20
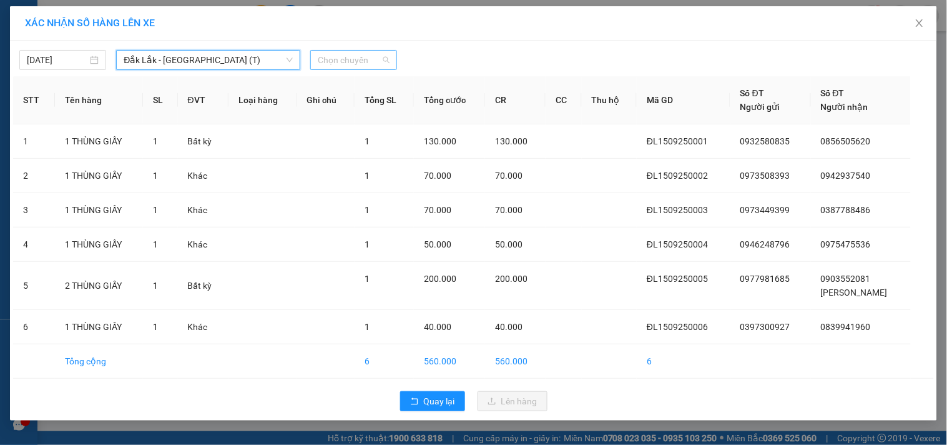
click at [358, 55] on span "Chọn chuyến" at bounding box center [354, 60] width 72 height 19
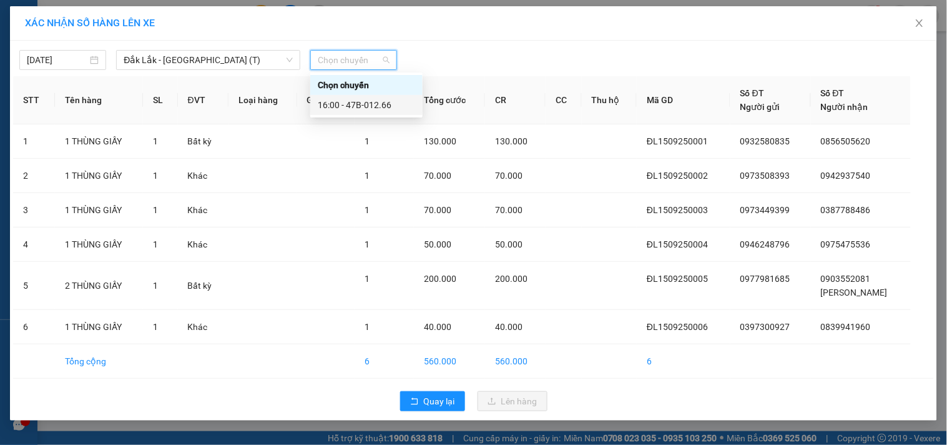
click at [369, 102] on div "16:00 - 47B-012.66" at bounding box center [366, 105] width 97 height 14
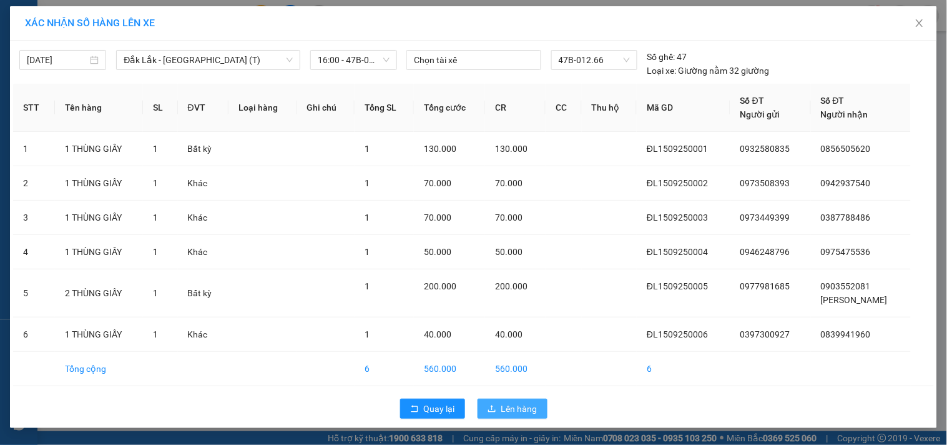
click at [515, 408] on span "Lên hàng" at bounding box center [519, 408] width 36 height 14
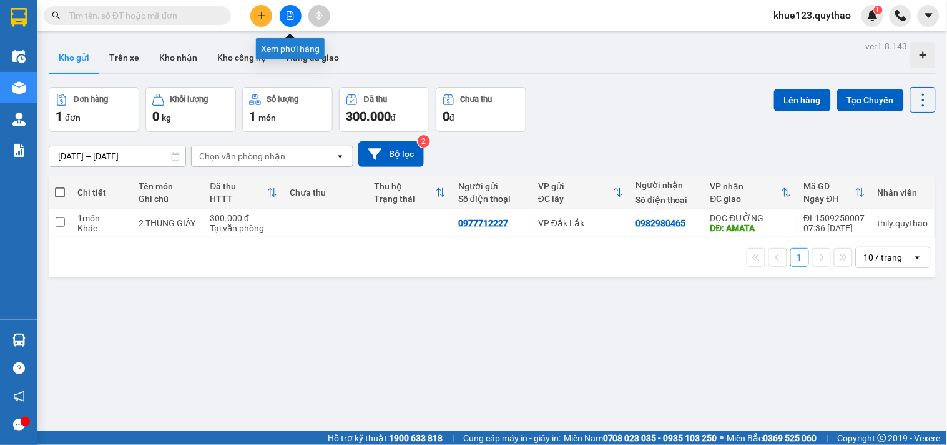
click at [293, 11] on icon "file-add" at bounding box center [290, 15] width 9 height 9
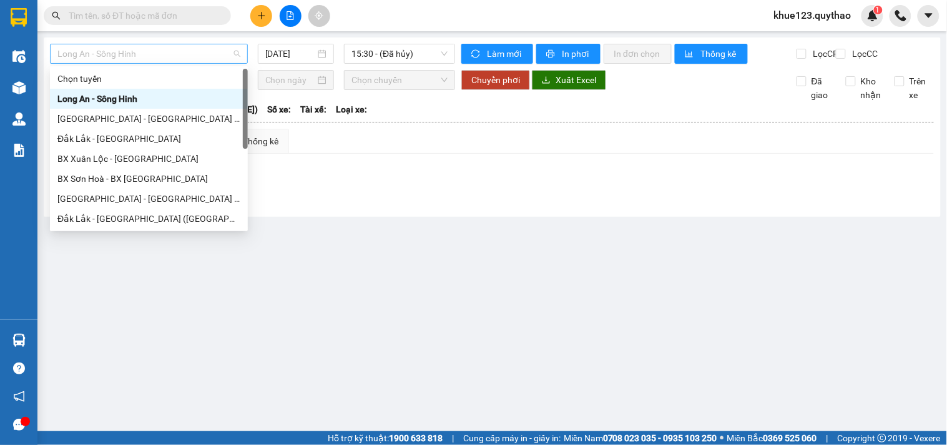
click at [202, 53] on span "Long An - Sông Hinh" at bounding box center [148, 53] width 183 height 19
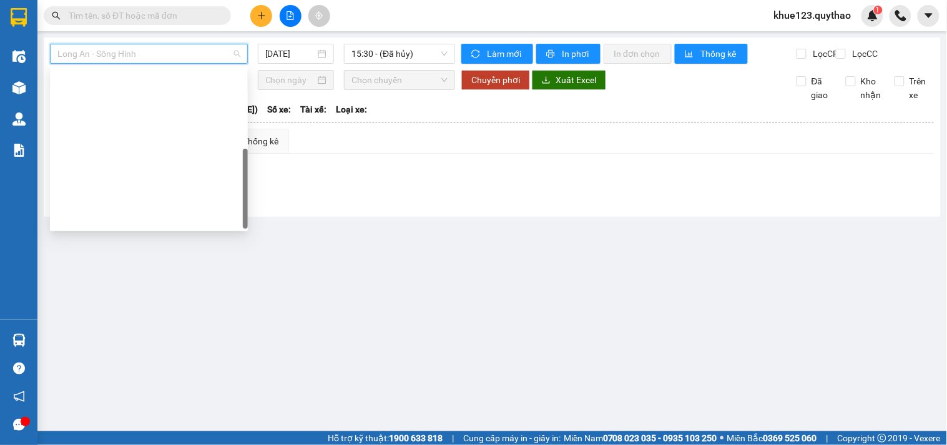
scroll to position [179, 0]
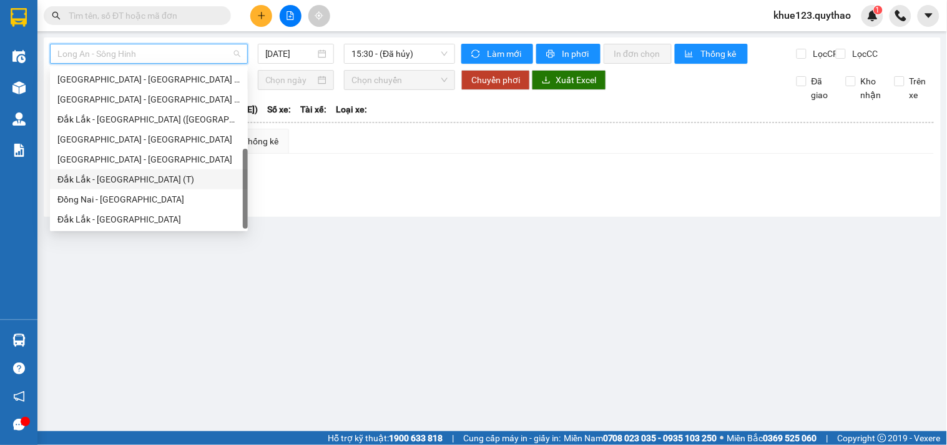
click at [200, 179] on div "Đắk Lắk - [GEOGRAPHIC_DATA] (T)" at bounding box center [148, 179] width 183 height 14
type input "[DATE]"
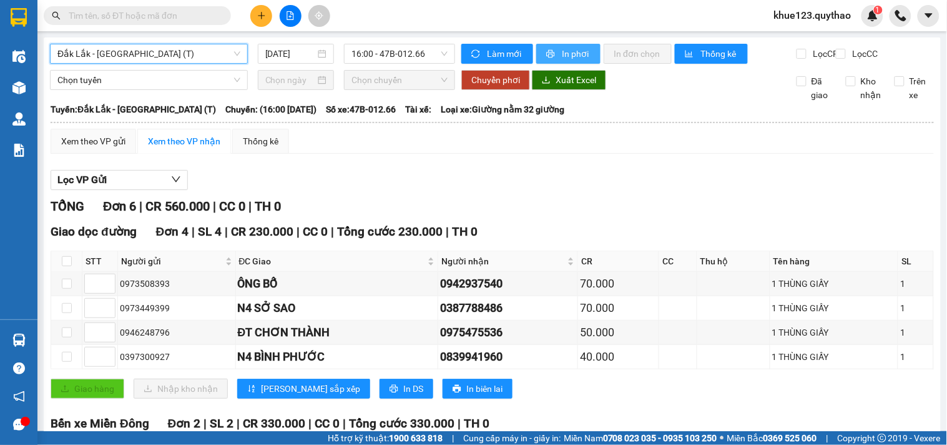
click at [562, 56] on span "In phơi" at bounding box center [576, 54] width 29 height 14
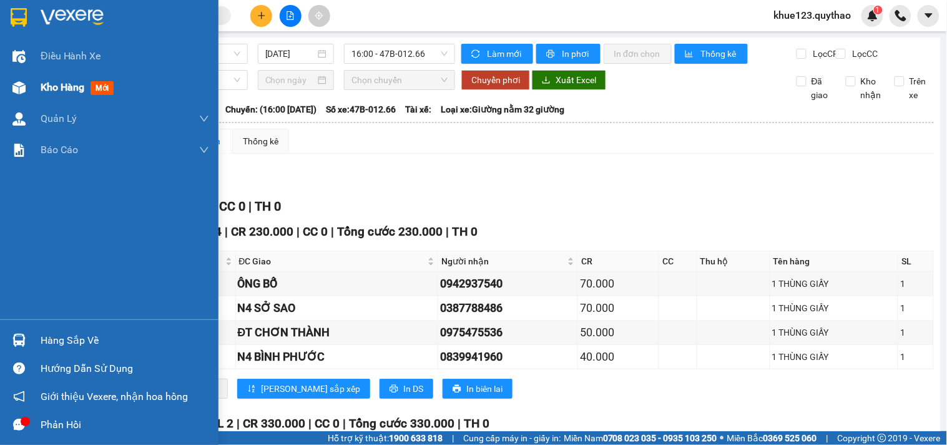
drag, startPoint x: 59, startPoint y: 84, endPoint x: 64, endPoint y: 72, distance: 12.6
click at [59, 84] on span "Kho hàng" at bounding box center [63, 87] width 44 height 12
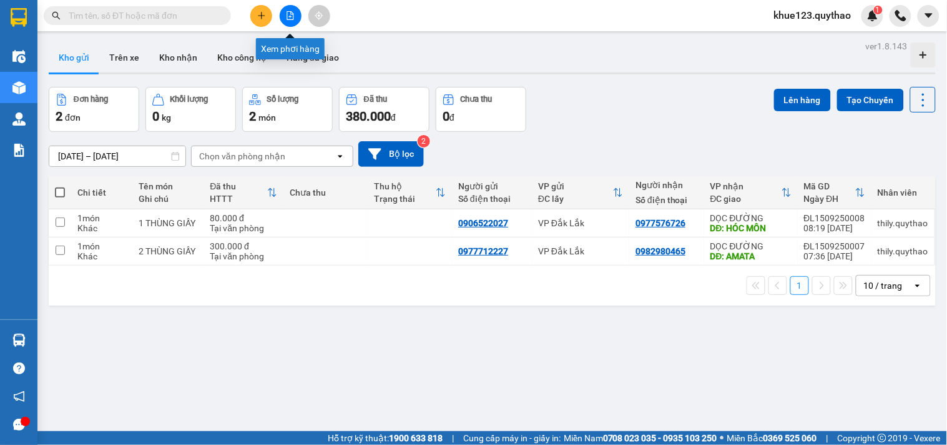
click at [293, 11] on icon "file-add" at bounding box center [290, 15] width 9 height 9
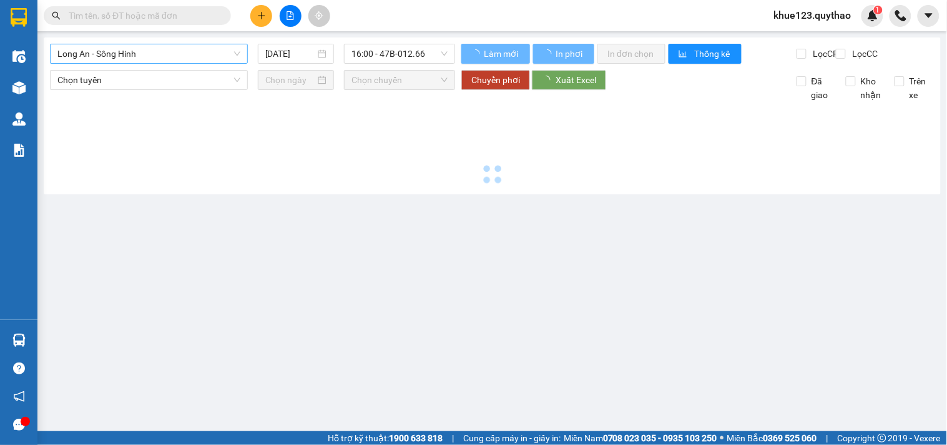
click at [132, 54] on span "Long An - Sông Hinh" at bounding box center [148, 53] width 183 height 19
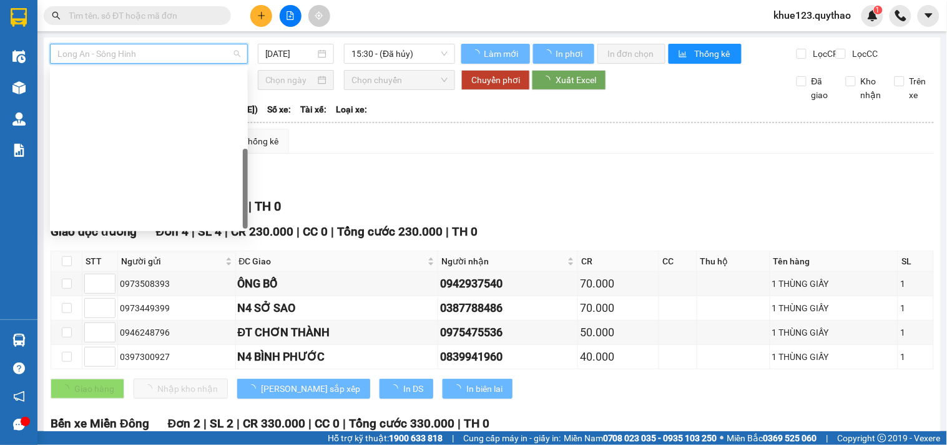
scroll to position [179, 0]
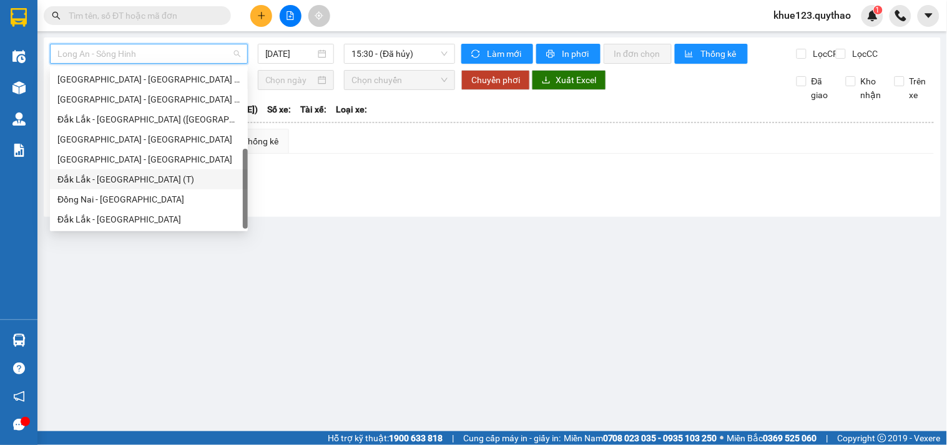
click at [139, 177] on div "Đắk Lắk - [GEOGRAPHIC_DATA] (T)" at bounding box center [148, 179] width 183 height 14
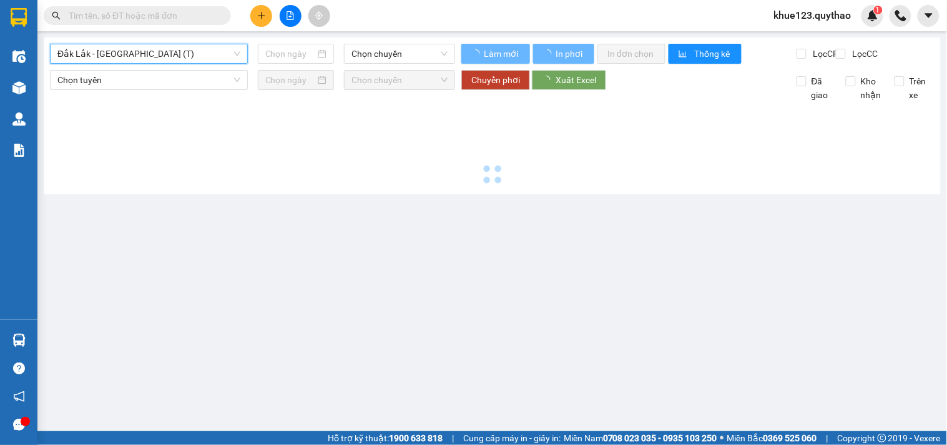
type input "[DATE]"
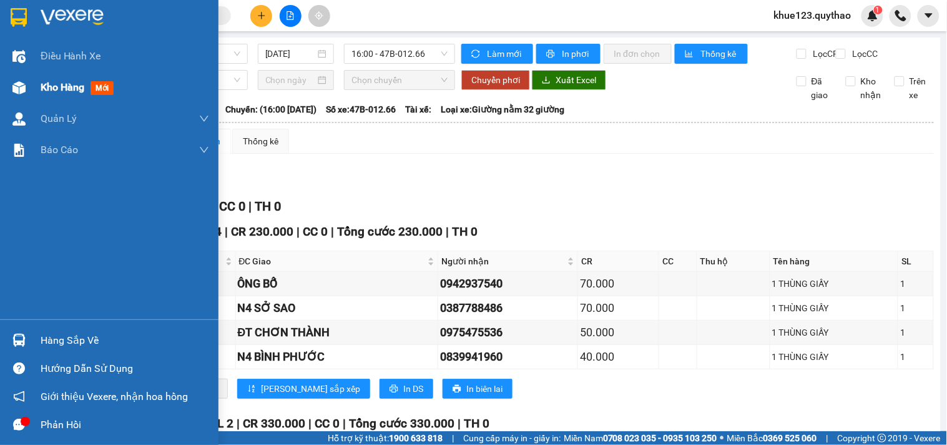
click at [69, 90] on span "Kho hàng" at bounding box center [63, 87] width 44 height 12
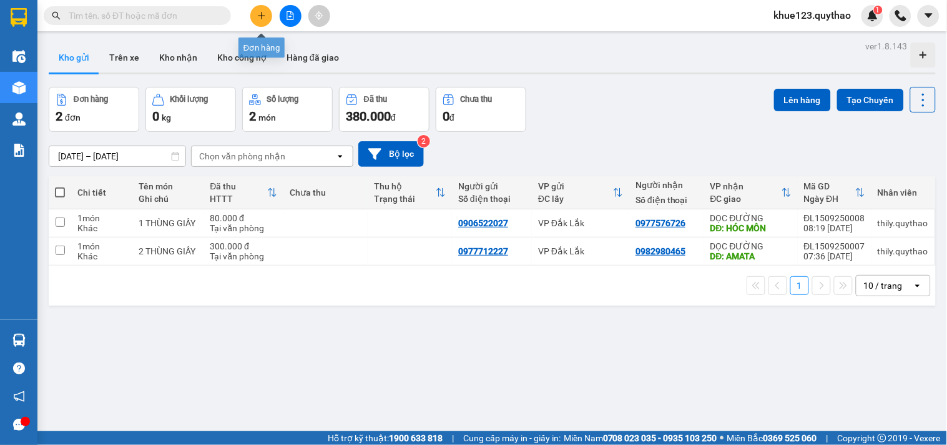
click at [263, 19] on icon "plus" at bounding box center [261, 15] width 9 height 9
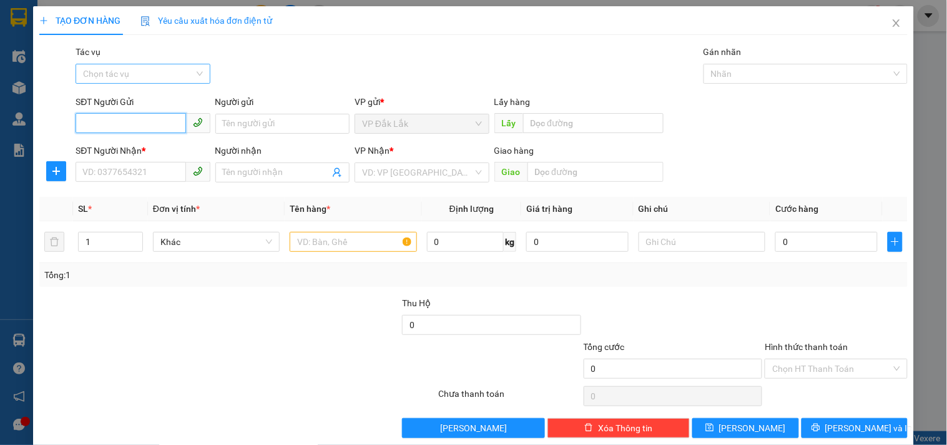
type input "0"
click at [893, 23] on icon "close" at bounding box center [896, 22] width 7 height 7
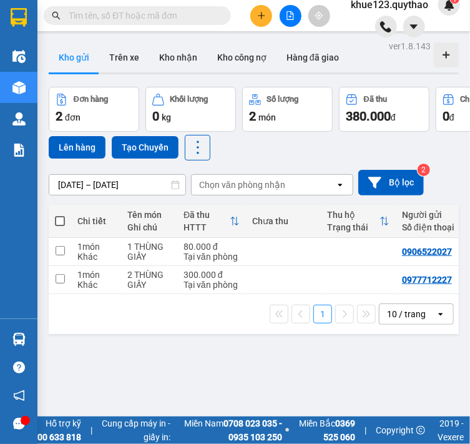
click at [425, 152] on div "Đơn hàng 2 đơn Khối lượng 0 kg Số lượng 2 món Đã thu 380.000 đ Chưa thu 0 đ Lên…" at bounding box center [254, 124] width 410 height 74
drag, startPoint x: 425, startPoint y: 152, endPoint x: 428, endPoint y: 160, distance: 8.7
click at [428, 160] on div "ver 1.8.143 Kho gửi Trên xe Kho nhận Kho công nợ Hàng đã giao Đơn hàng 2 đơn Kh…" at bounding box center [254, 259] width 420 height 444
click at [428, 160] on div "13/09/2025 – 15/09/2025 Press the down arrow key to interact with the calendar …" at bounding box center [254, 182] width 410 height 44
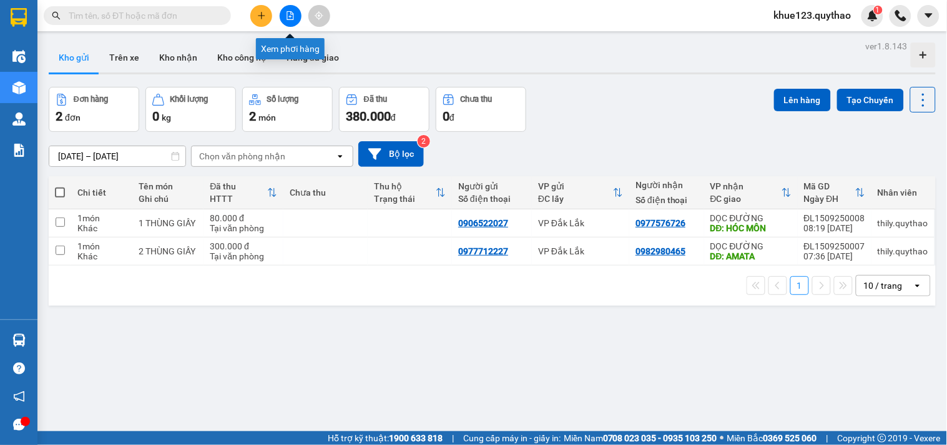
click at [292, 21] on button at bounding box center [291, 16] width 22 height 22
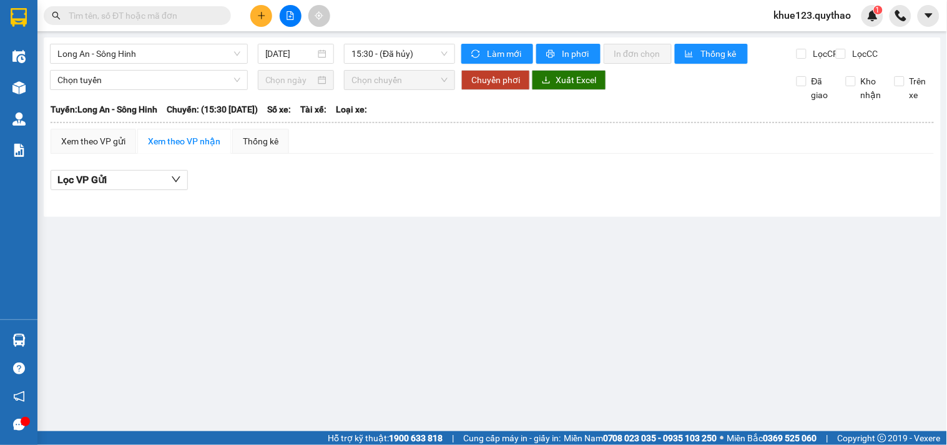
click at [841, 16] on span "khue123.quythao" at bounding box center [812, 15] width 97 height 16
click at [831, 41] on span "Đăng xuất" at bounding box center [819, 39] width 71 height 14
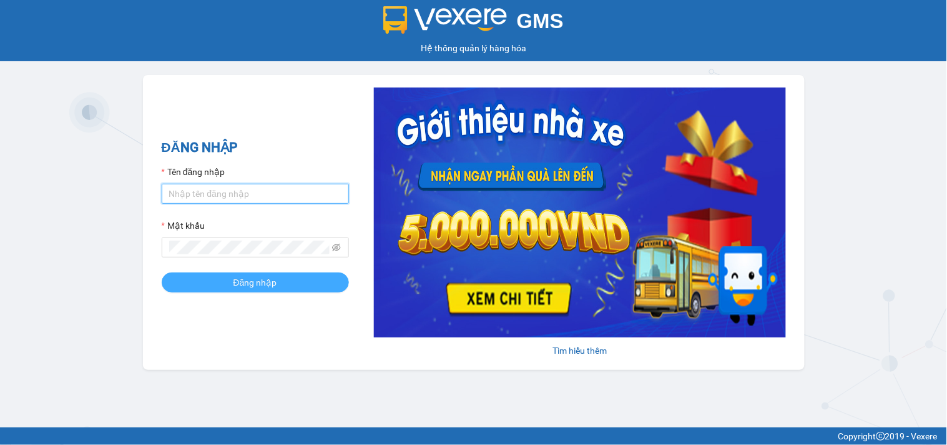
type input "thily.quythao"
click at [263, 283] on span "Đăng nhập" at bounding box center [256, 282] width 44 height 14
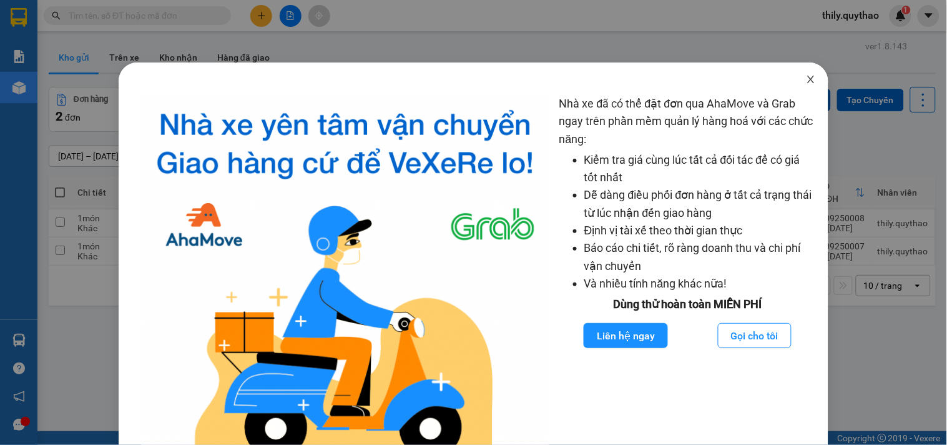
click at [806, 80] on icon "close" at bounding box center [811, 79] width 10 height 10
